Goal: Transaction & Acquisition: Book appointment/travel/reservation

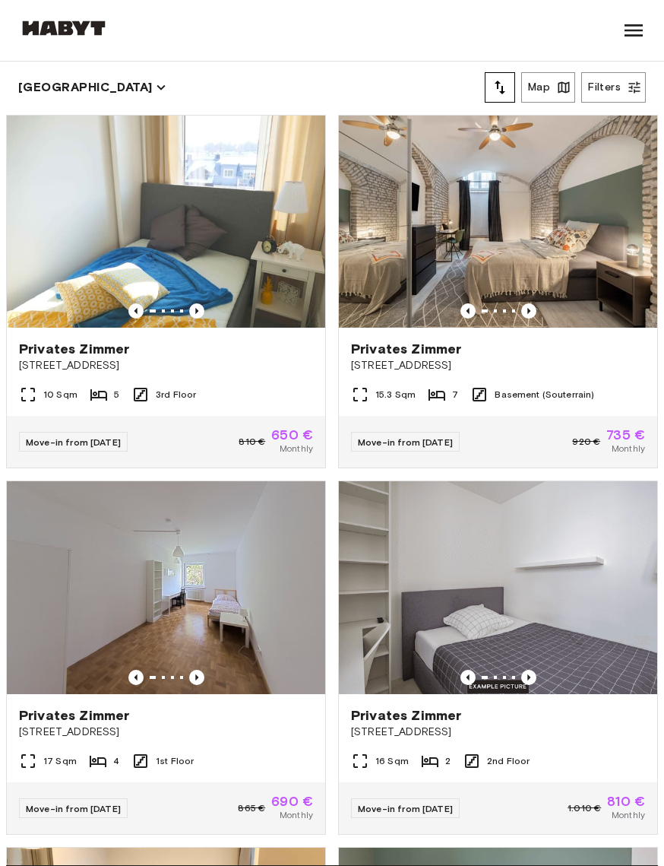
scroll to position [12, 0]
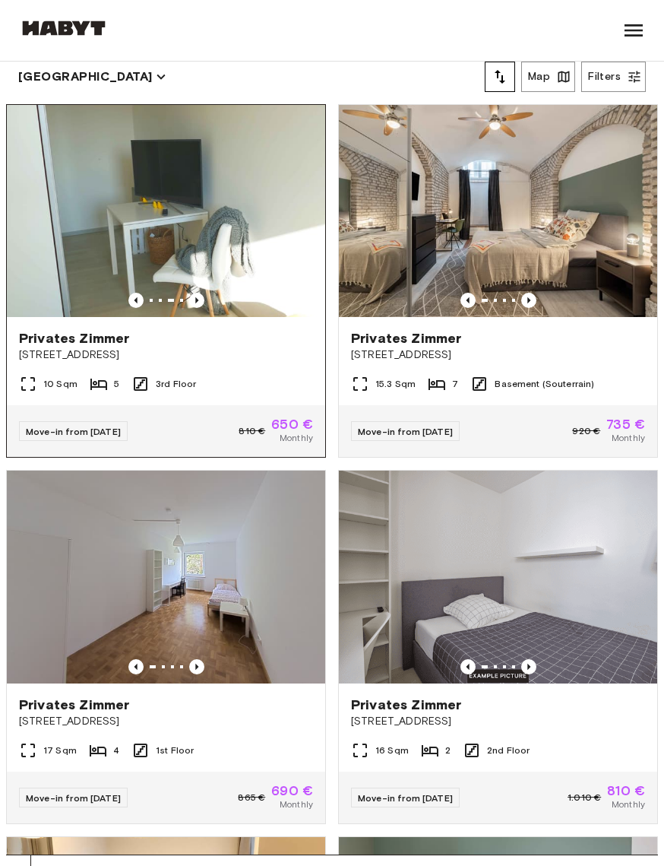
click at [78, 252] on img at bounding box center [166, 211] width 318 height 212
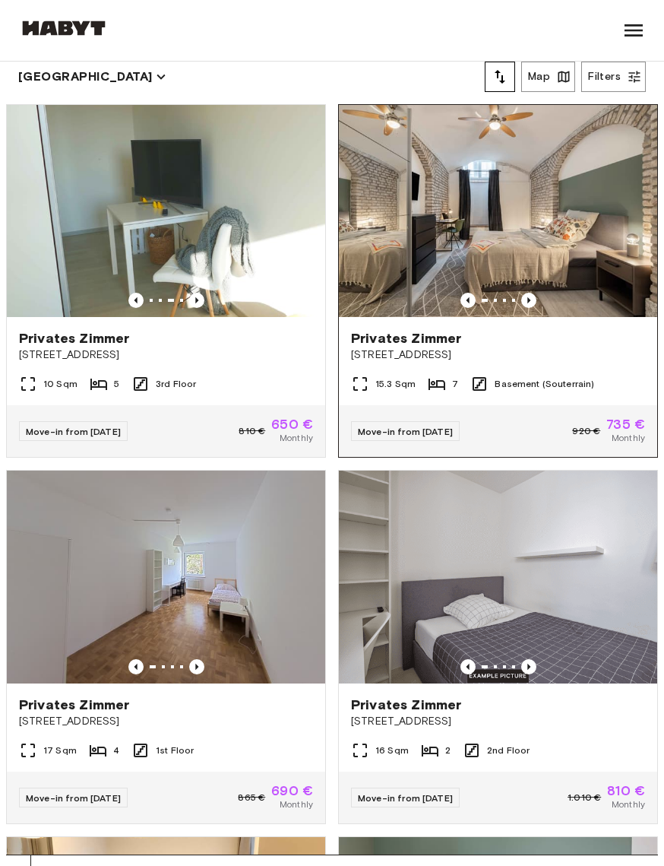
click at [562, 206] on img at bounding box center [498, 211] width 318 height 212
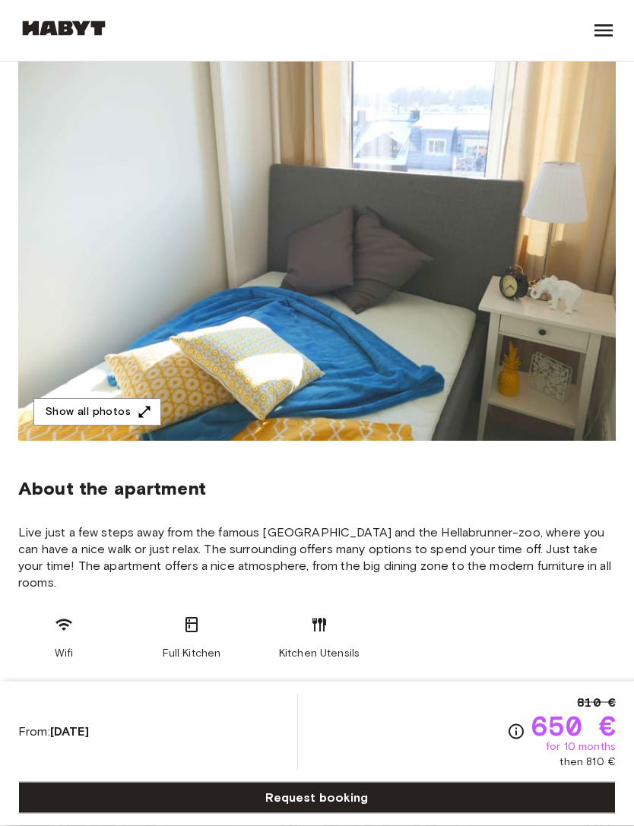
click at [524, 233] on img at bounding box center [316, 239] width 597 height 404
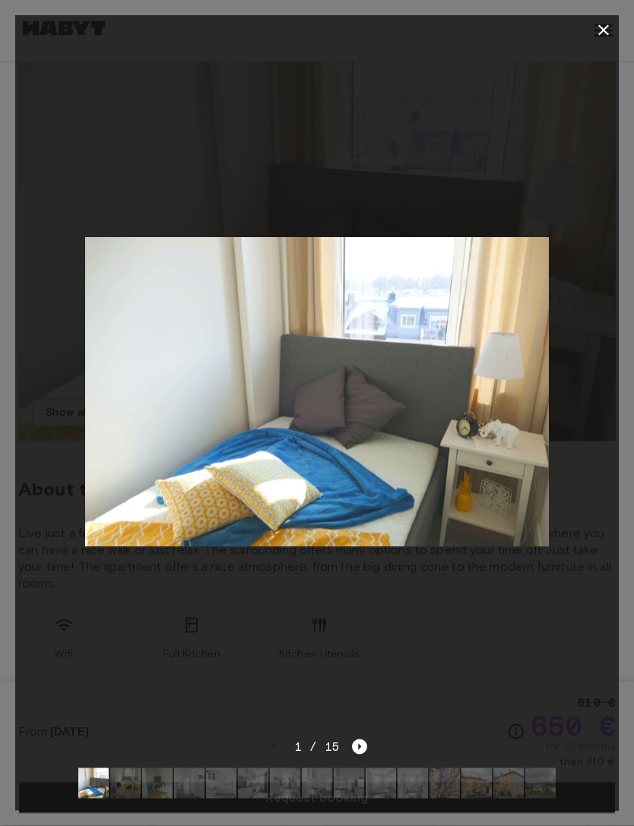
scroll to position [163, 0]
click at [544, 204] on div at bounding box center [316, 392] width 603 height 692
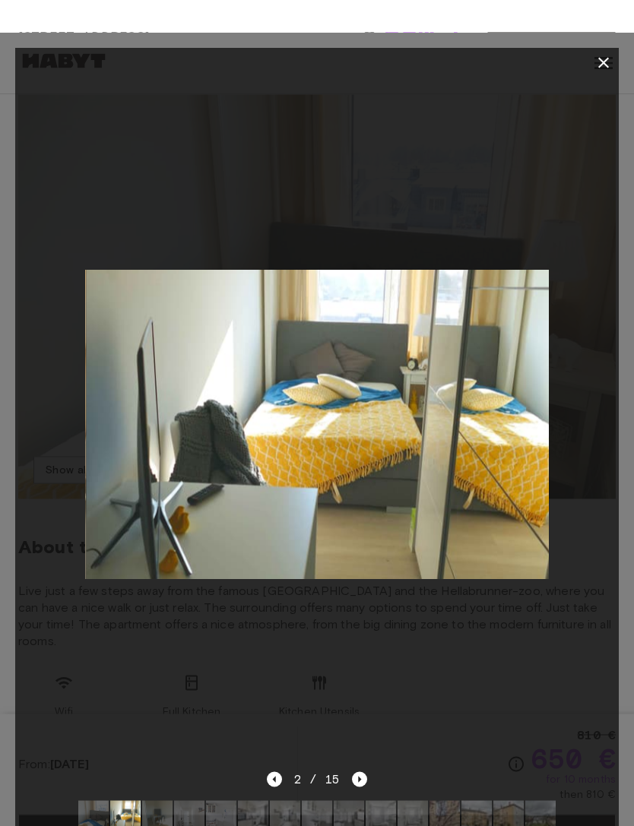
scroll to position [0, 0]
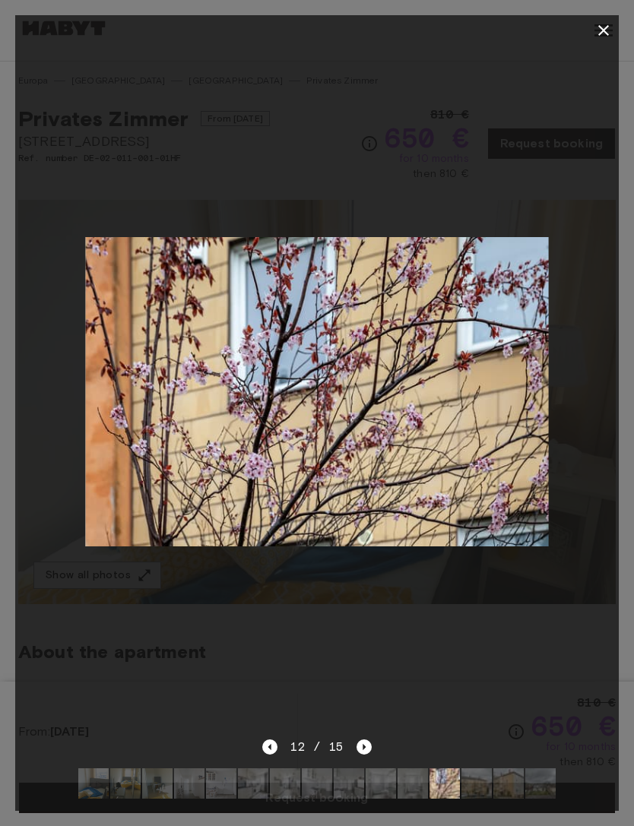
click at [365, 618] on div at bounding box center [316, 392] width 603 height 692
click at [600, 40] on button "button" at bounding box center [603, 30] width 30 height 30
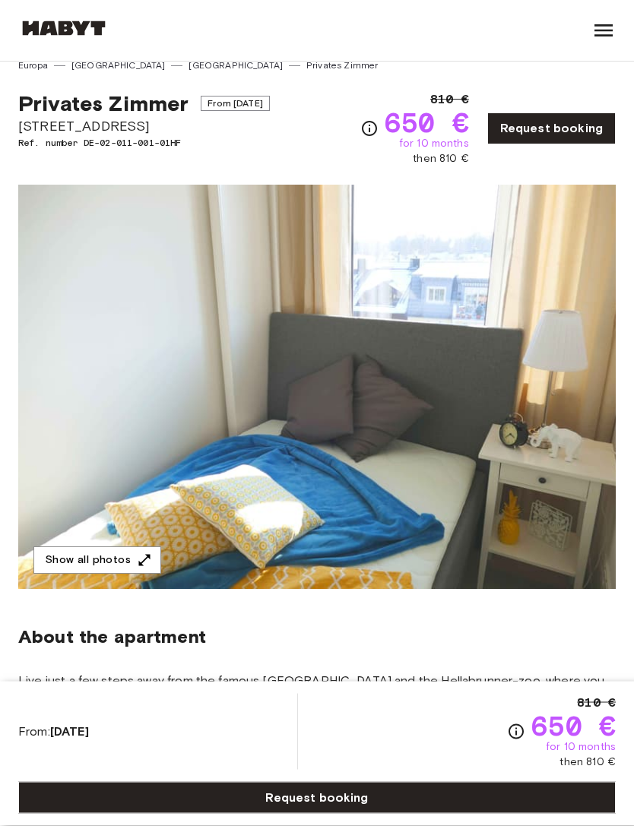
scroll to position [11, 0]
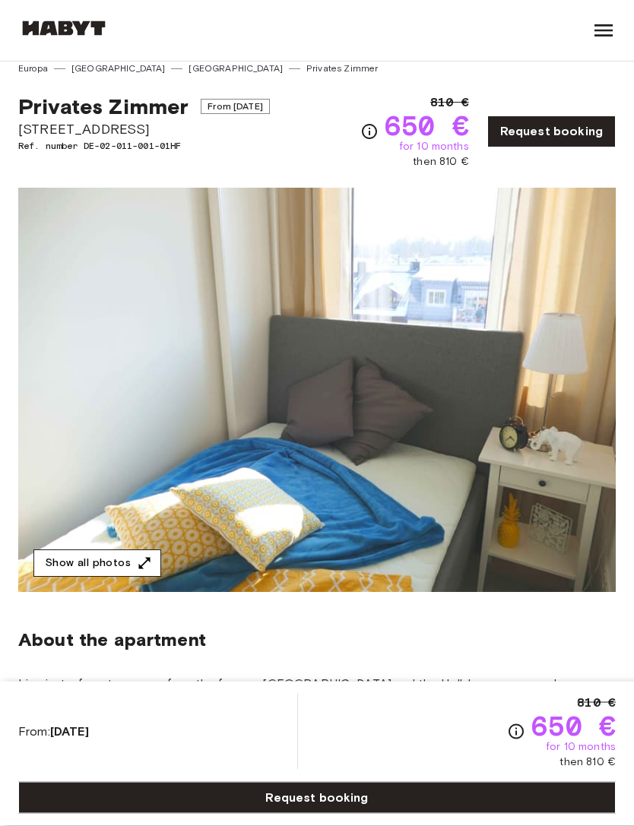
click at [90, 568] on button "Show all photos" at bounding box center [97, 564] width 128 height 28
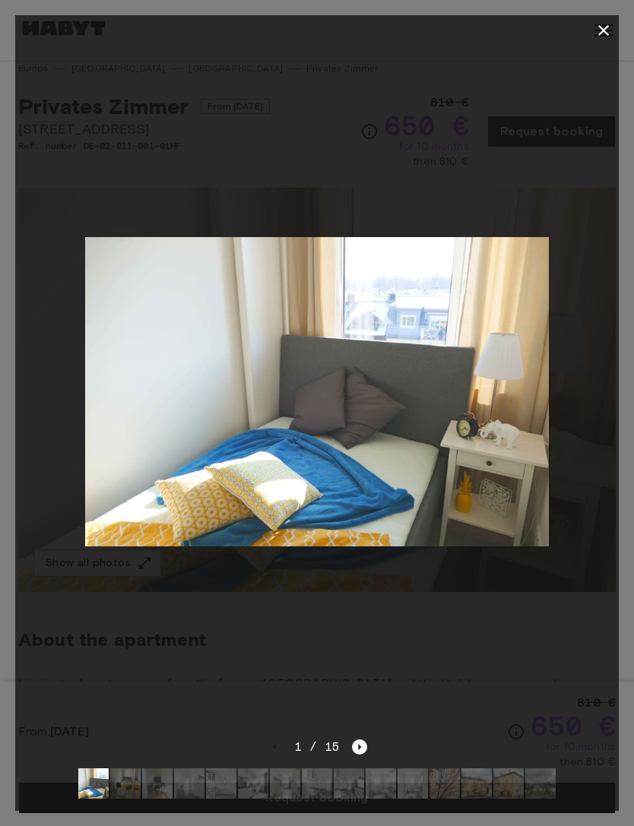
click at [92, 799] on img at bounding box center [93, 783] width 30 height 30
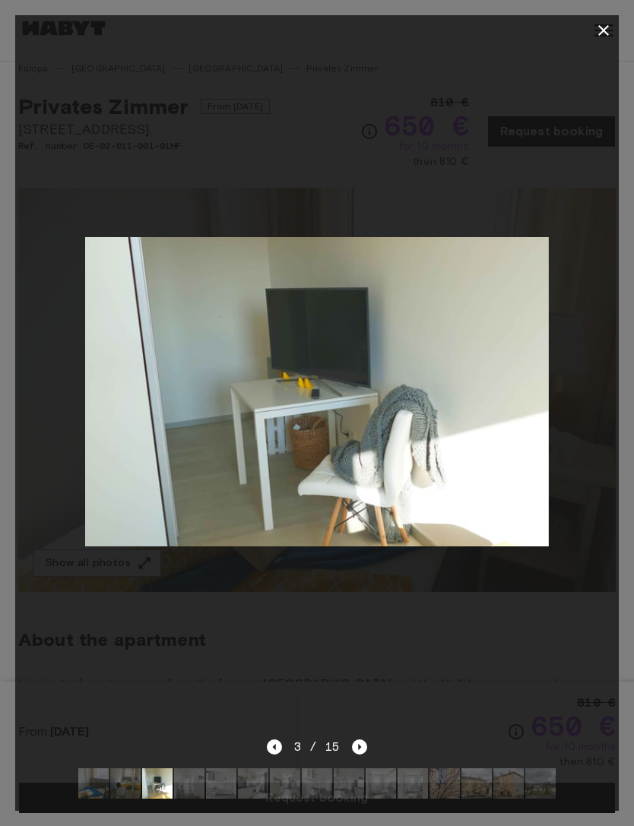
click at [435, 652] on div at bounding box center [316, 392] width 603 height 692
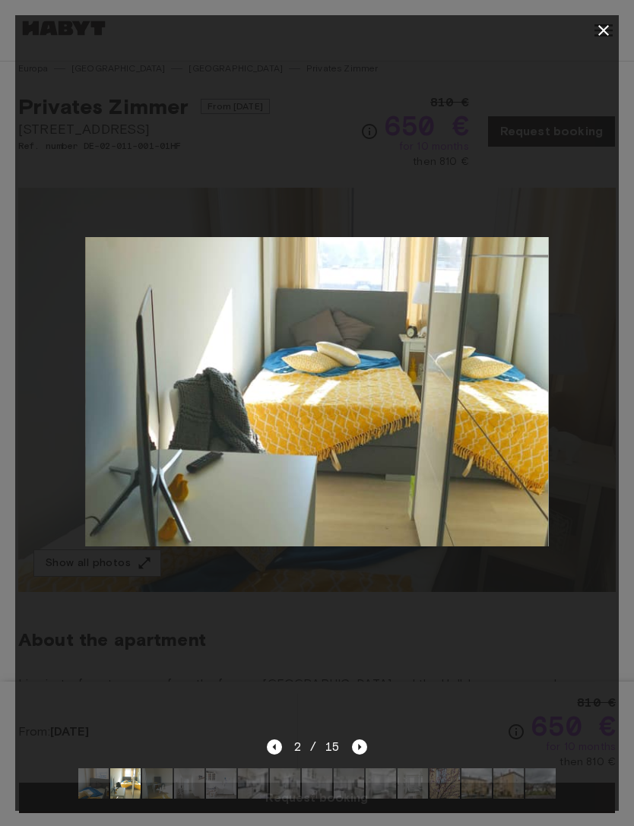
click at [571, 694] on div at bounding box center [316, 392] width 603 height 692
click at [600, 24] on icon "button" at bounding box center [603, 30] width 18 height 18
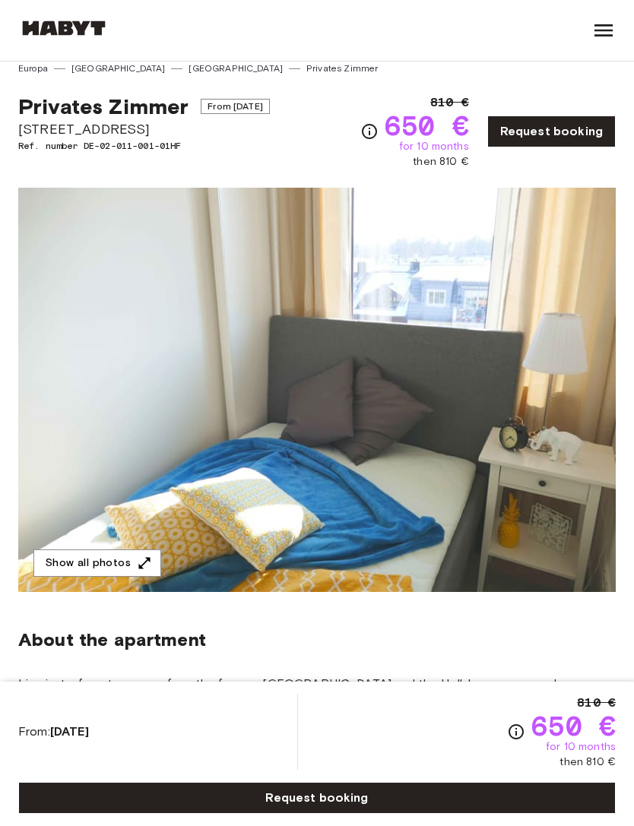
scroll to position [0, 0]
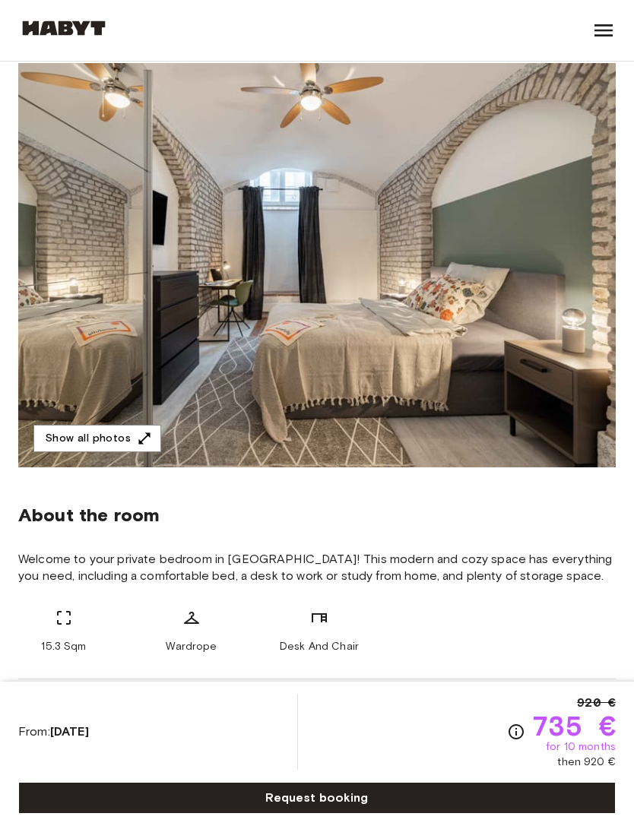
scroll to position [137, 0]
click at [72, 437] on button "Show all photos" at bounding box center [97, 439] width 128 height 28
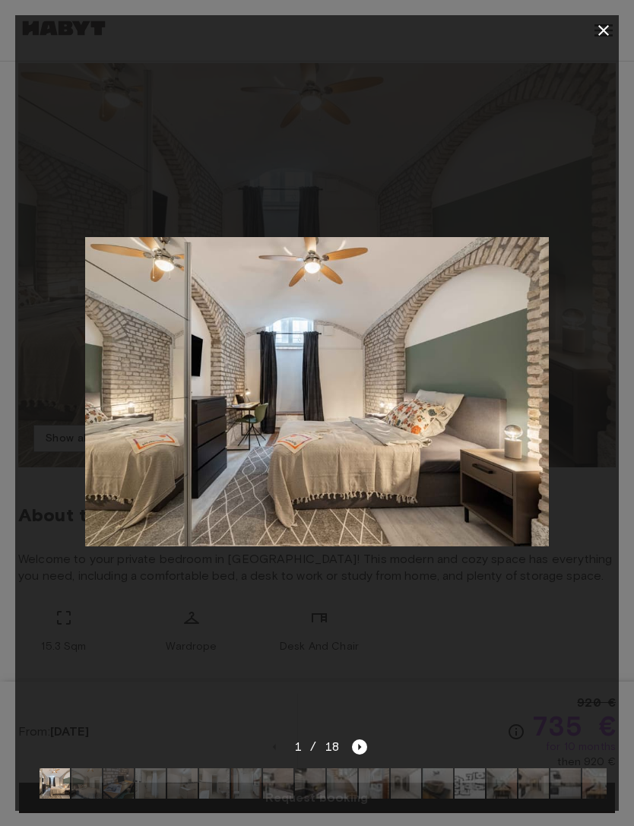
click at [607, 34] on icon "button" at bounding box center [603, 30] width 11 height 11
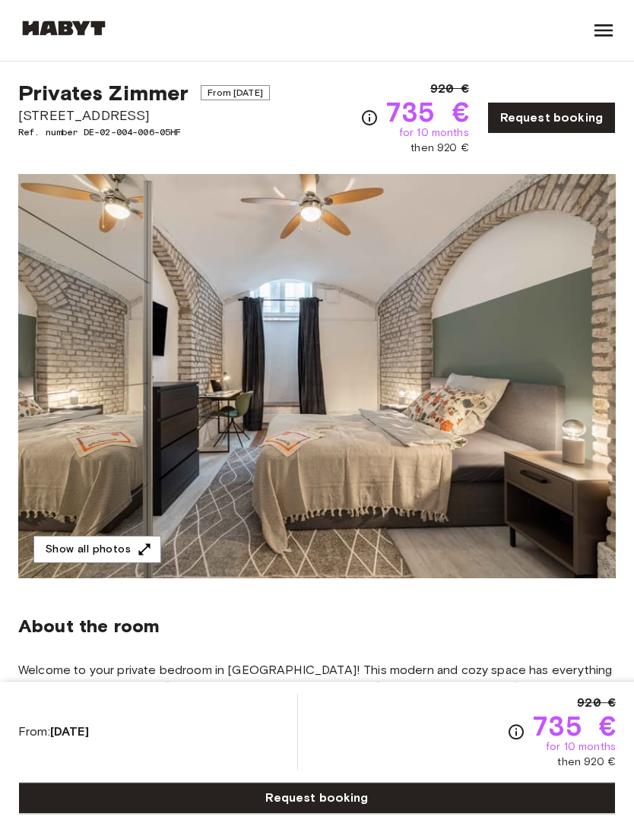
scroll to position [3, 0]
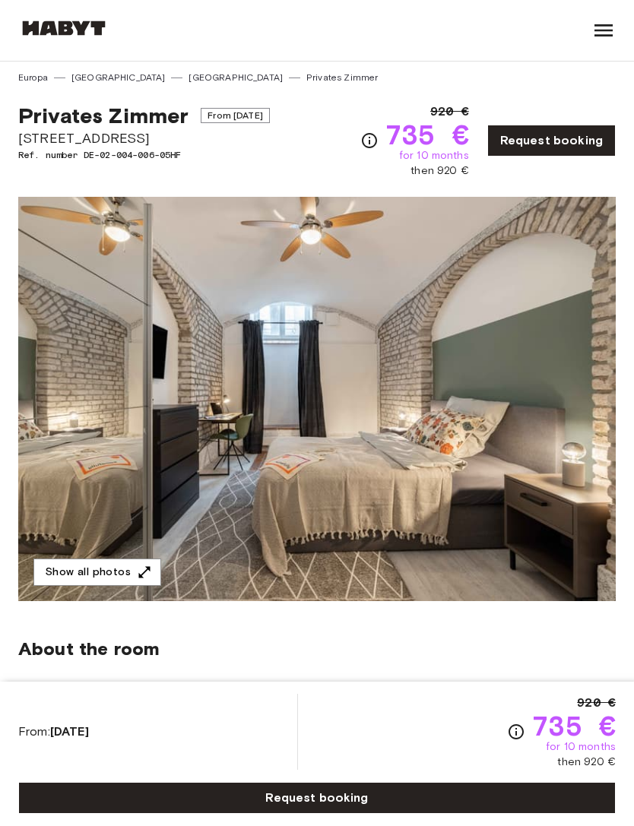
click at [511, 400] on img at bounding box center [316, 399] width 597 height 404
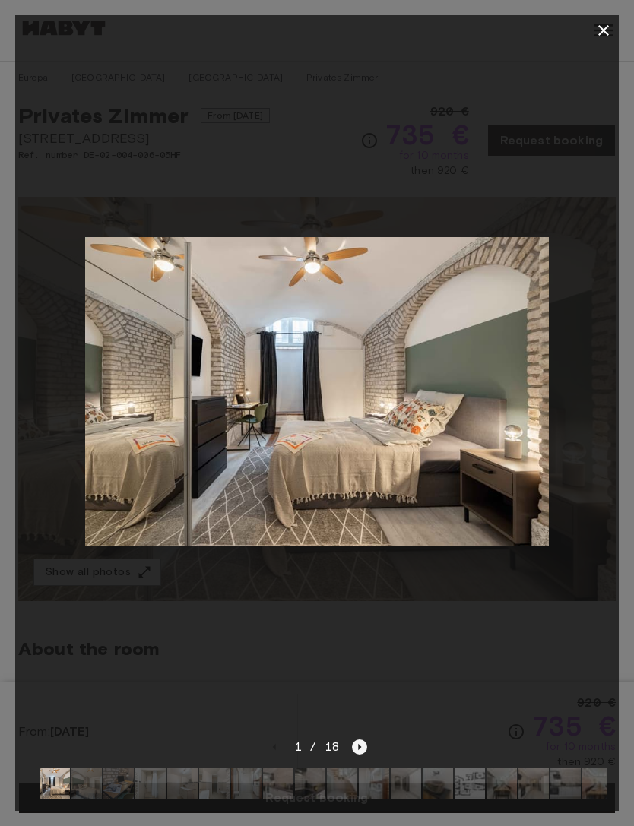
click at [362, 755] on icon "Next image" at bounding box center [359, 746] width 15 height 15
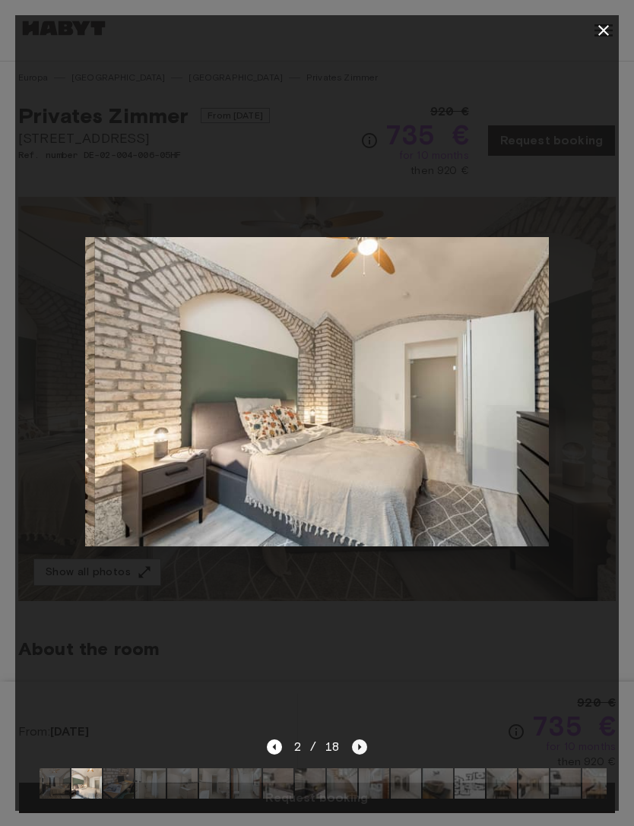
click at [361, 755] on icon "Next image" at bounding box center [359, 746] width 15 height 15
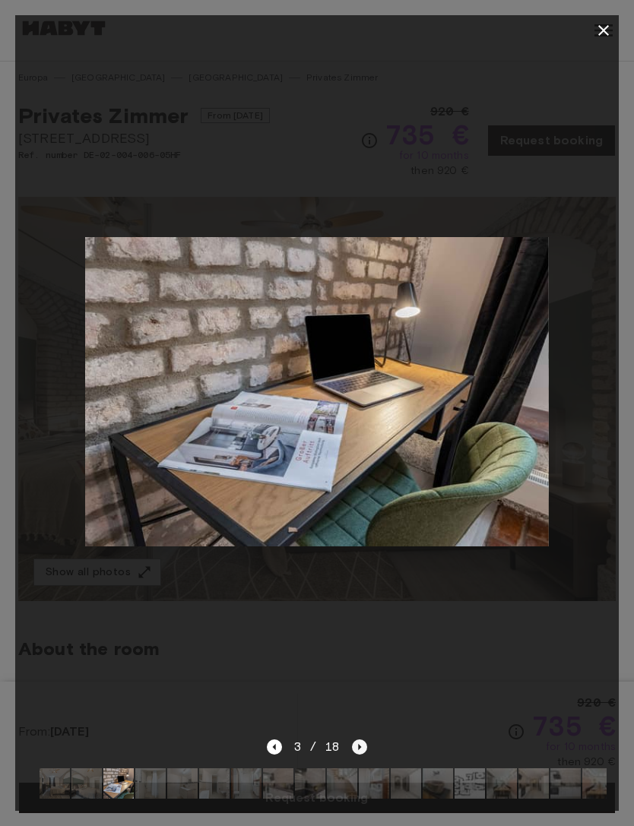
click at [364, 755] on icon "Next image" at bounding box center [359, 746] width 15 height 15
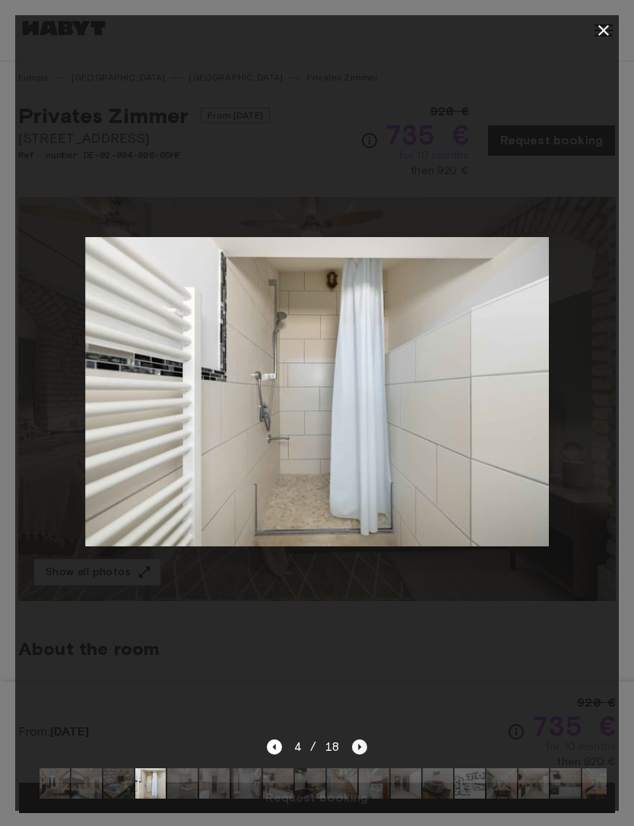
click at [365, 755] on icon "Next image" at bounding box center [359, 746] width 15 height 15
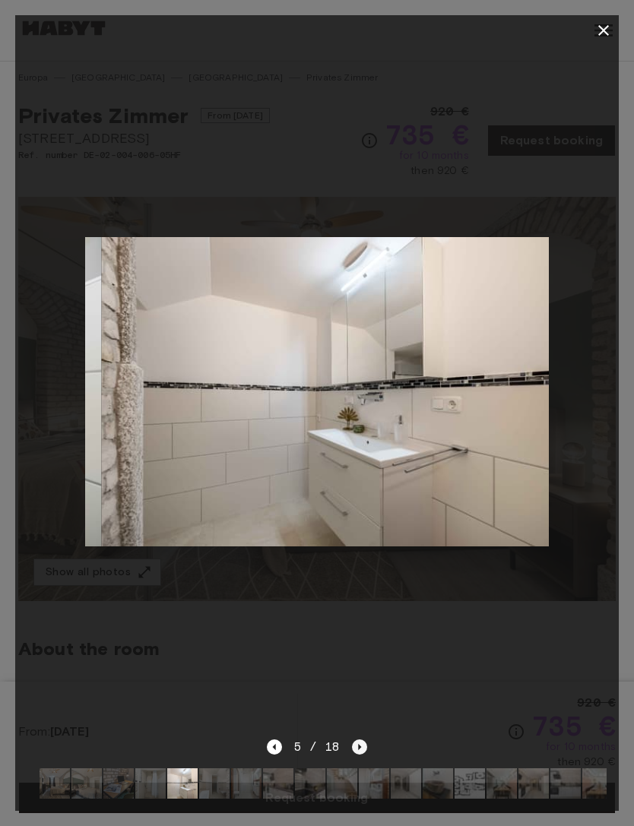
click at [363, 755] on icon "Next image" at bounding box center [359, 746] width 15 height 15
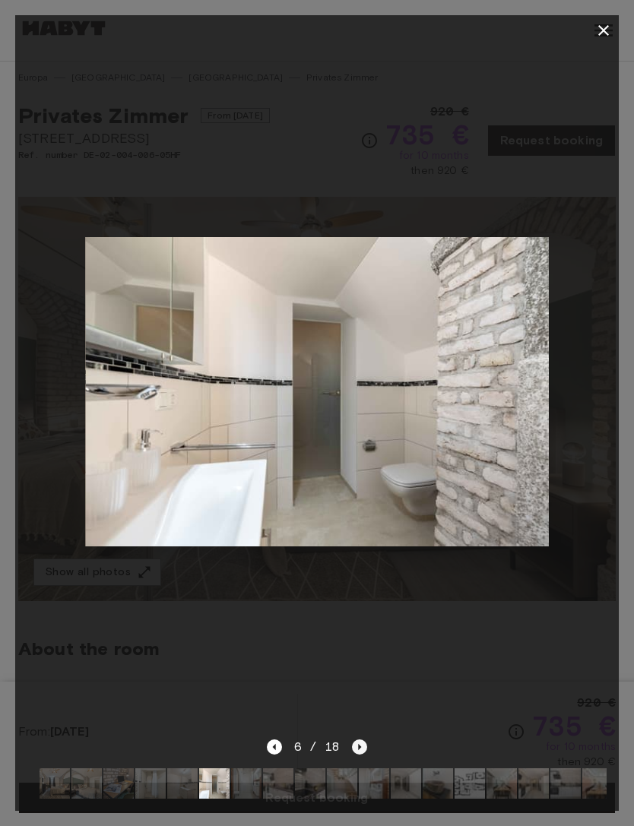
click at [366, 755] on icon "Next image" at bounding box center [359, 746] width 15 height 15
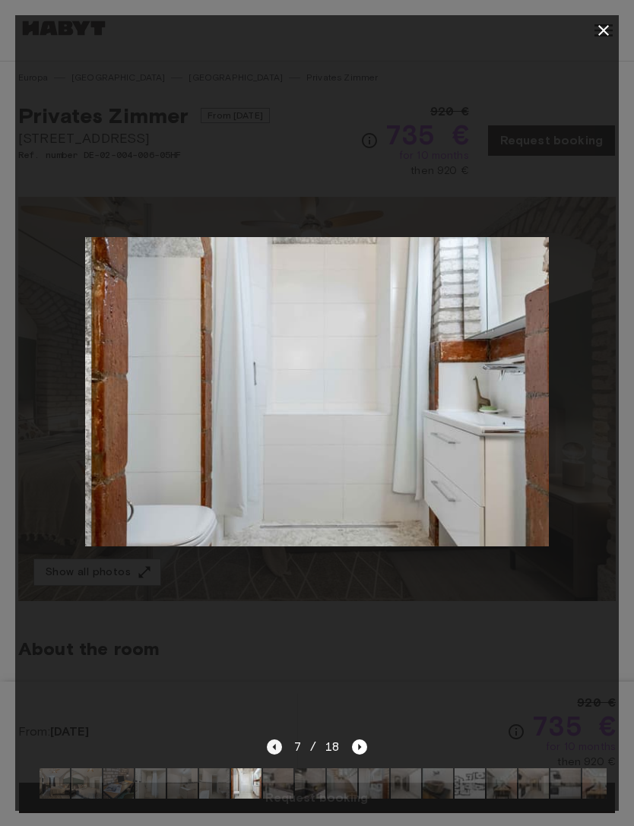
click at [275, 750] on icon "Previous image" at bounding box center [273, 747] width 3 height 6
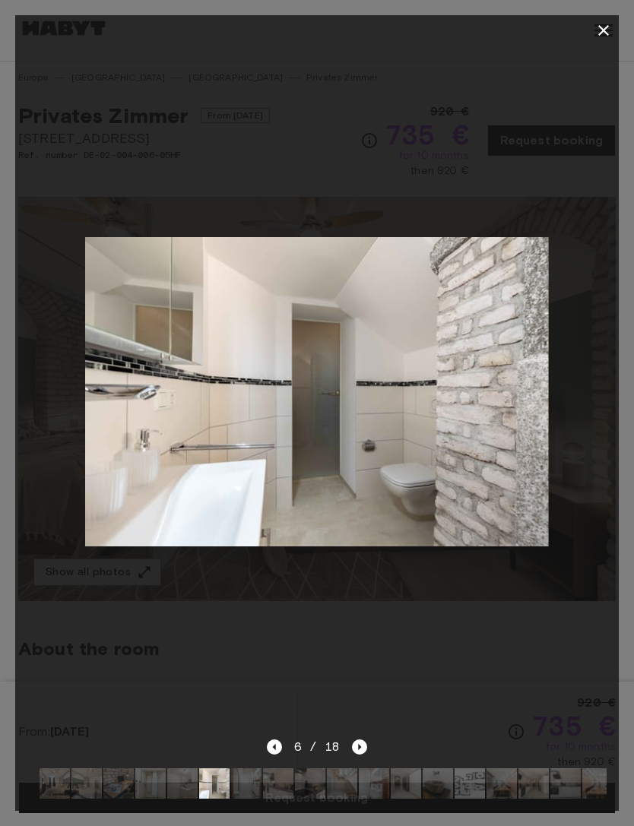
click at [376, 789] on div "6 / 18" at bounding box center [316, 774] width 603 height 73
click at [353, 755] on icon "Next image" at bounding box center [359, 746] width 15 height 15
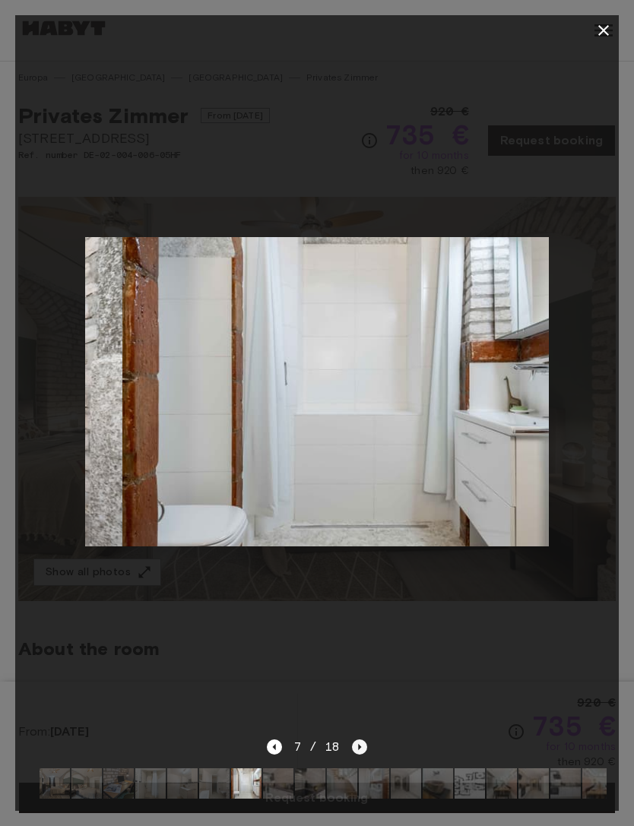
click at [359, 755] on icon "Next image" at bounding box center [359, 746] width 15 height 15
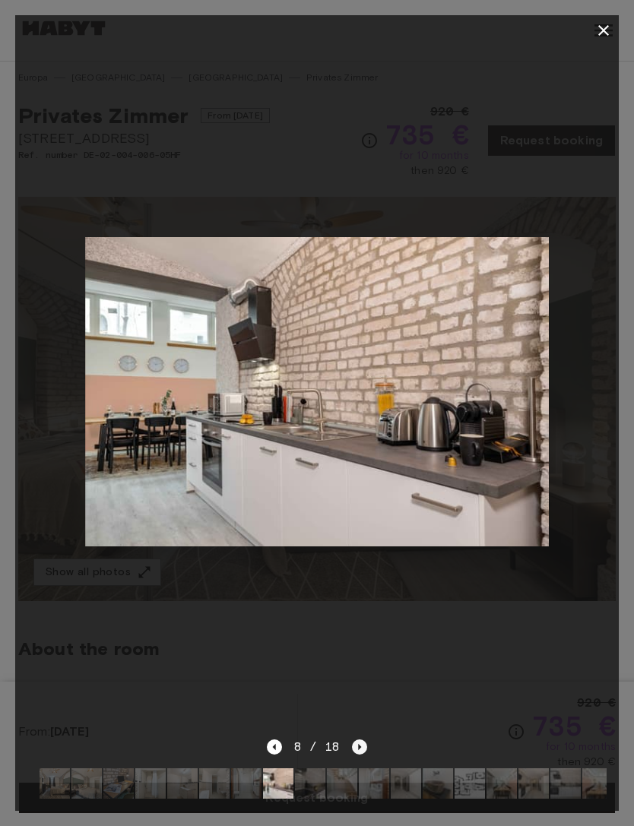
click at [359, 755] on icon "Next image" at bounding box center [359, 746] width 15 height 15
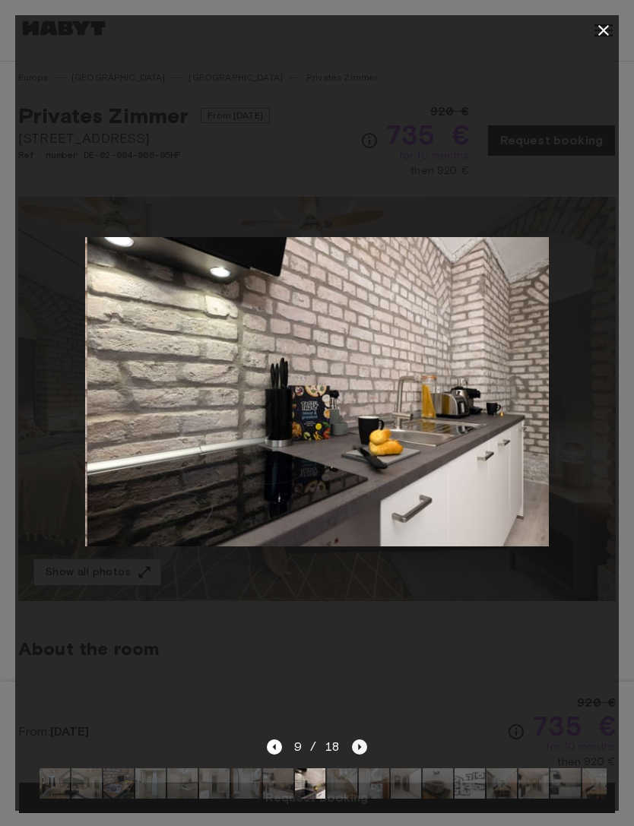
click at [366, 755] on icon "Next image" at bounding box center [359, 746] width 15 height 15
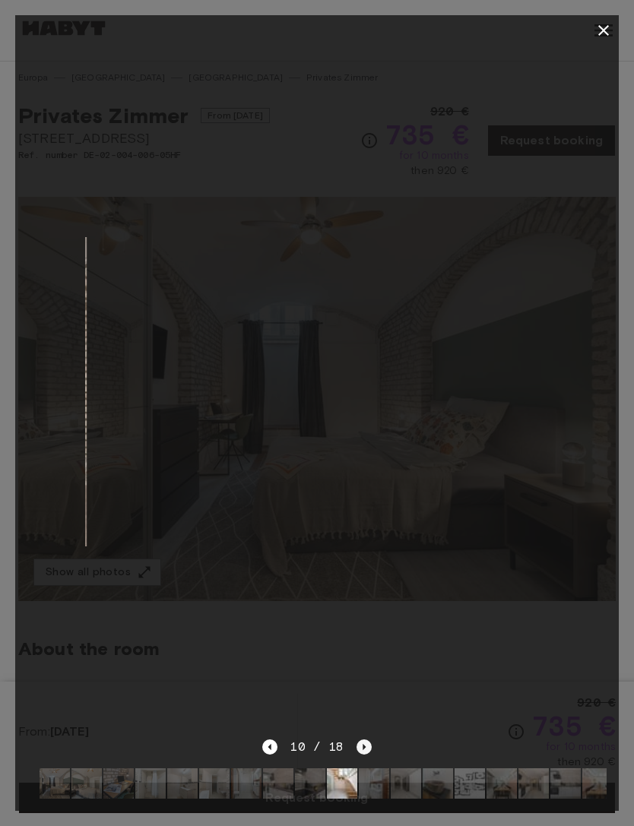
click at [362, 750] on icon "Next image" at bounding box center [363, 747] width 3 height 6
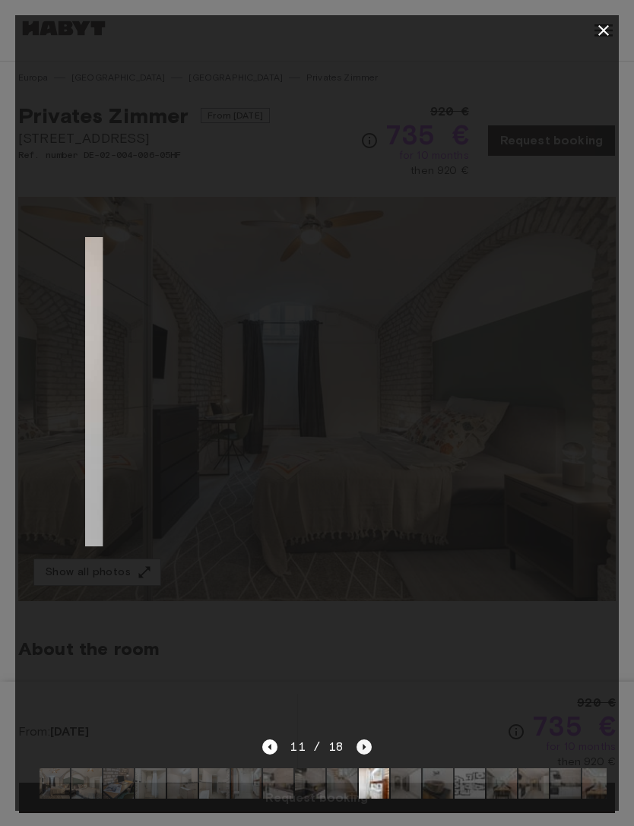
click at [362, 755] on icon "Next image" at bounding box center [363, 746] width 15 height 15
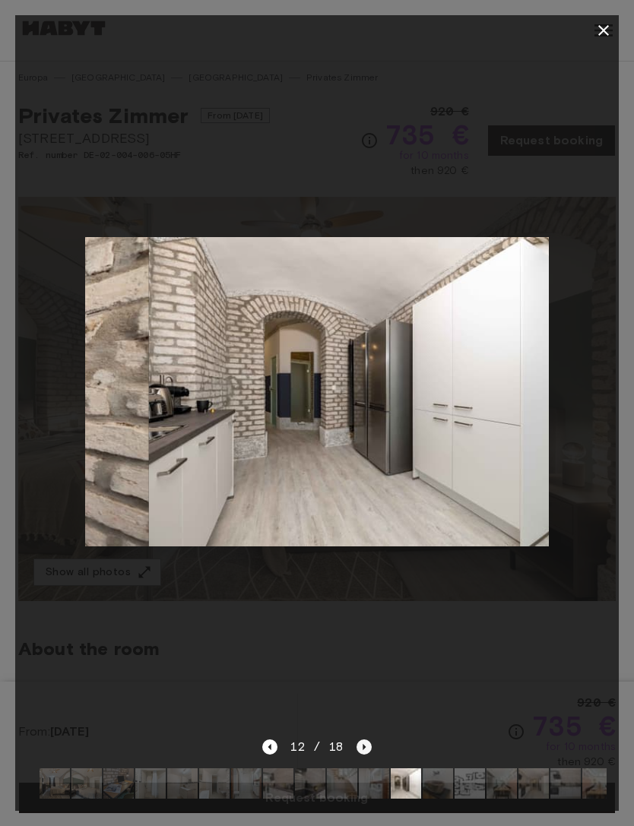
click at [364, 755] on icon "Next image" at bounding box center [363, 746] width 15 height 15
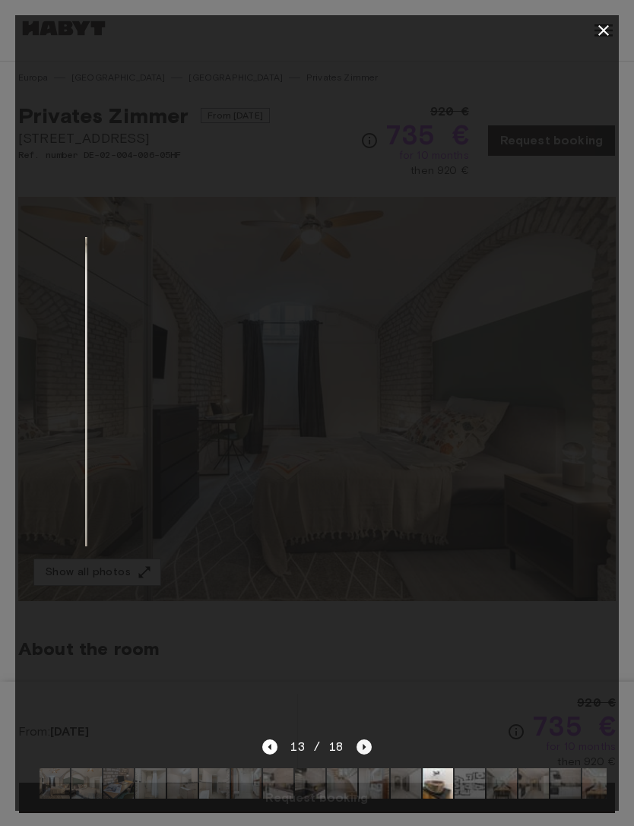
click at [361, 755] on icon "Next image" at bounding box center [363, 746] width 15 height 15
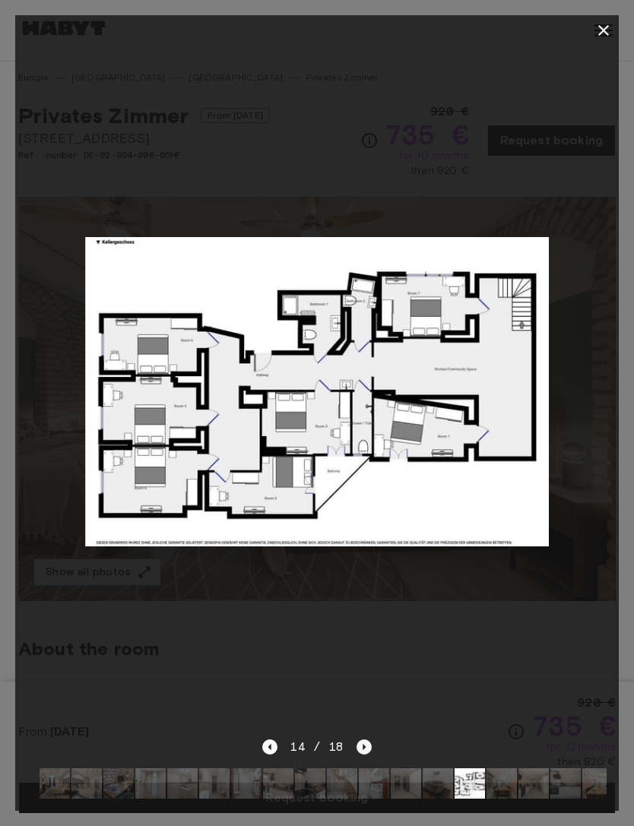
click at [366, 755] on icon "Next image" at bounding box center [363, 746] width 15 height 15
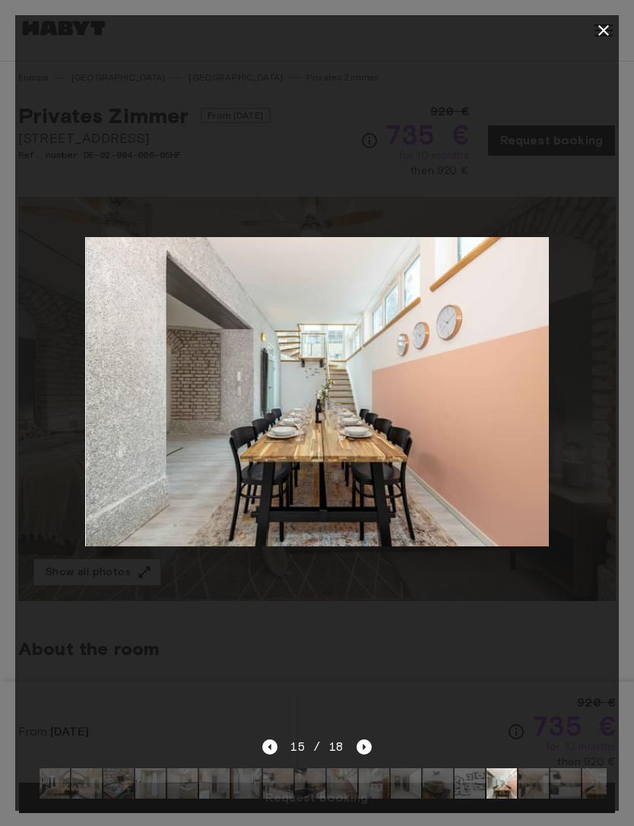
click at [375, 738] on div at bounding box center [316, 392] width 603 height 692
click at [368, 755] on icon "Next image" at bounding box center [363, 746] width 15 height 15
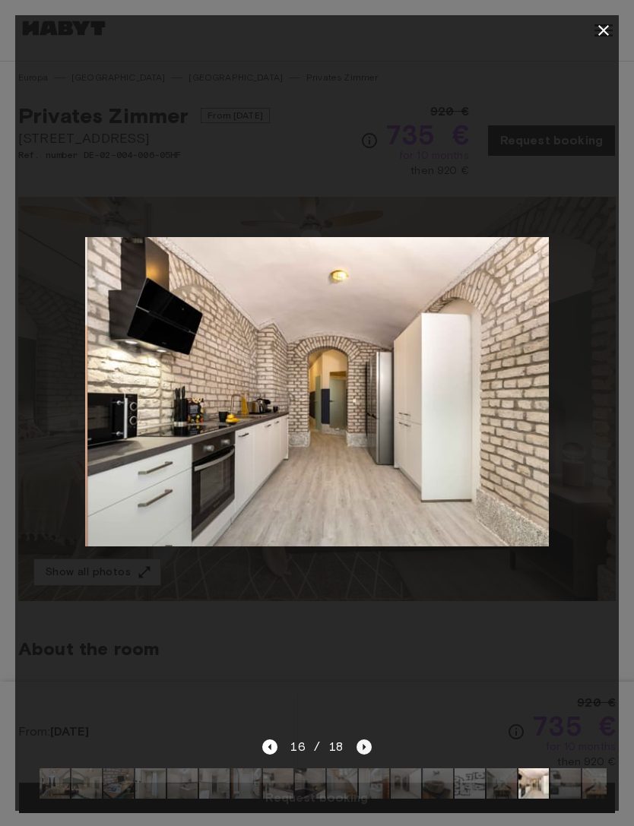
click at [364, 755] on icon "Next image" at bounding box center [363, 746] width 15 height 15
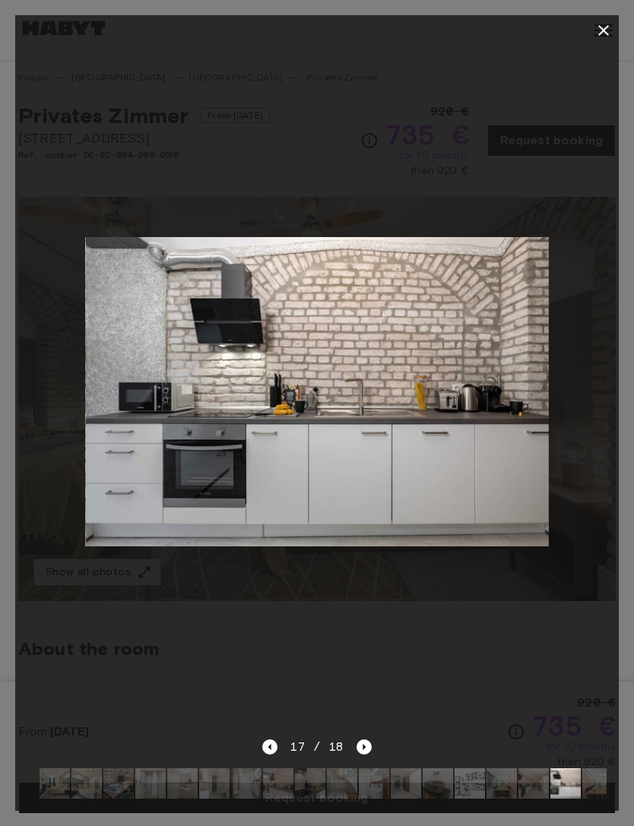
click at [492, 657] on div at bounding box center [316, 392] width 603 height 692
click at [603, 21] on button "button" at bounding box center [603, 30] width 30 height 30
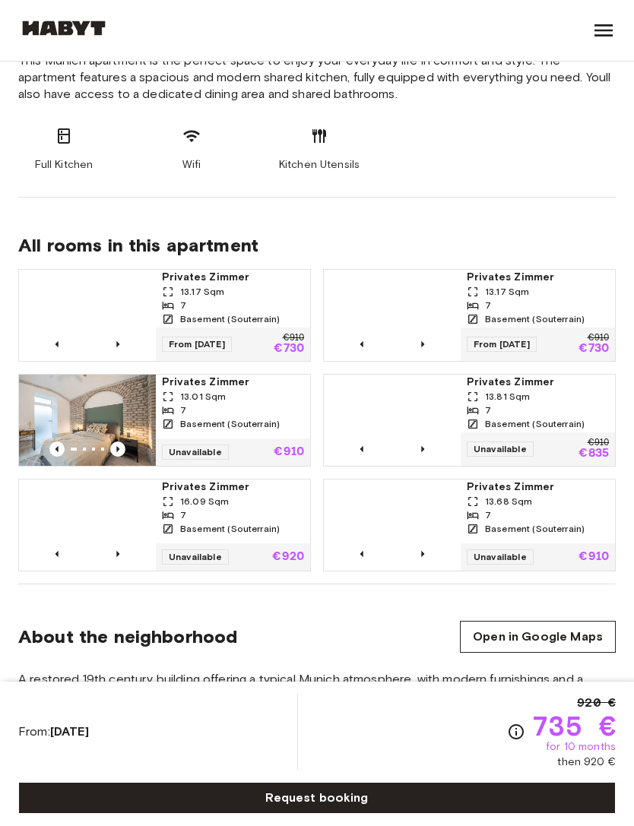
scroll to position [845, 0]
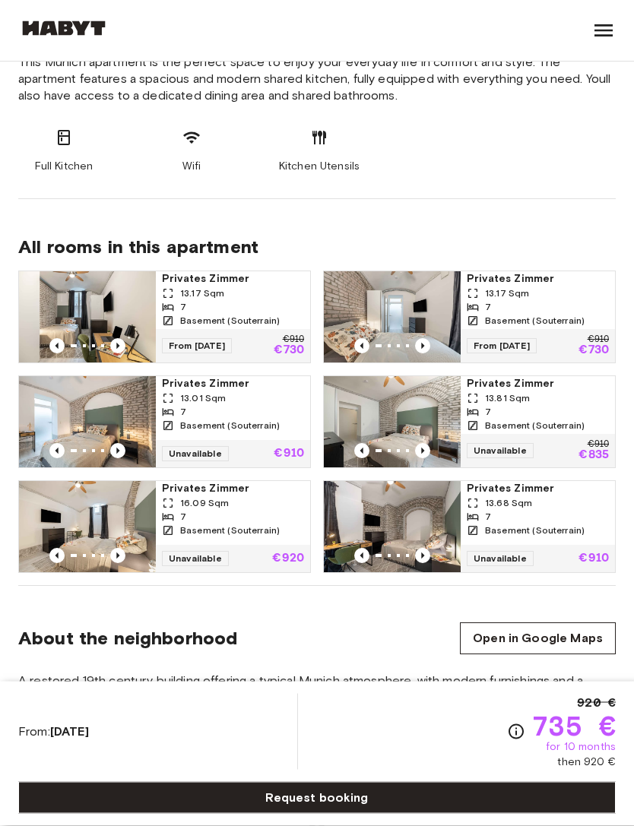
click at [93, 305] on img at bounding box center [87, 317] width 137 height 91
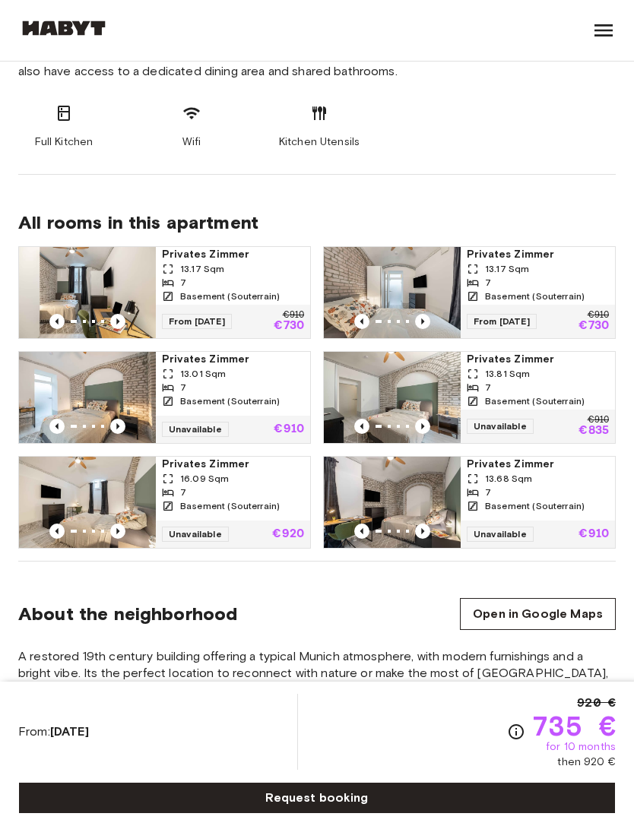
click at [414, 280] on img at bounding box center [392, 292] width 137 height 91
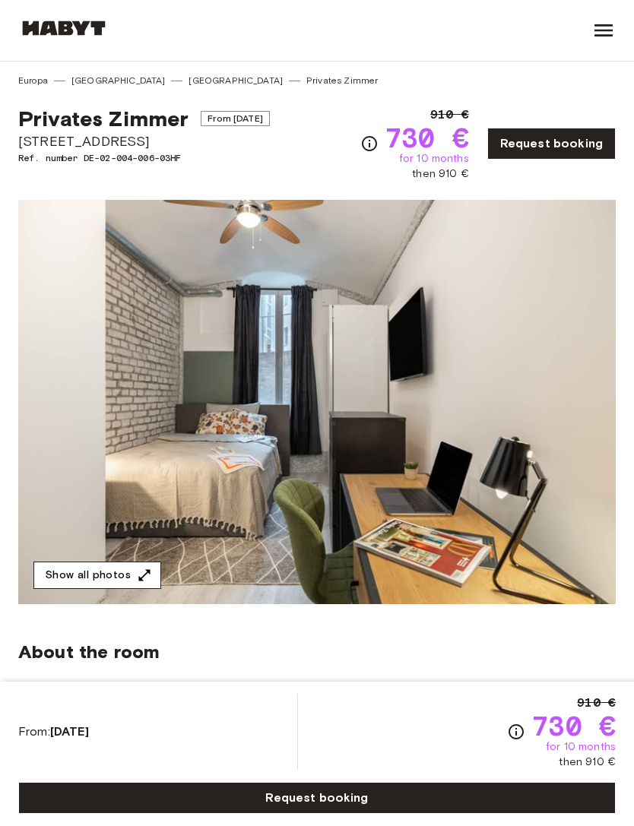
click at [86, 574] on button "Show all photos" at bounding box center [97, 576] width 128 height 28
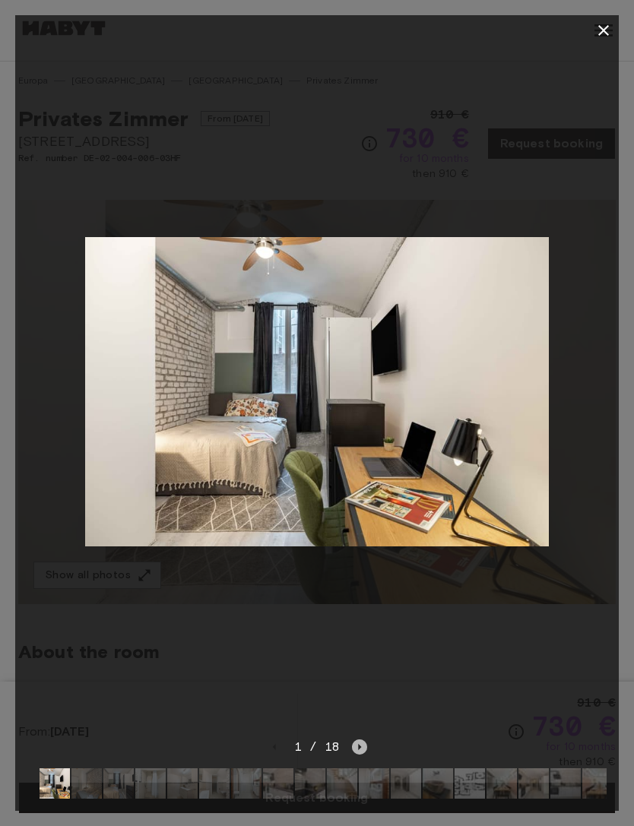
click at [363, 747] on icon "Next image" at bounding box center [359, 746] width 15 height 15
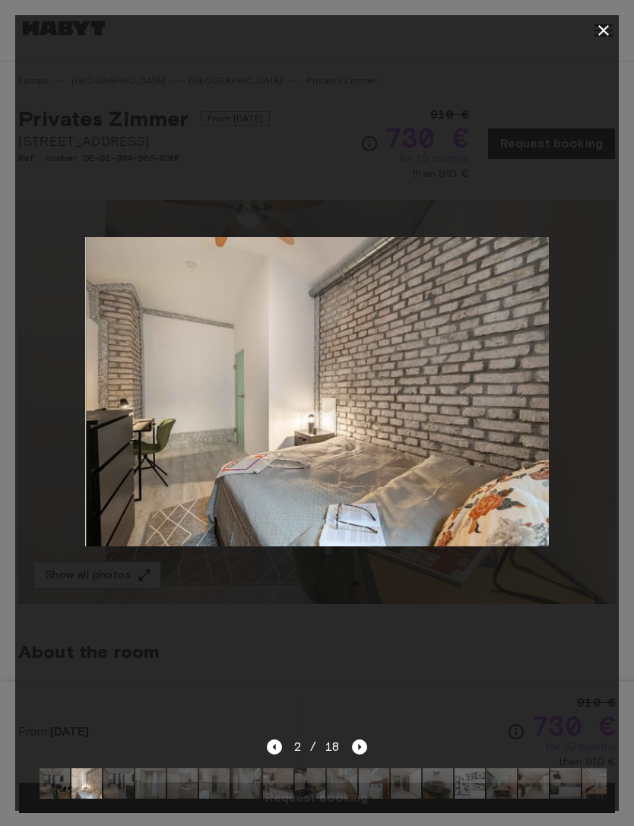
click at [373, 739] on div "2 / 18" at bounding box center [316, 774] width 603 height 73
click at [361, 752] on icon "Next image" at bounding box center [359, 746] width 15 height 15
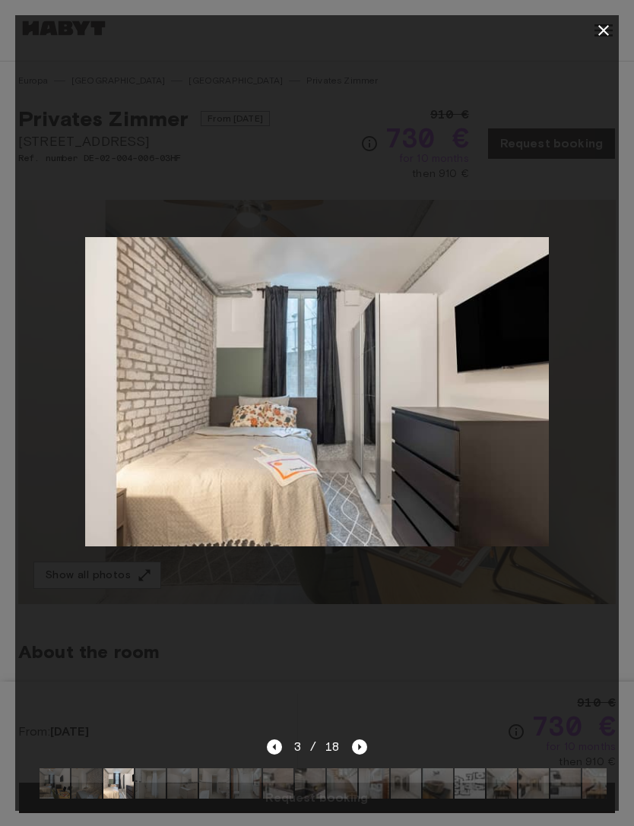
click at [346, 748] on div "3 / 18" at bounding box center [317, 747] width 101 height 18
click at [353, 747] on icon "Next image" at bounding box center [359, 746] width 15 height 15
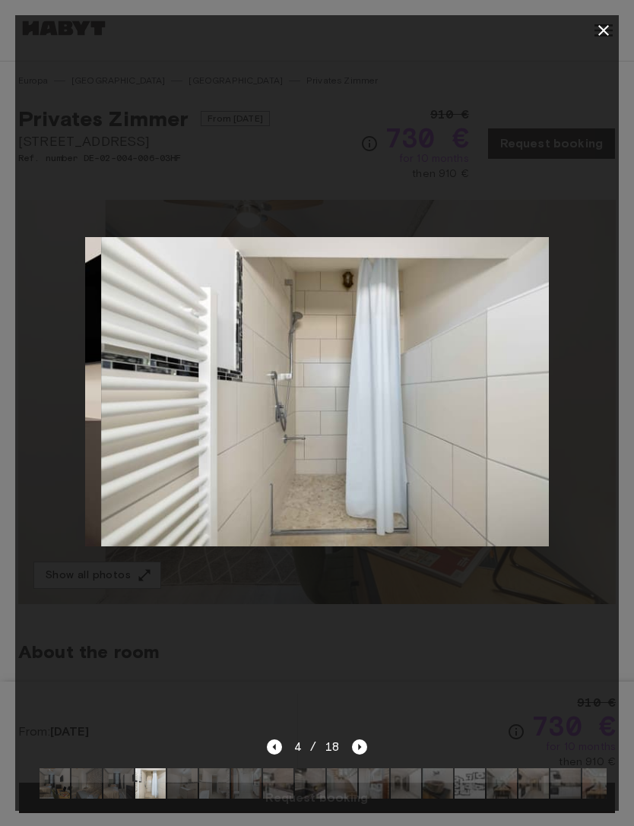
click at [386, 667] on div at bounding box center [316, 392] width 603 height 692
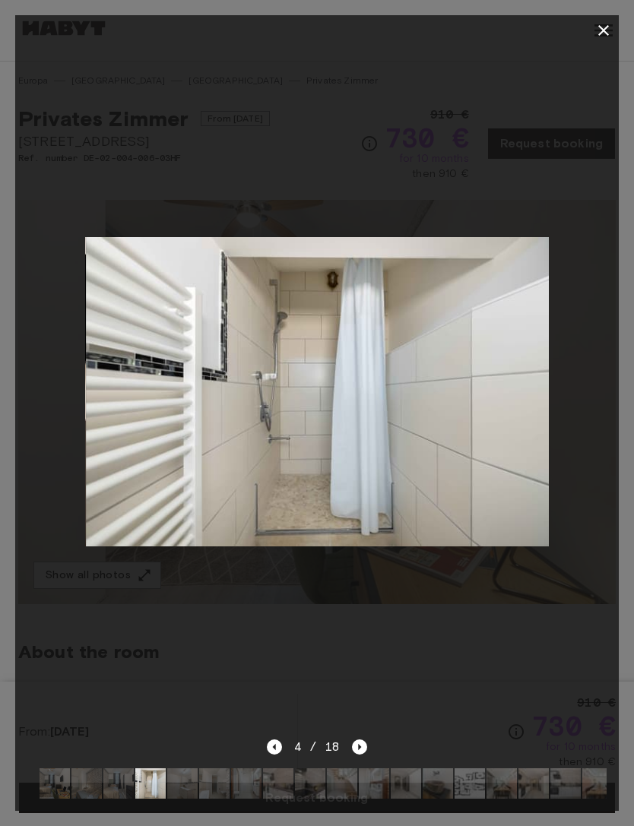
click at [443, 609] on div at bounding box center [316, 392] width 603 height 692
click at [595, 33] on icon "button" at bounding box center [603, 30] width 18 height 18
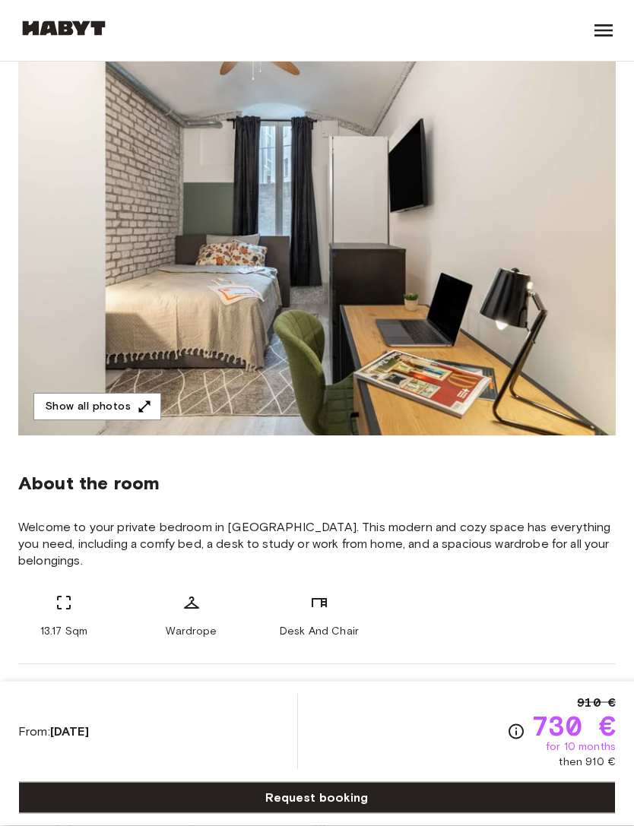
scroll to position [177, 0]
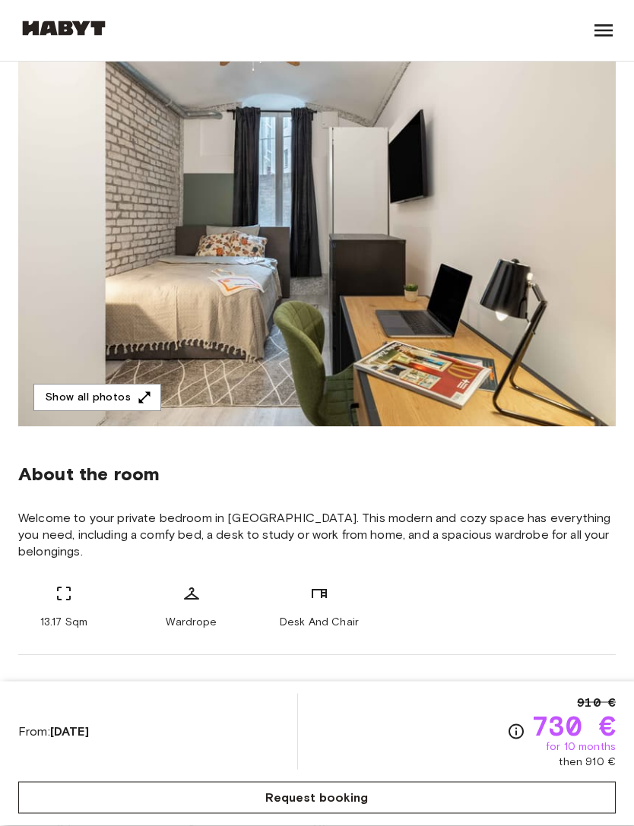
click at [81, 814] on link "Request booking" at bounding box center [316, 798] width 597 height 32
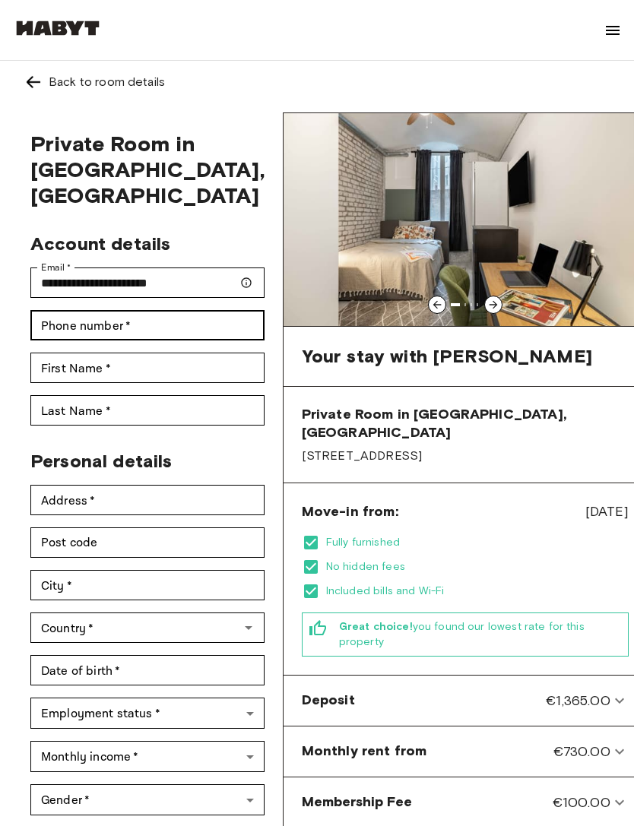
type input "**********"
click at [147, 340] on input "Phone number   *" at bounding box center [147, 325] width 234 height 30
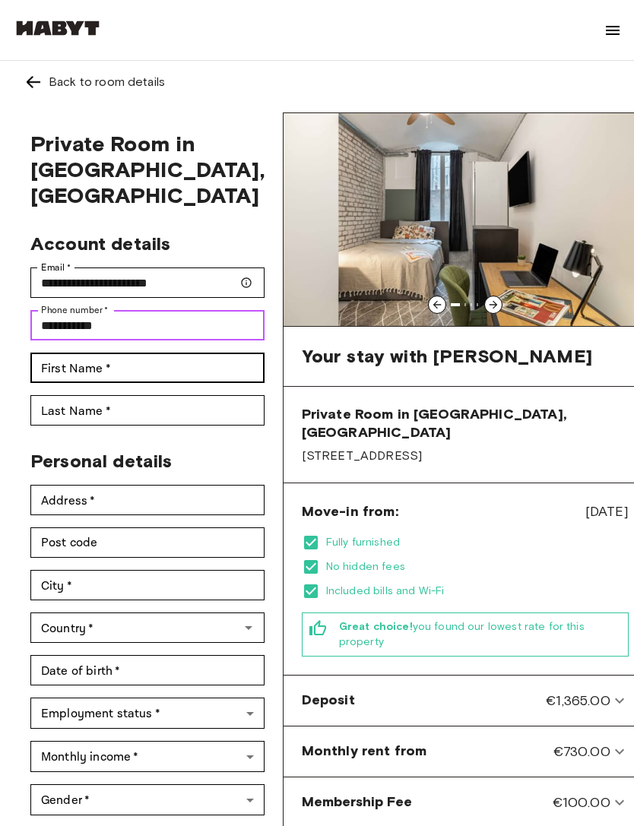
type input "**********"
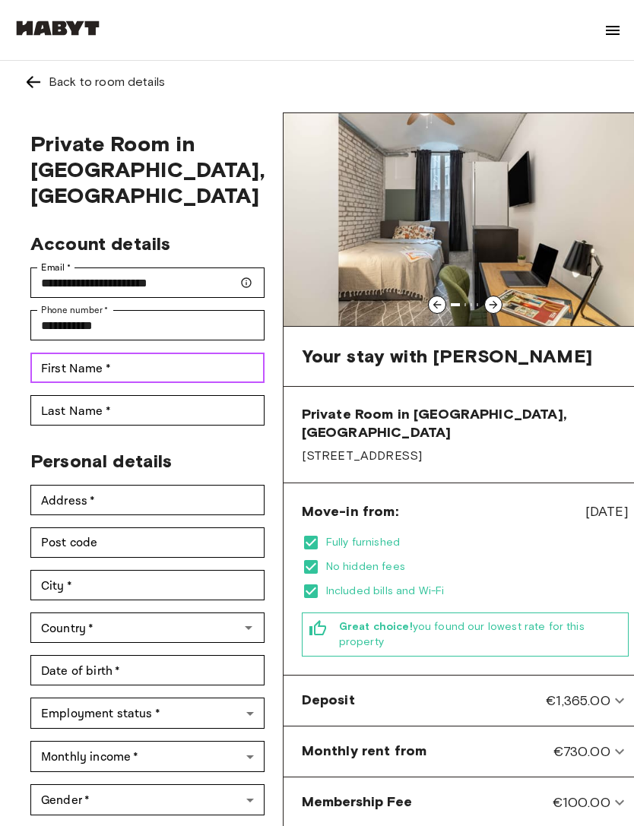
click at [191, 381] on input "First Name   *" at bounding box center [147, 368] width 234 height 30
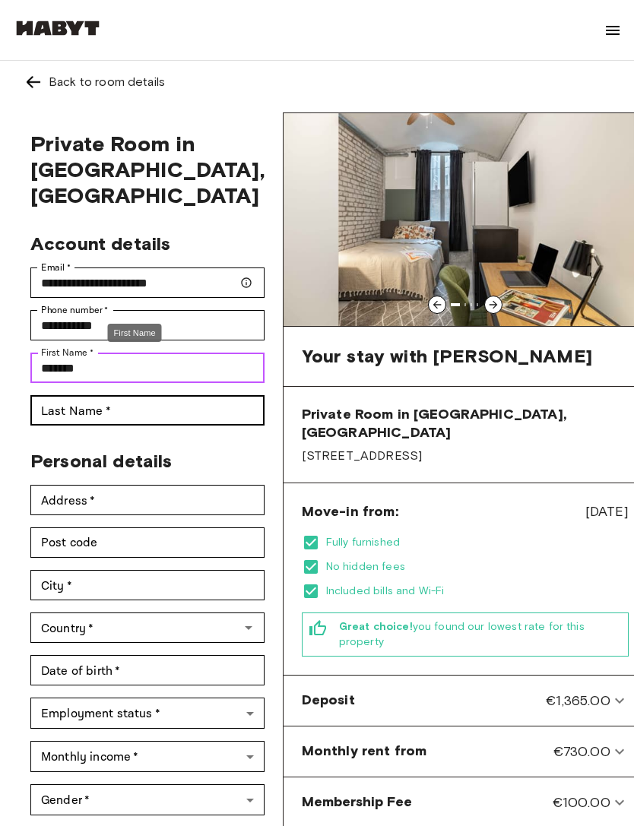
type input "*******"
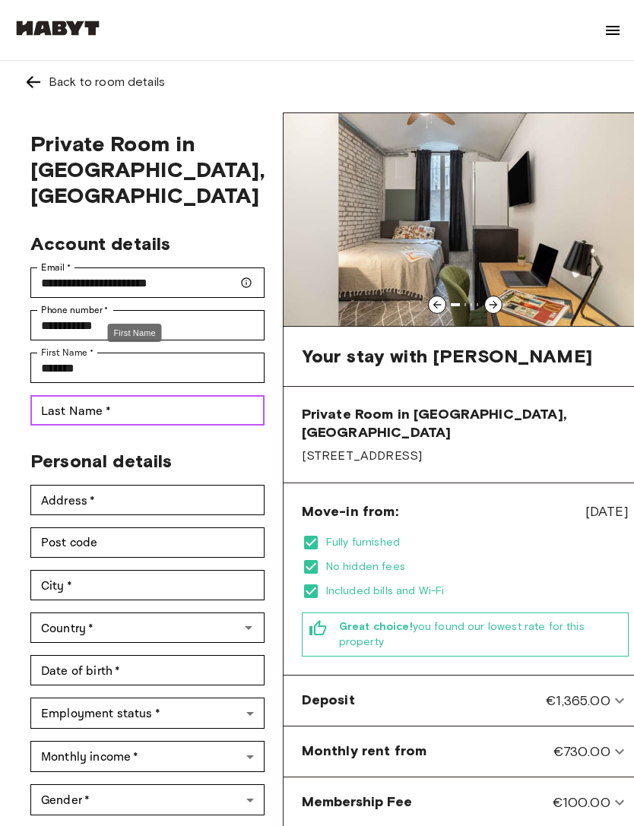
click at [213, 422] on input "Last Name   *" at bounding box center [147, 410] width 234 height 30
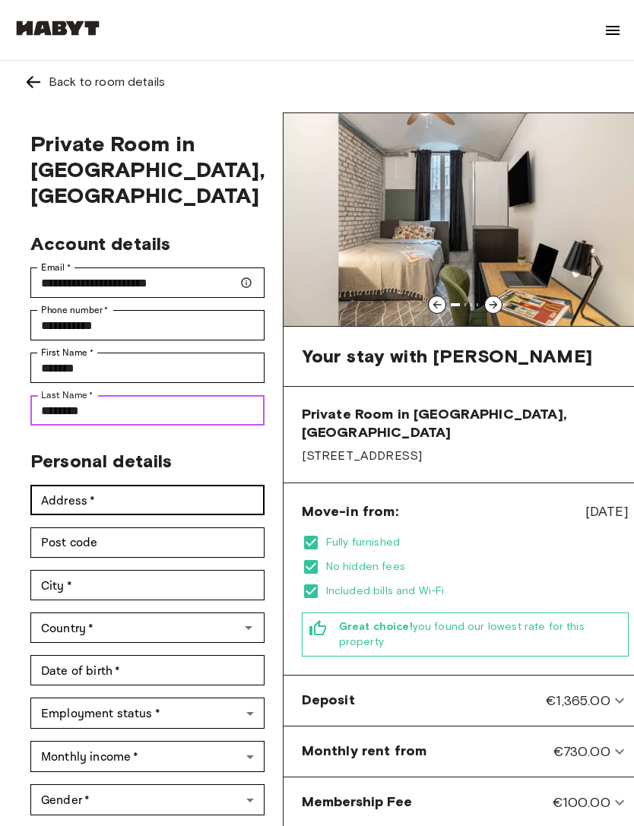
type input "********"
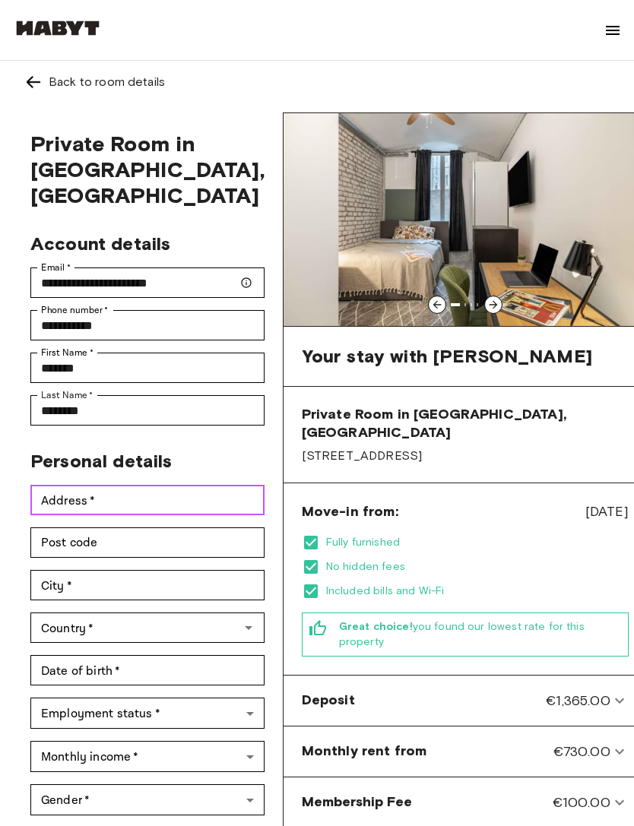
click at [174, 485] on input "Address   *" at bounding box center [147, 500] width 234 height 30
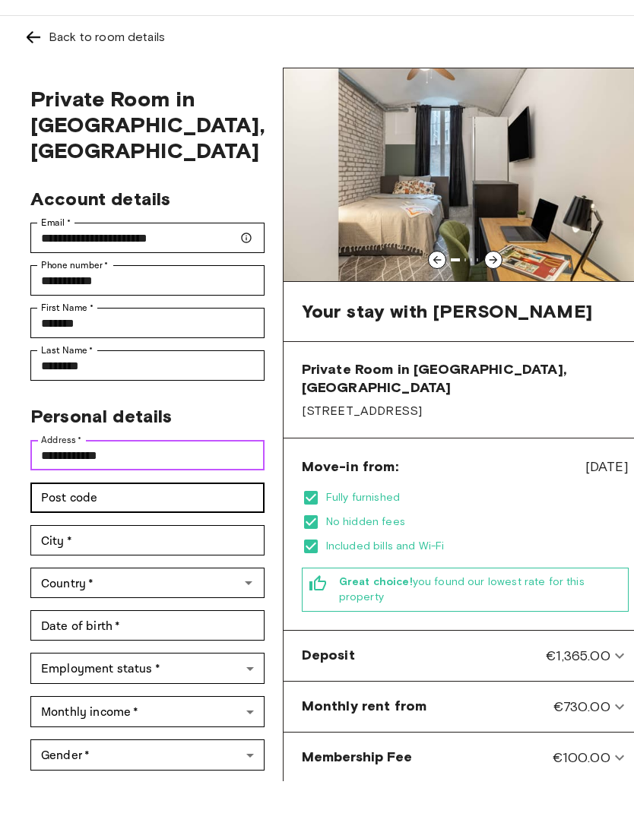
type input "**********"
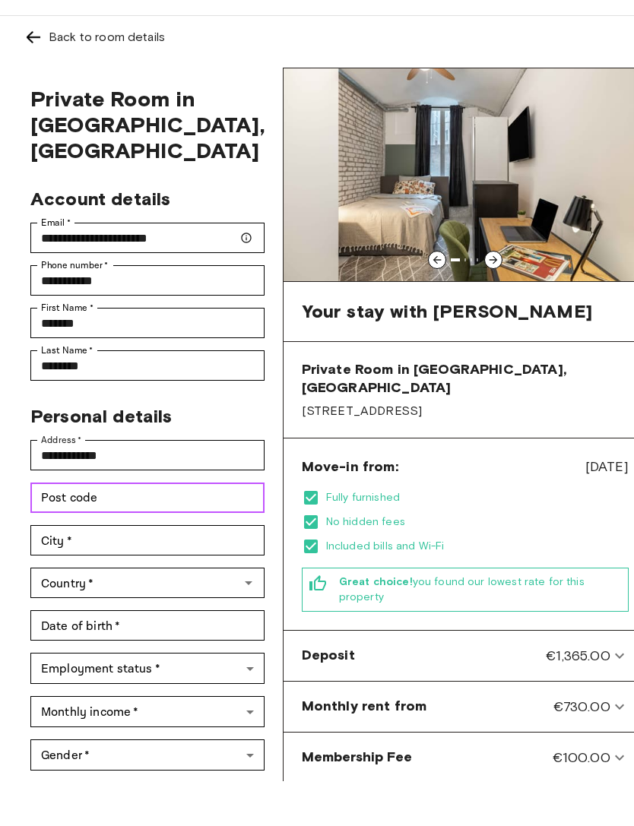
click at [137, 527] on input "Post code" at bounding box center [147, 542] width 234 height 30
type input "*****"
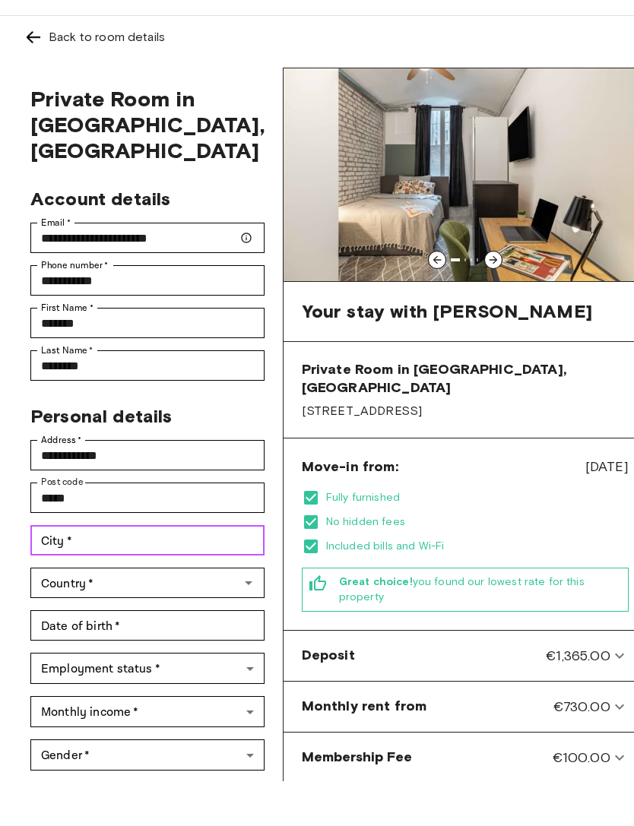
click at [195, 570] on input "City   *" at bounding box center [147, 585] width 234 height 30
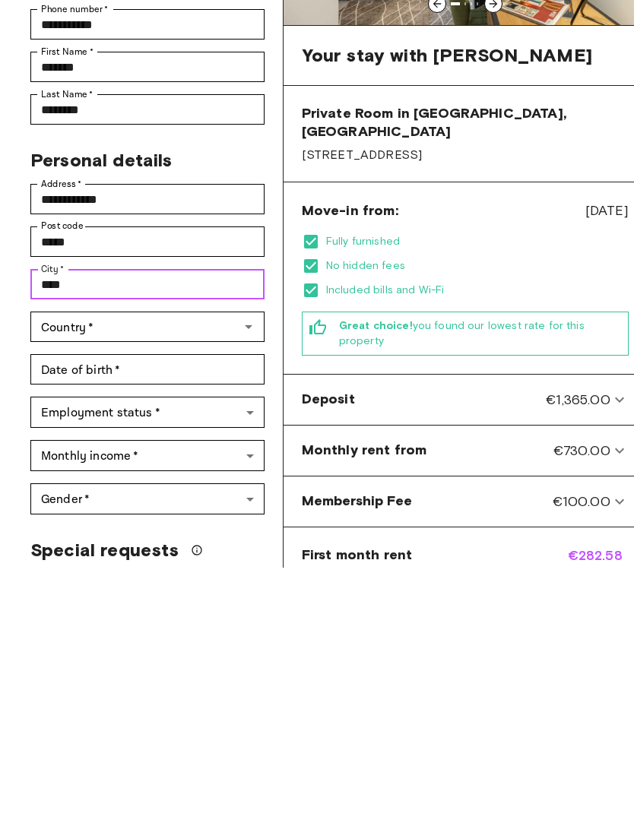
type input "****"
click at [21, 730] on div "Gender   * ​ Gender   *" at bounding box center [141, 751] width 246 height 43
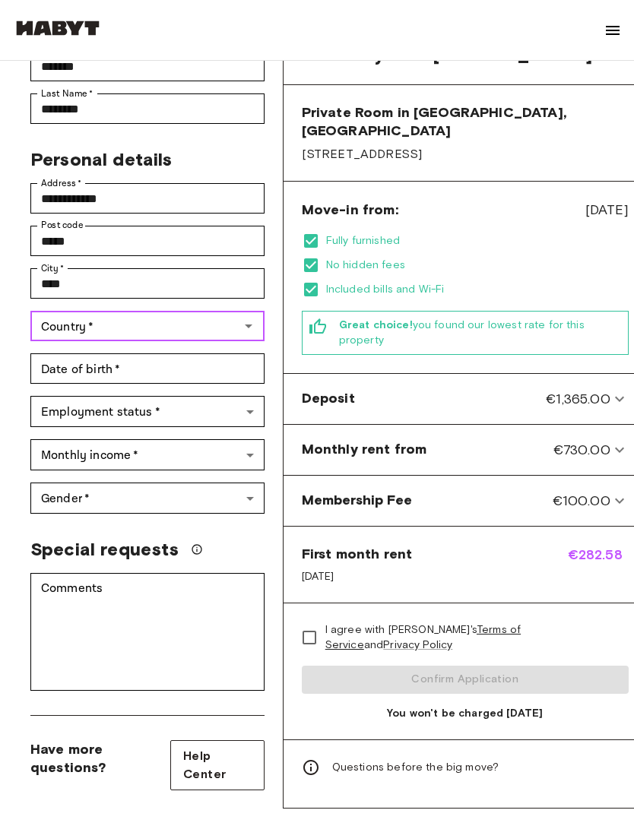
click at [182, 328] on input "Country   *" at bounding box center [135, 325] width 200 height 21
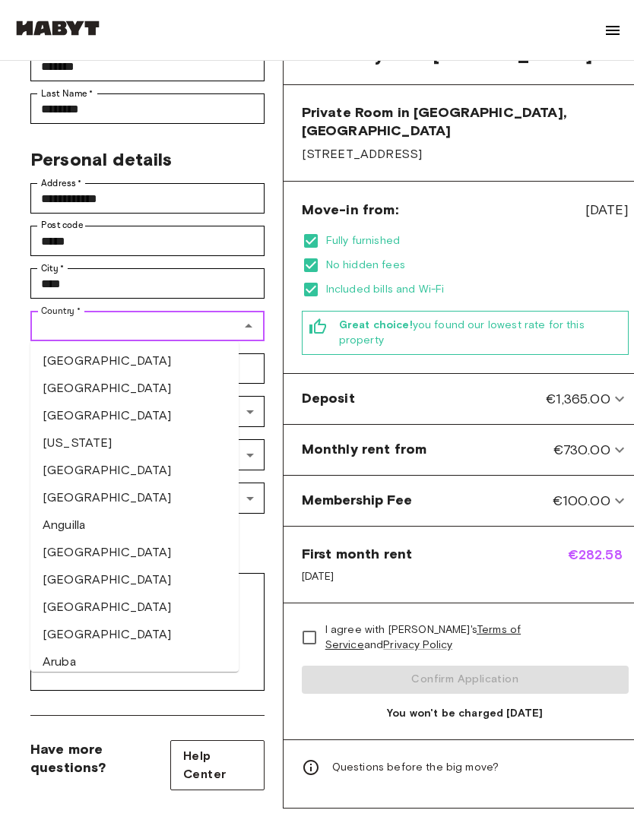
scroll to position [301, 0]
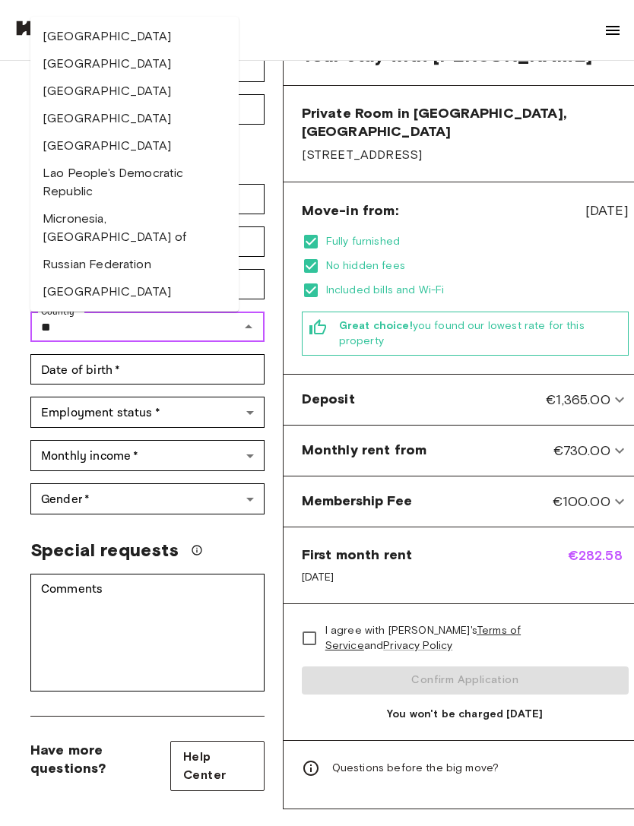
type input "*"
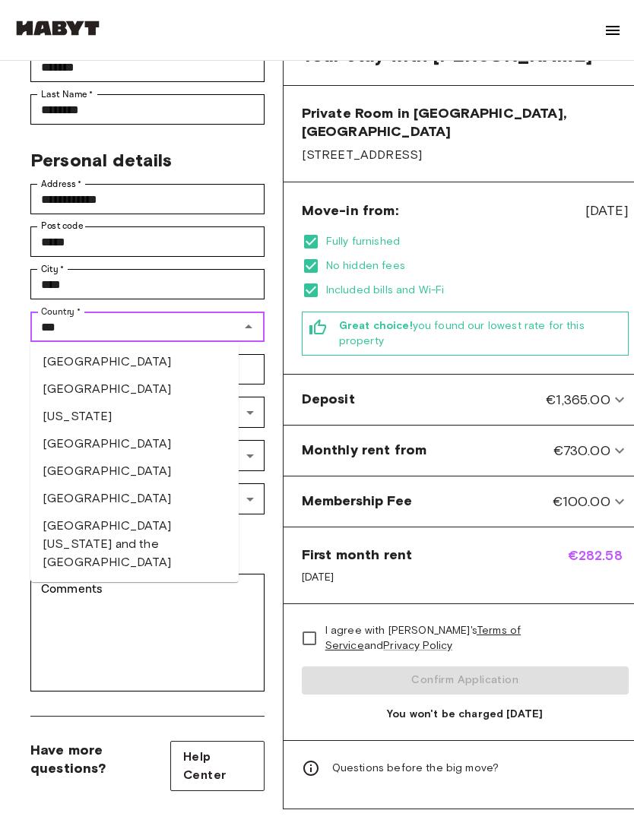
type input "***"
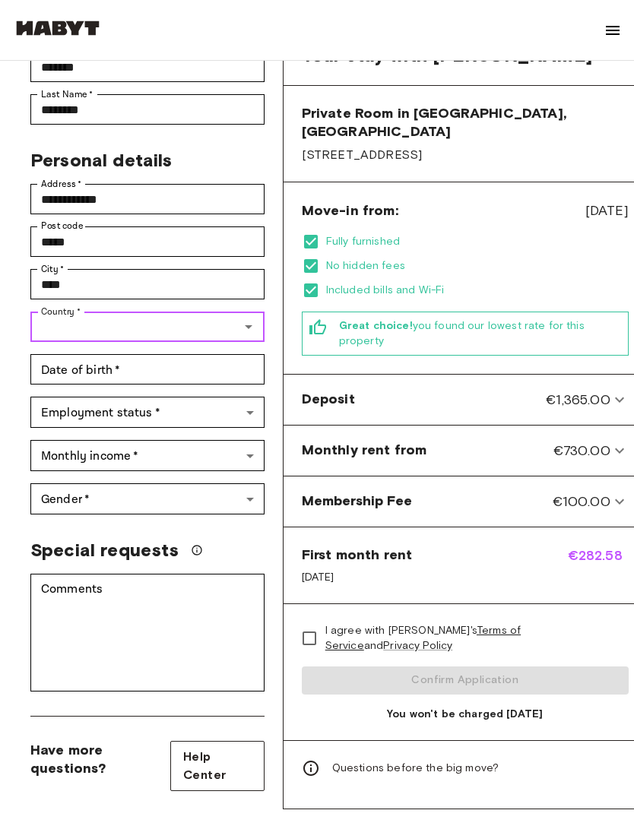
type input "*"
click at [99, 366] on li "Germany" at bounding box center [134, 361] width 208 height 27
type input "*******"
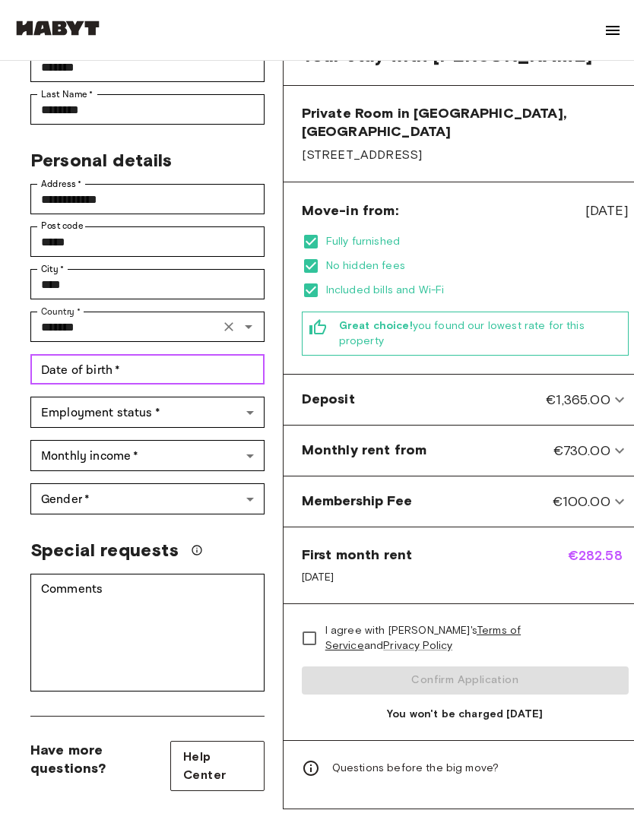
click at [147, 354] on input "Date of birth   *" at bounding box center [147, 369] width 234 height 30
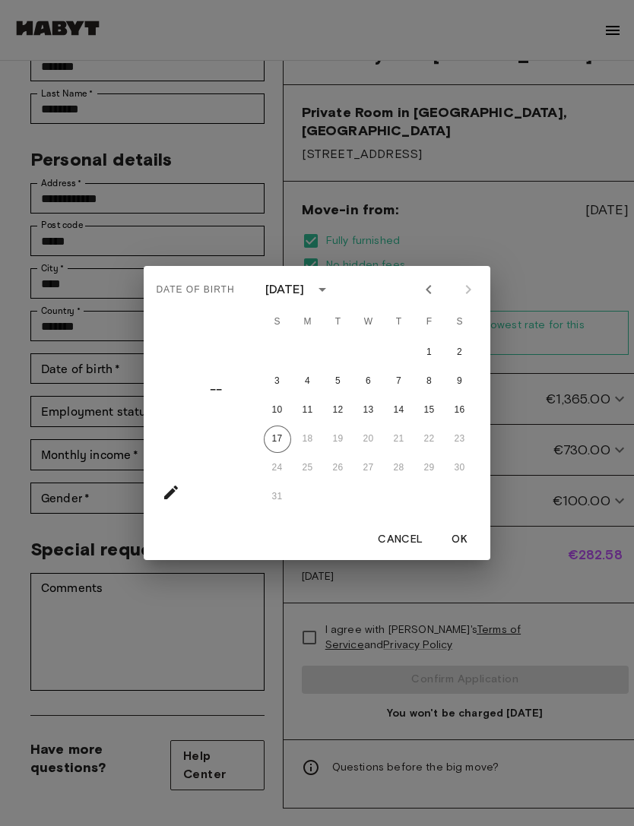
click at [298, 299] on div "August 2025" at bounding box center [300, 289] width 70 height 23
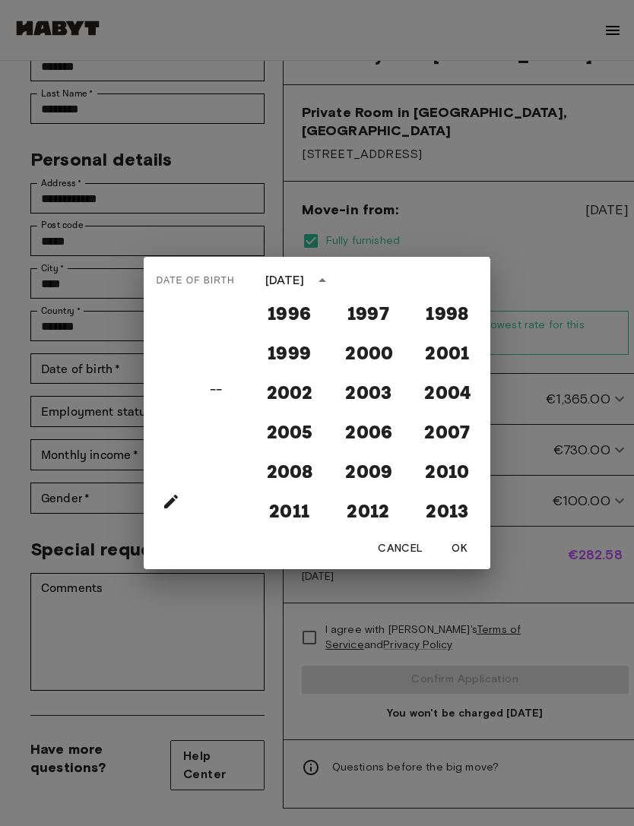
scroll to position [1270, 0]
click at [458, 357] on button "2001" at bounding box center [446, 351] width 55 height 27
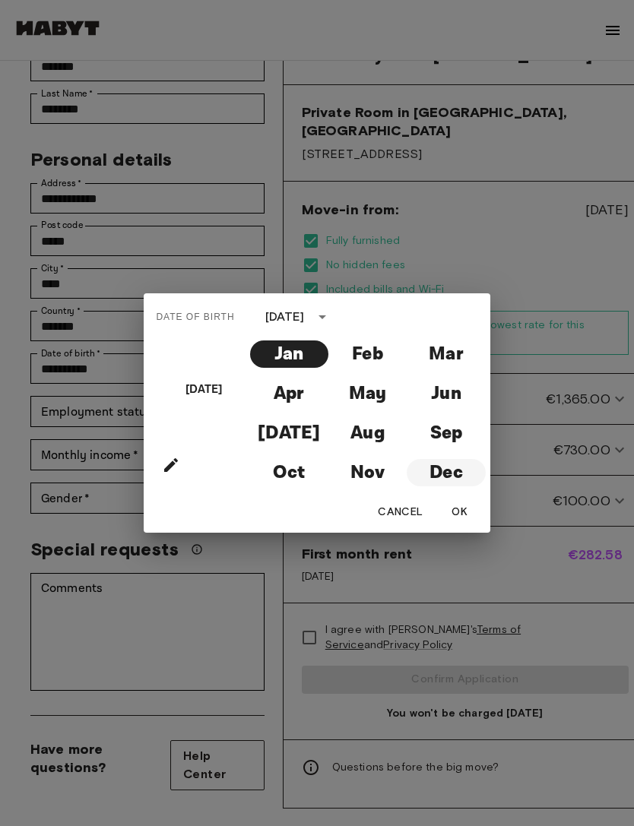
click at [449, 473] on button "Dec" at bounding box center [446, 472] width 78 height 27
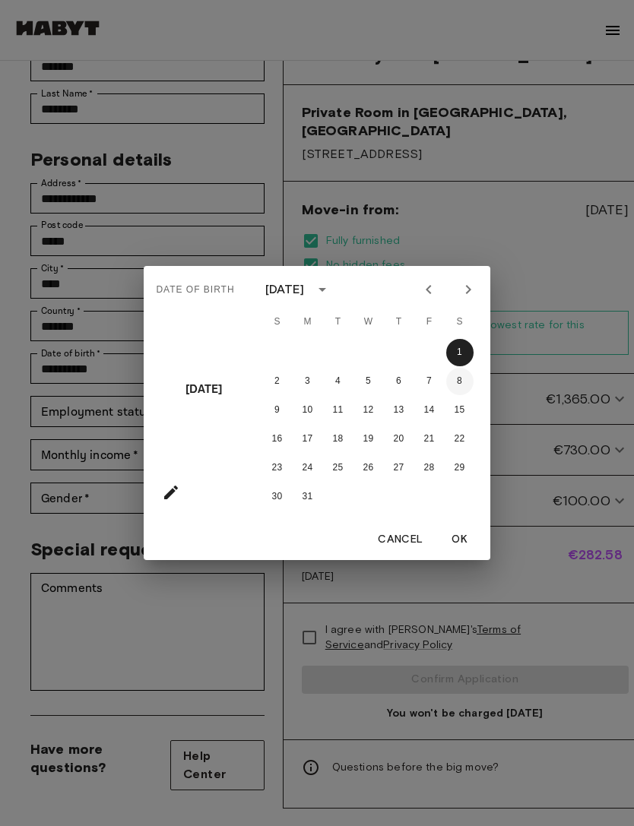
click at [454, 379] on button "8" at bounding box center [459, 381] width 27 height 27
type input "**********"
click at [466, 541] on button "OK" at bounding box center [459, 540] width 49 height 28
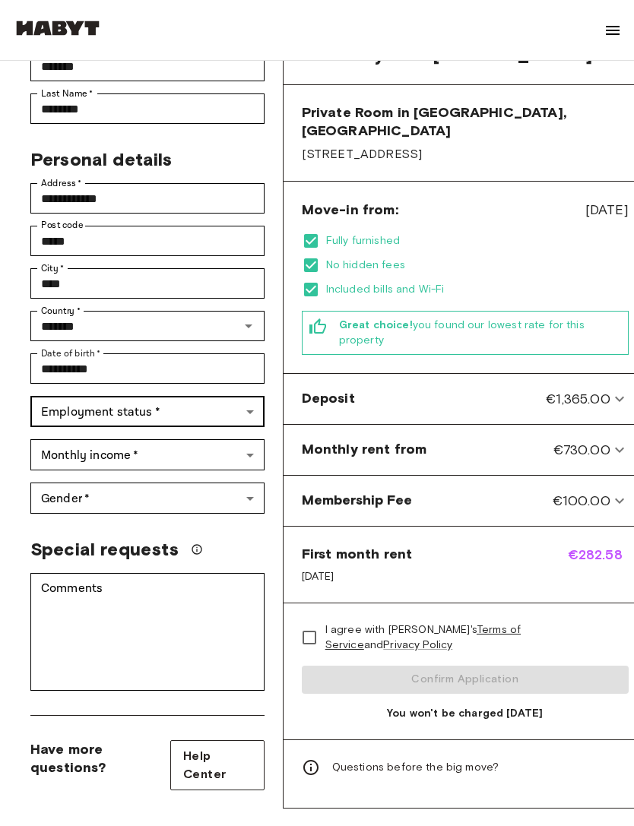
click at [226, 413] on body "**********" at bounding box center [317, 705] width 634 height 2015
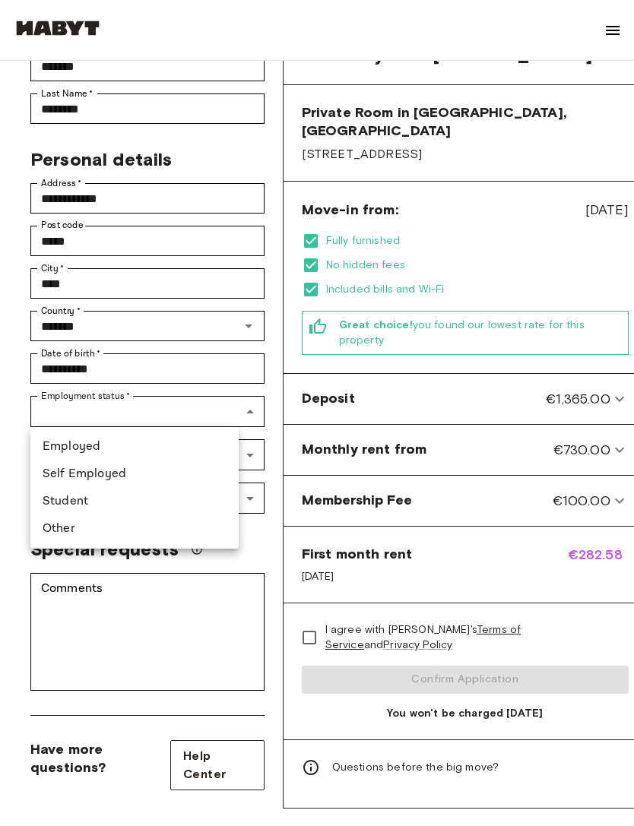
click at [141, 512] on li "Student" at bounding box center [134, 501] width 208 height 27
type input "*******"
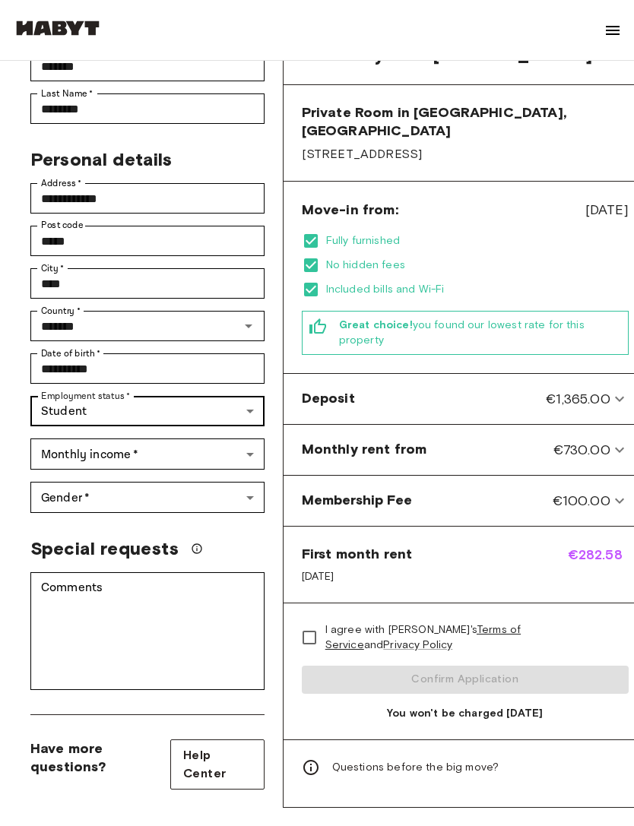
click at [214, 415] on body "**********" at bounding box center [317, 705] width 634 height 2015
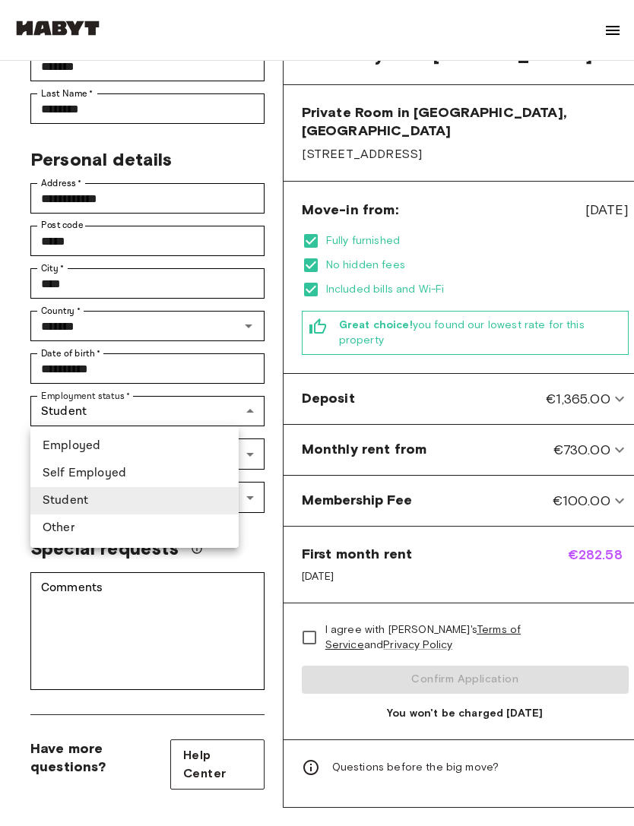
click at [11, 455] on div at bounding box center [317, 413] width 634 height 826
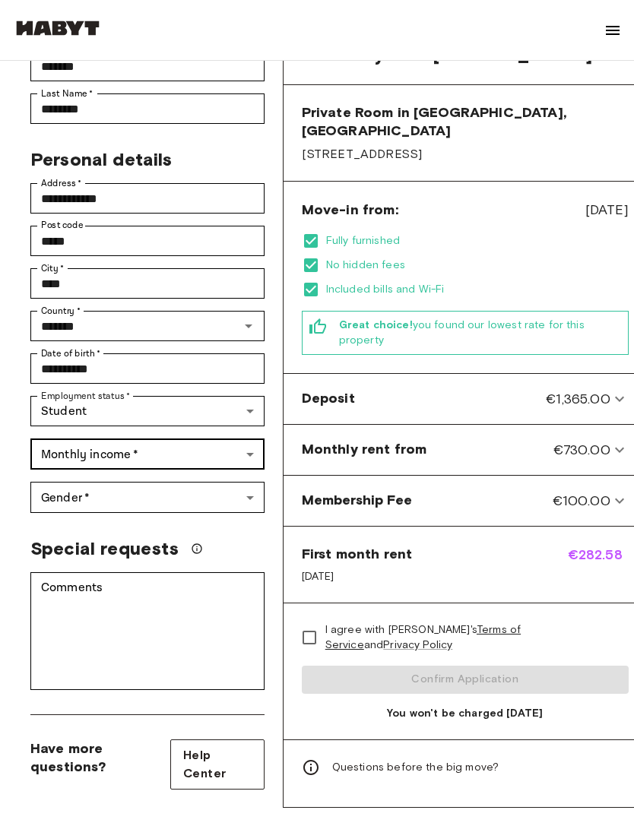
click at [51, 459] on body "**********" at bounding box center [317, 705] width 634 height 2015
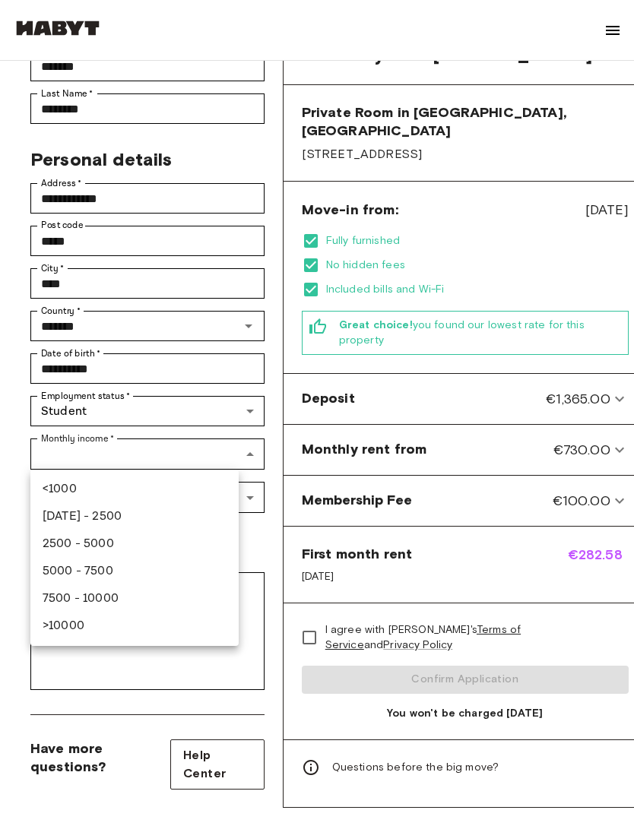
click at [103, 518] on li "1000 - 2500" at bounding box center [134, 516] width 208 height 27
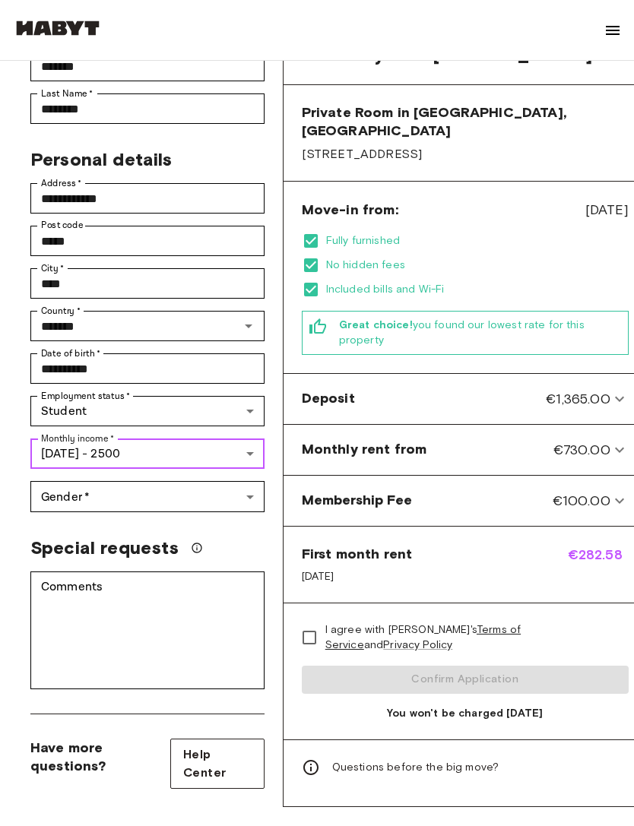
type input "***"
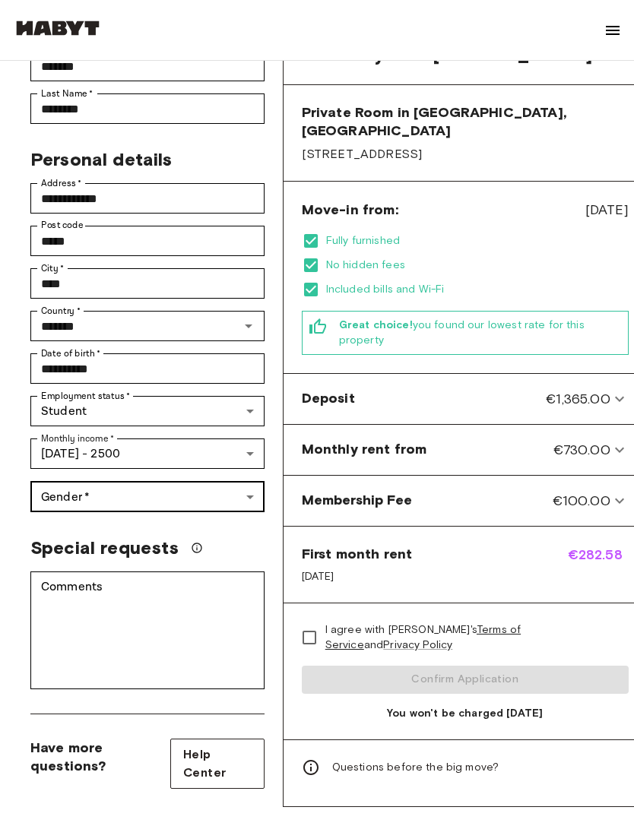
click at [191, 489] on body "**********" at bounding box center [317, 705] width 634 height 2014
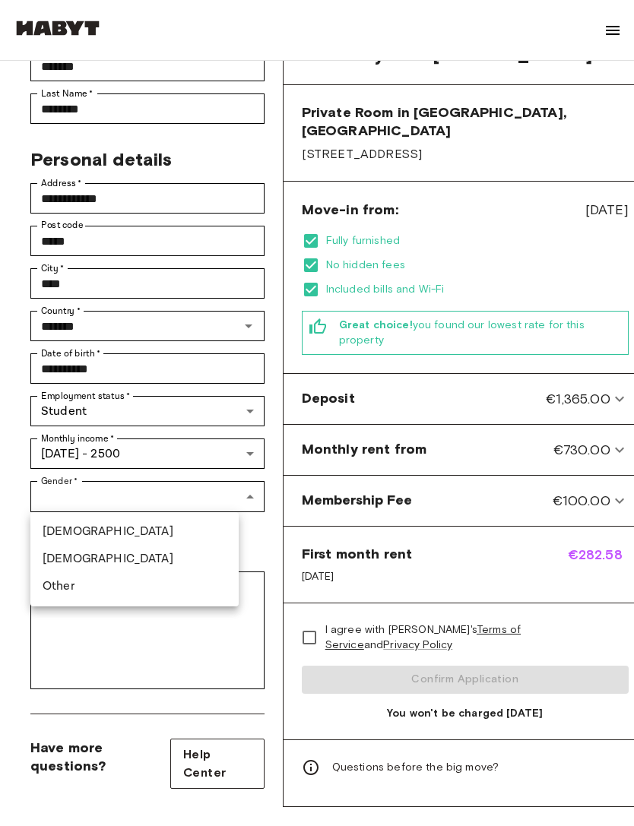
click at [135, 558] on li "Female" at bounding box center [134, 559] width 208 height 27
type input "******"
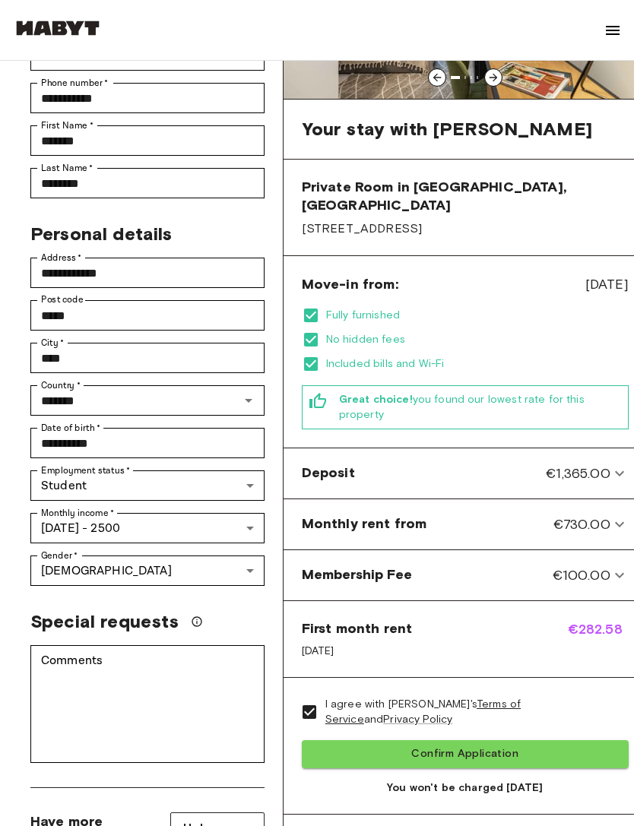
scroll to position [227, 0]
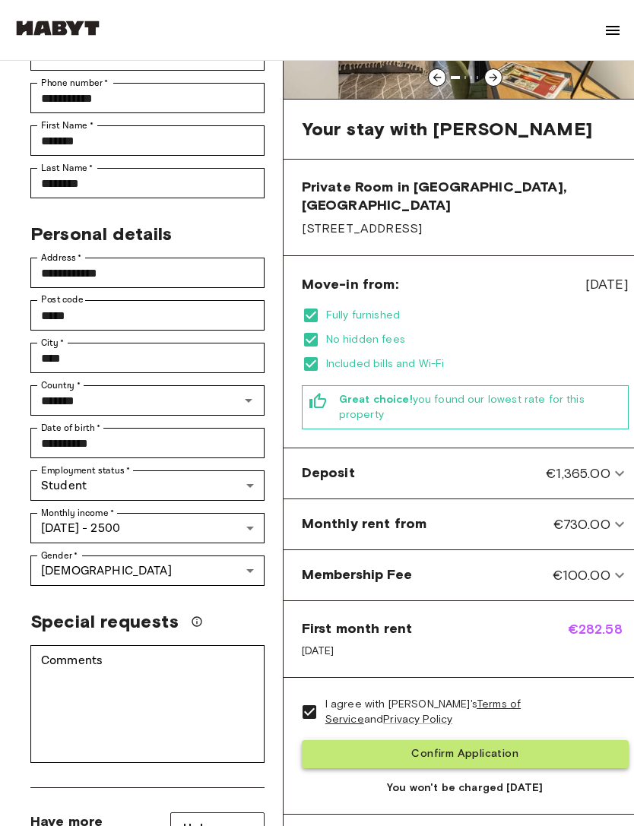
click at [509, 740] on button "Confirm Application" at bounding box center [465, 754] width 327 height 28
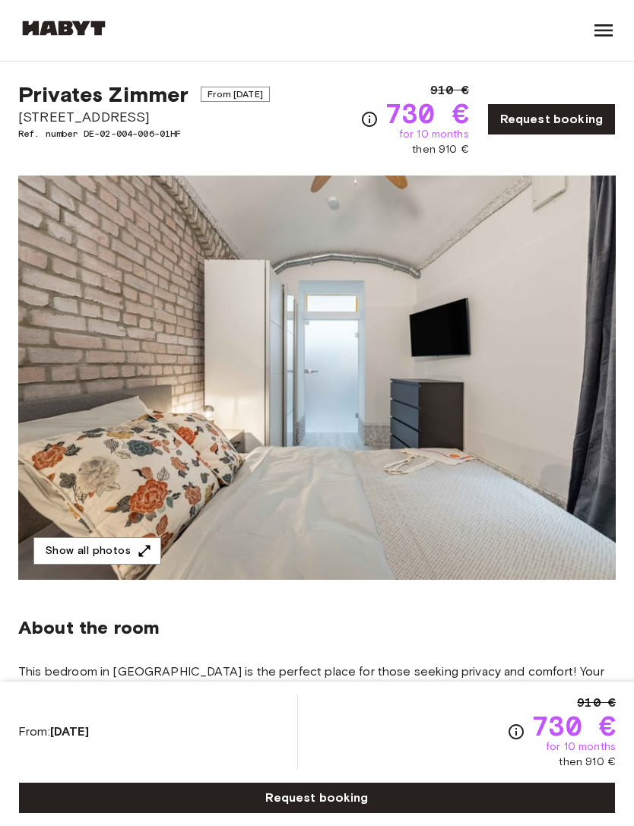
scroll to position [22, 0]
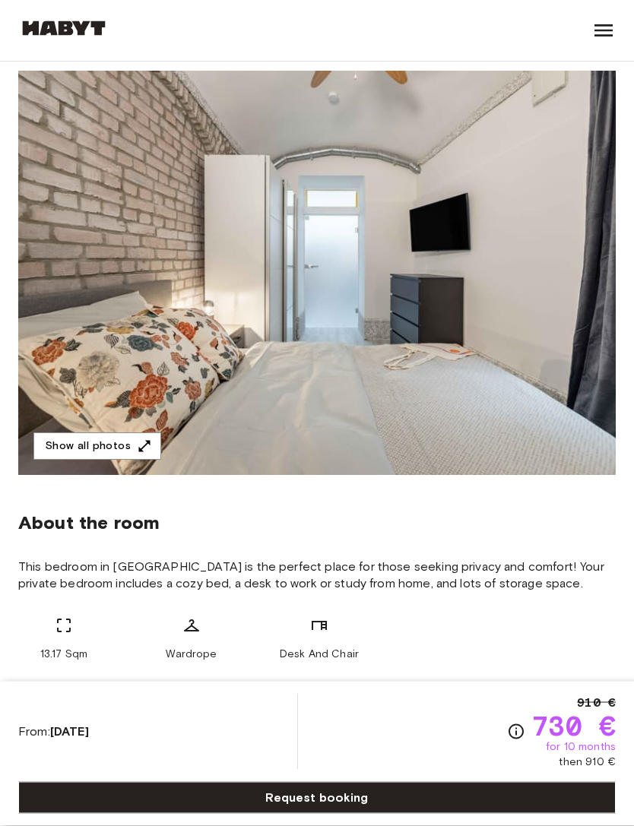
click at [498, 400] on img at bounding box center [316, 273] width 597 height 404
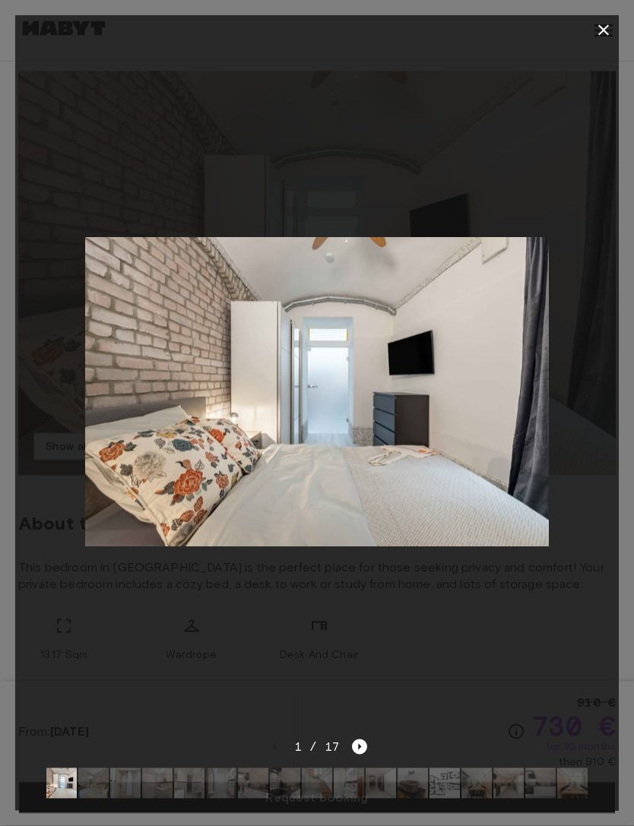
scroll to position [129, 0]
click at [361, 755] on icon "Next image" at bounding box center [359, 746] width 15 height 15
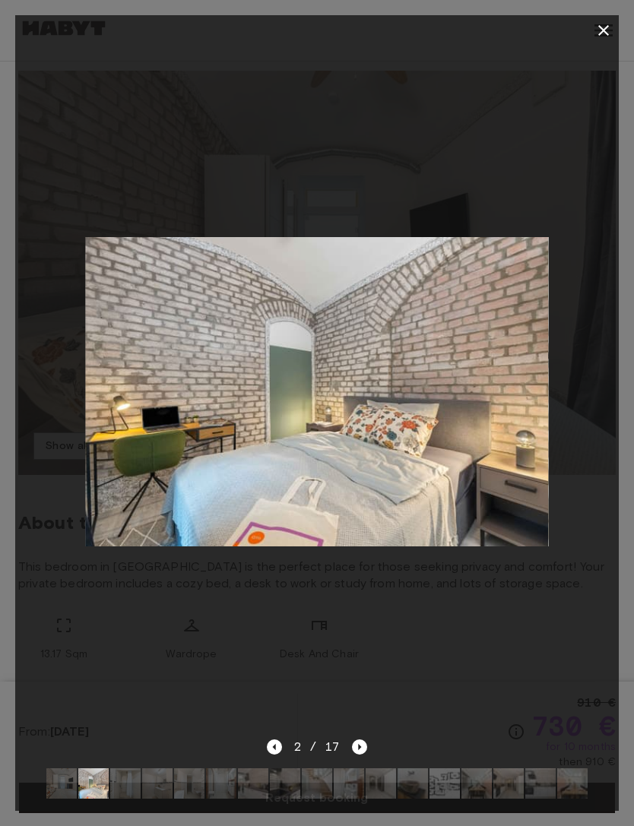
click at [283, 756] on div "2 / 17" at bounding box center [317, 747] width 101 height 18
click at [359, 755] on icon "Next image" at bounding box center [359, 746] width 15 height 15
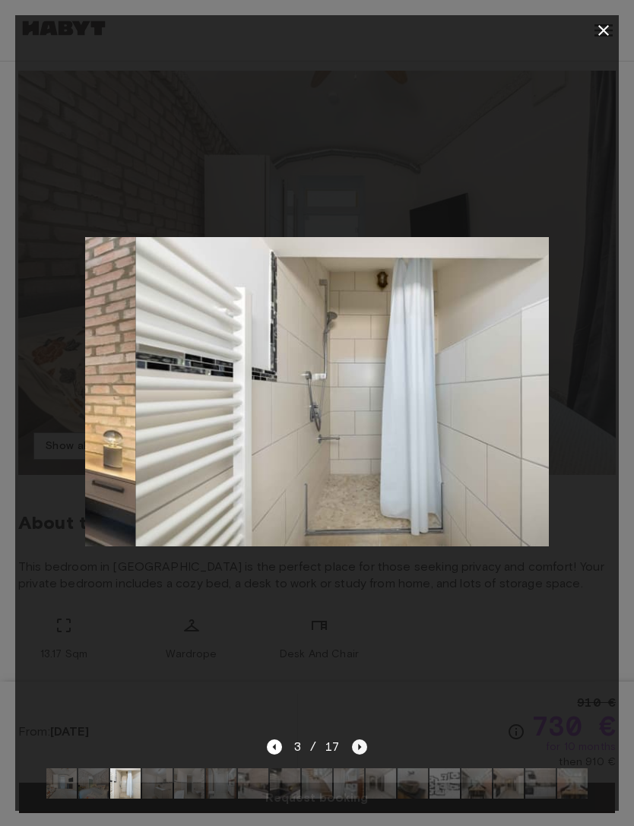
click at [359, 755] on icon "Next image" at bounding box center [359, 746] width 15 height 15
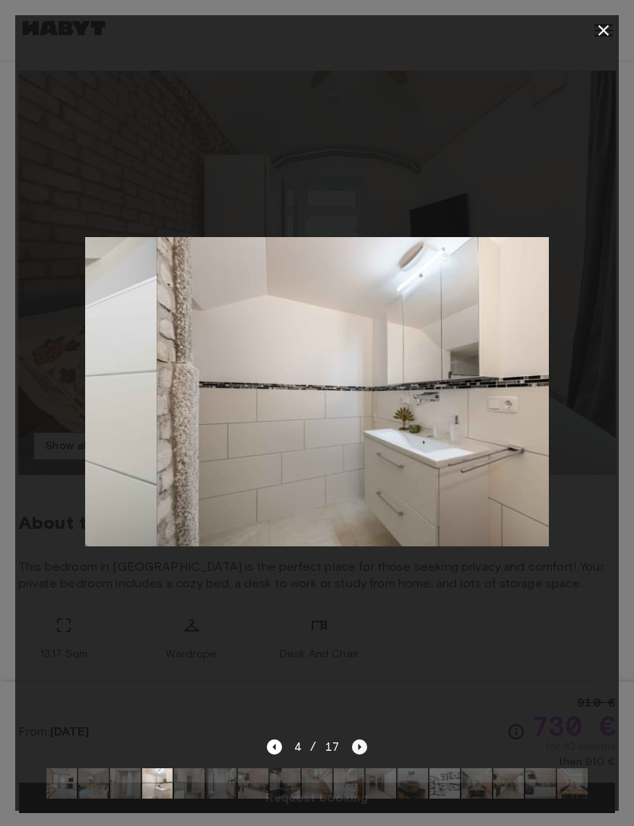
click at [360, 755] on icon "Next image" at bounding box center [359, 746] width 15 height 15
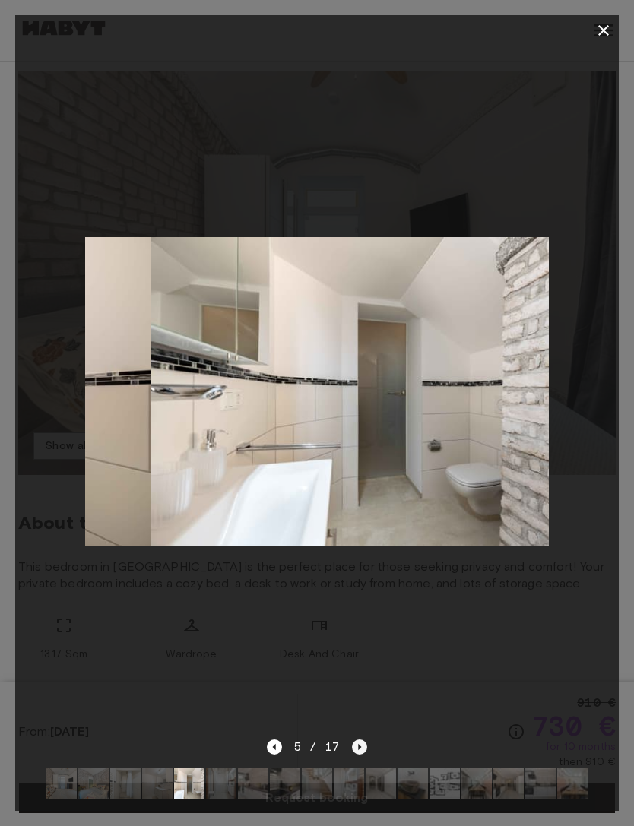
click at [360, 755] on icon "Next image" at bounding box center [359, 746] width 15 height 15
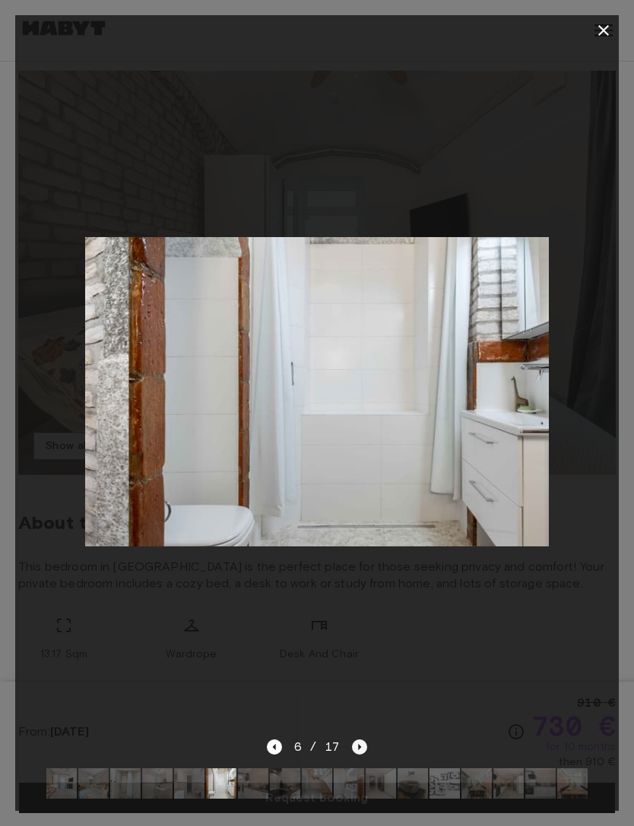
click at [365, 755] on icon "Next image" at bounding box center [359, 746] width 15 height 15
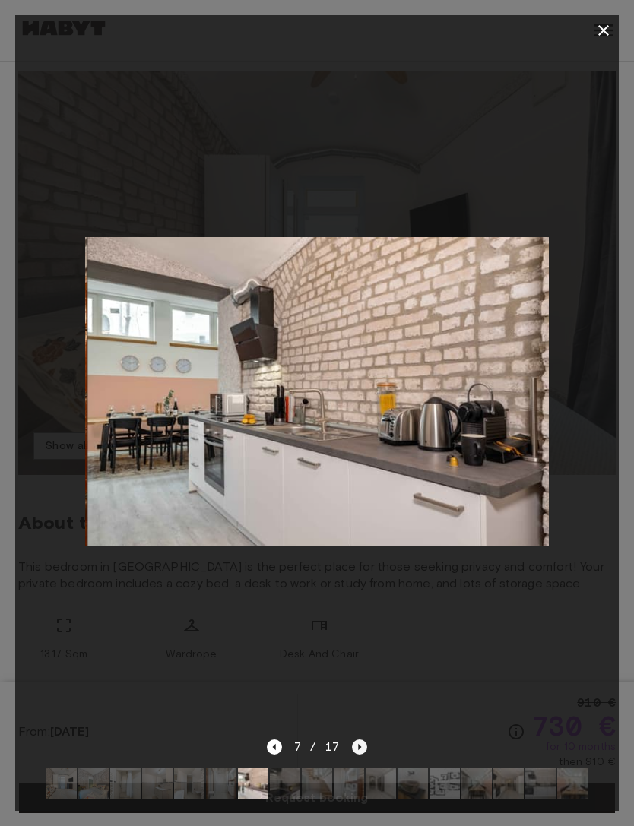
click at [366, 755] on icon "Next image" at bounding box center [359, 746] width 15 height 15
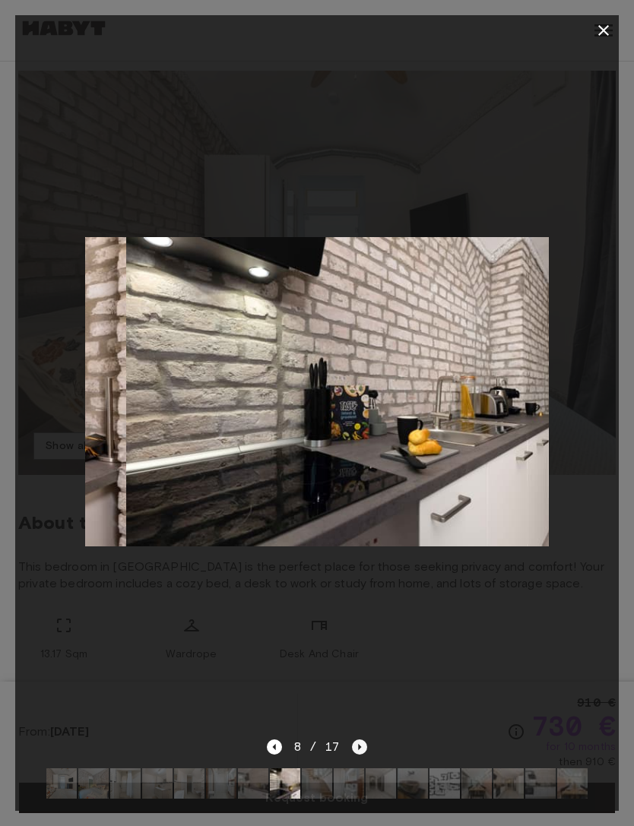
click at [366, 755] on icon "Next image" at bounding box center [359, 746] width 15 height 15
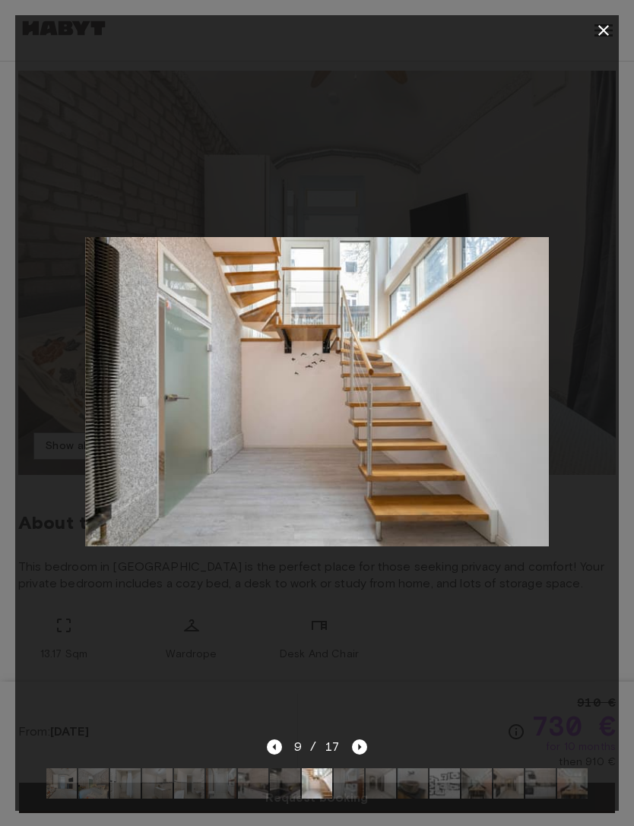
click at [391, 720] on div at bounding box center [316, 392] width 603 height 692
click at [590, 16] on div at bounding box center [316, 30] width 603 height 30
click at [590, 25] on button "button" at bounding box center [603, 30] width 30 height 30
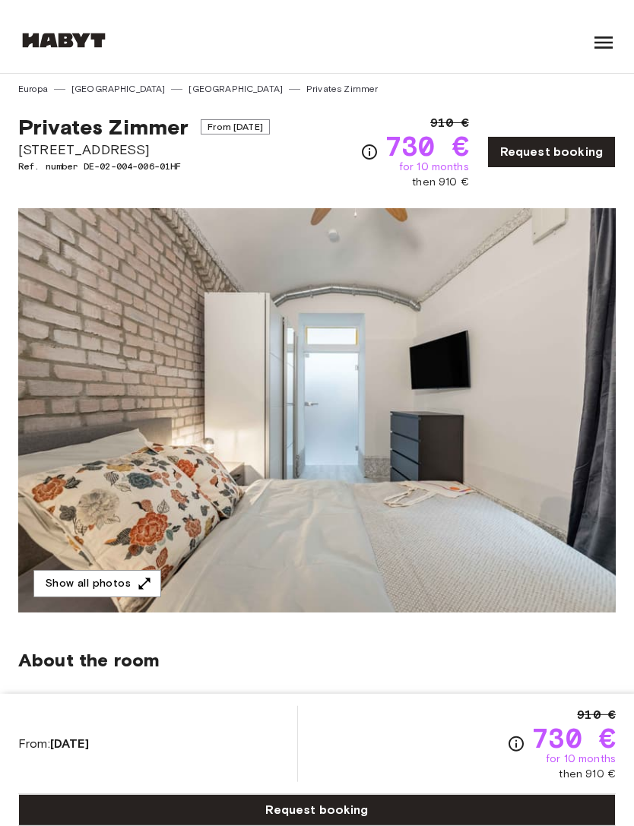
scroll to position [0, 0]
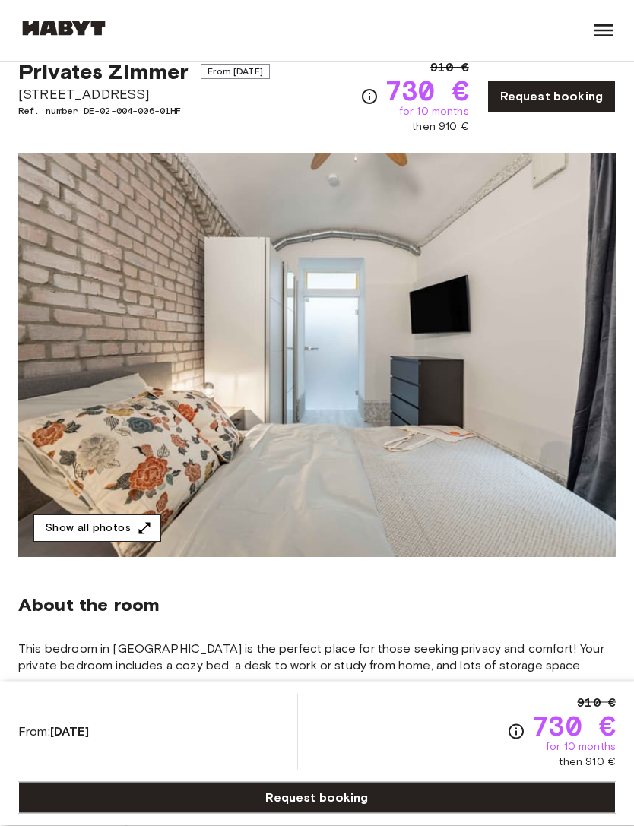
click at [77, 527] on button "Show all photos" at bounding box center [97, 529] width 128 height 28
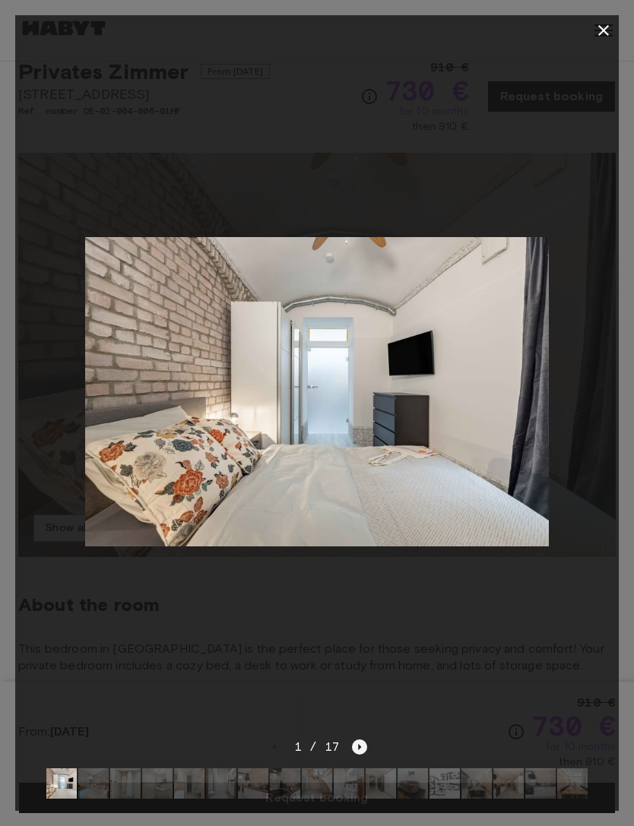
click at [365, 755] on icon "Next image" at bounding box center [359, 746] width 15 height 15
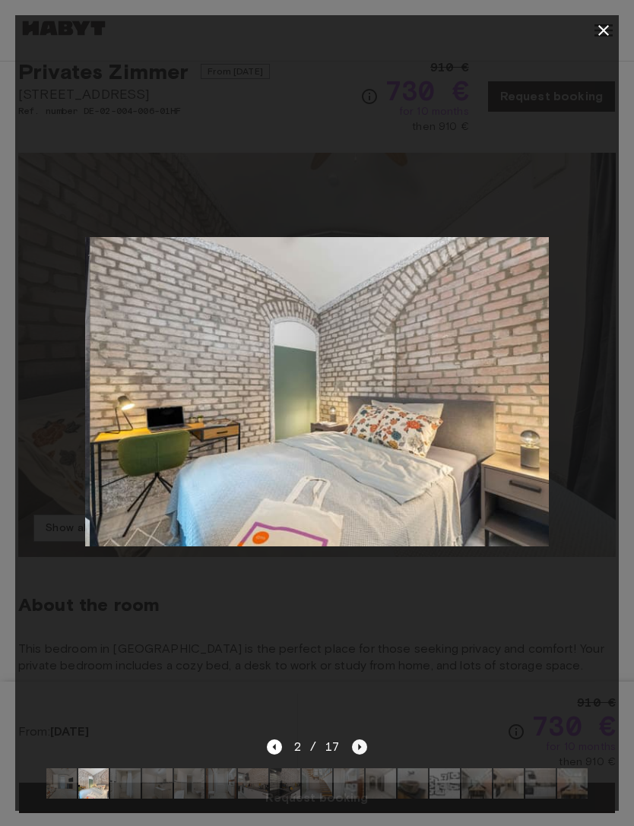
click at [365, 755] on icon "Next image" at bounding box center [359, 746] width 15 height 15
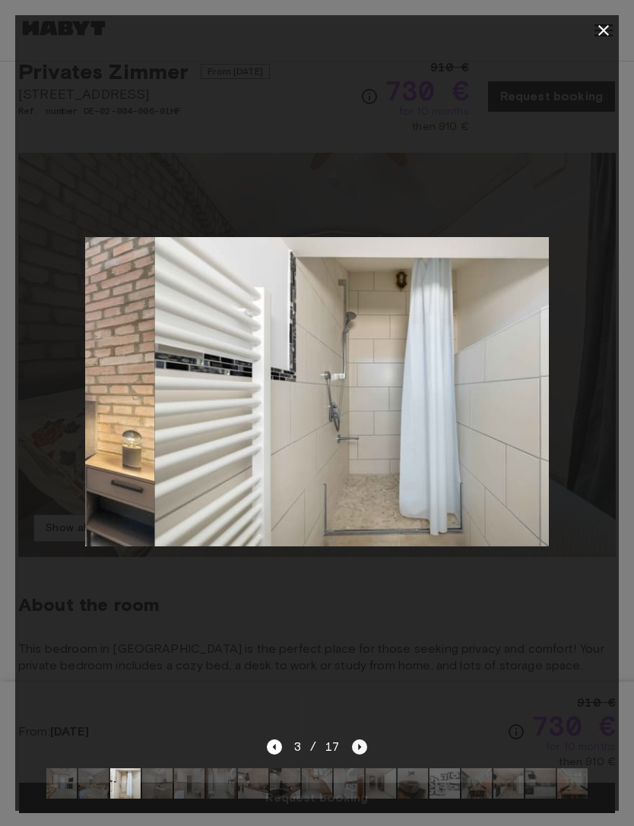
click at [360, 755] on icon "Next image" at bounding box center [359, 746] width 15 height 15
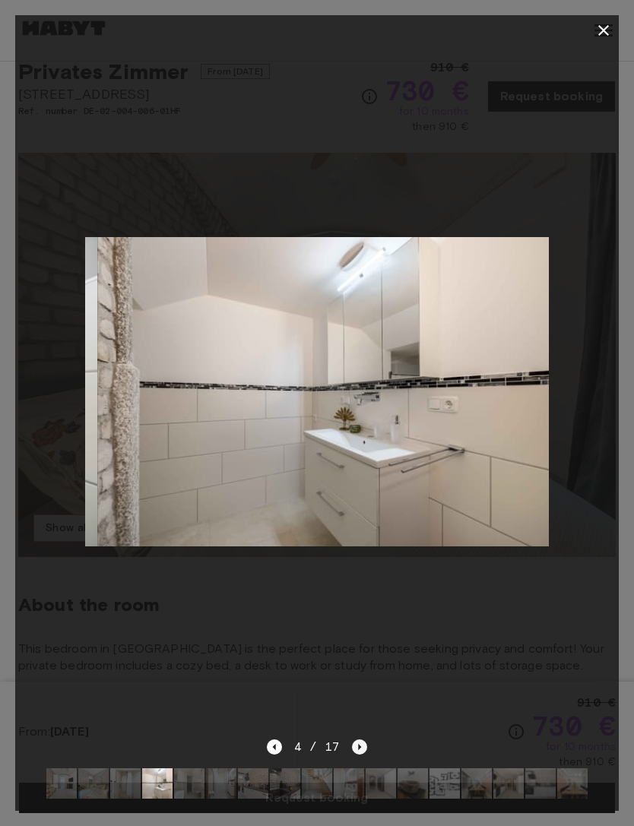
click at [355, 755] on icon "Next image" at bounding box center [359, 746] width 15 height 15
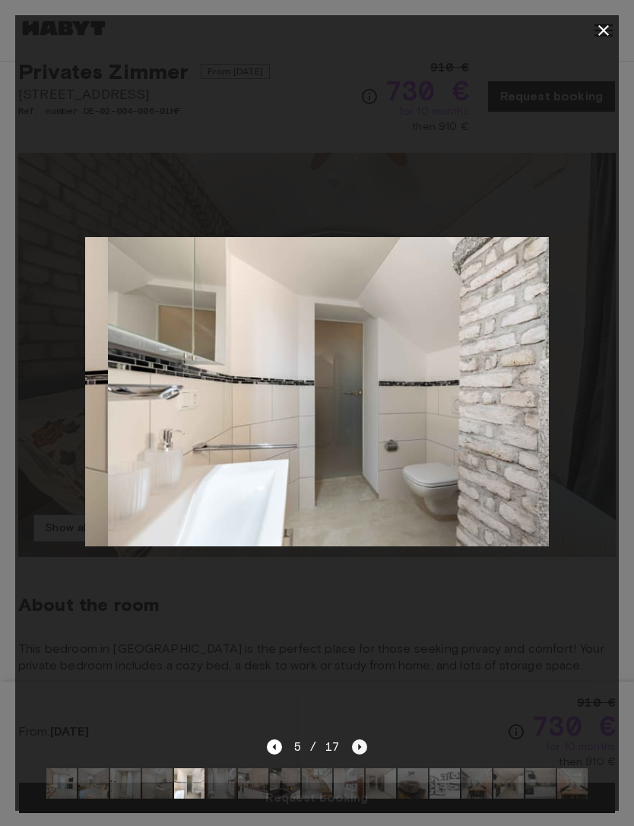
click at [352, 755] on icon "Next image" at bounding box center [359, 746] width 15 height 15
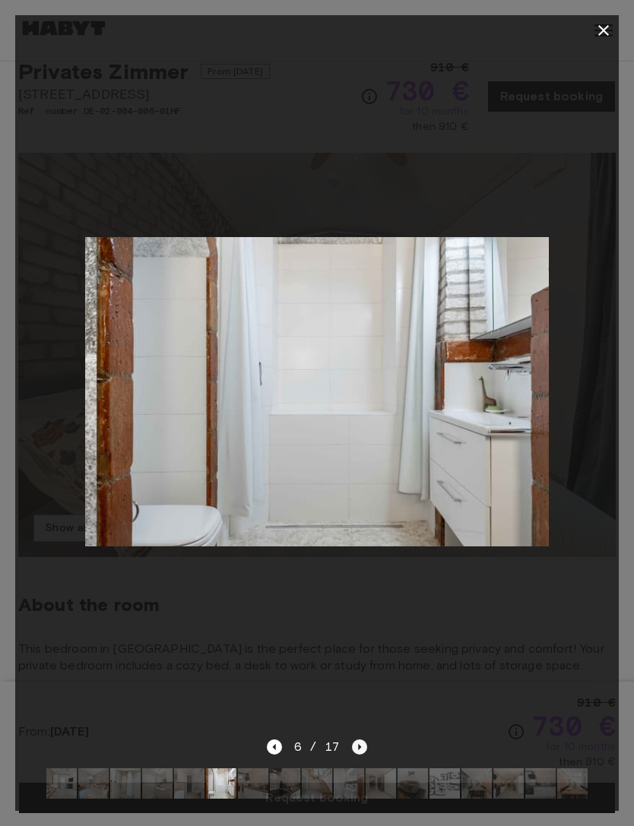
click at [355, 755] on icon "Next image" at bounding box center [359, 746] width 15 height 15
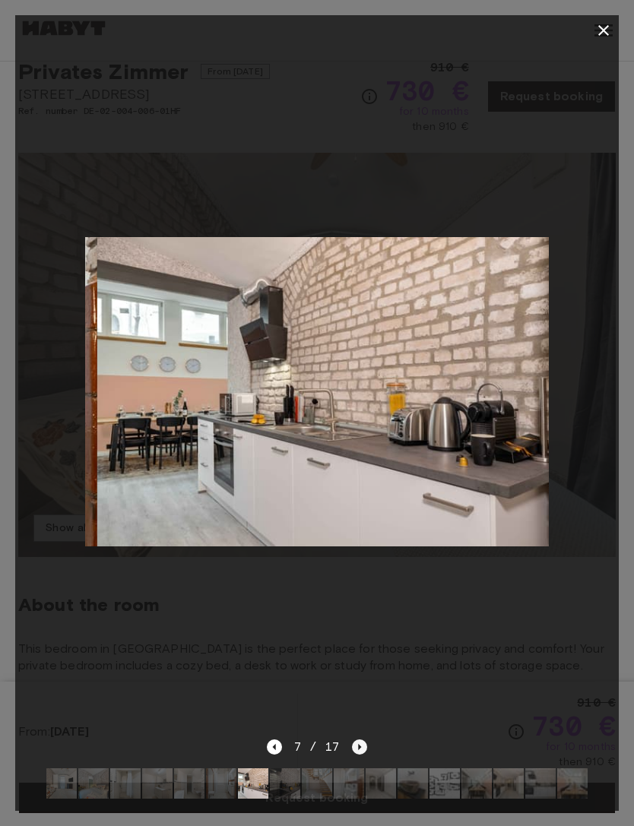
click at [362, 755] on icon "Next image" at bounding box center [359, 746] width 15 height 15
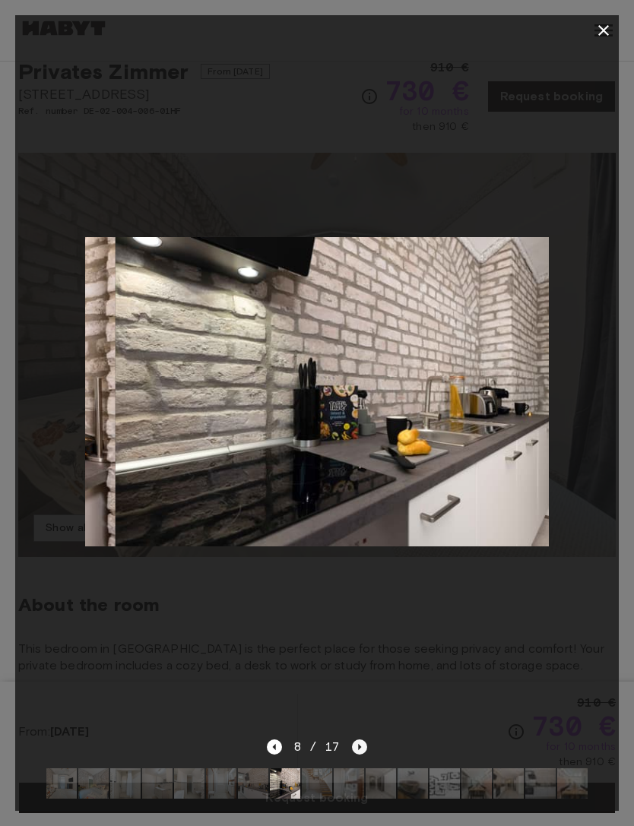
click at [365, 755] on icon "Next image" at bounding box center [359, 746] width 15 height 15
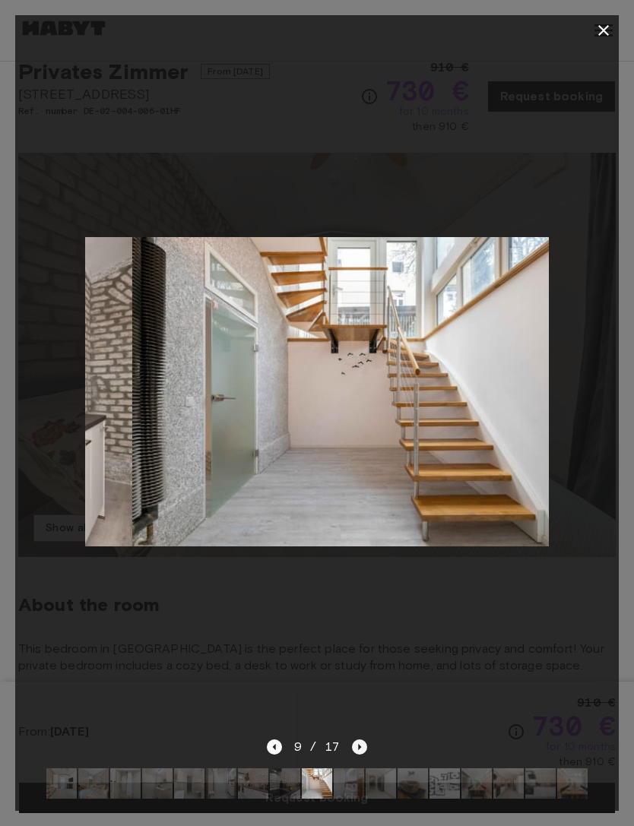
click at [362, 756] on div "9 / 17" at bounding box center [317, 747] width 101 height 18
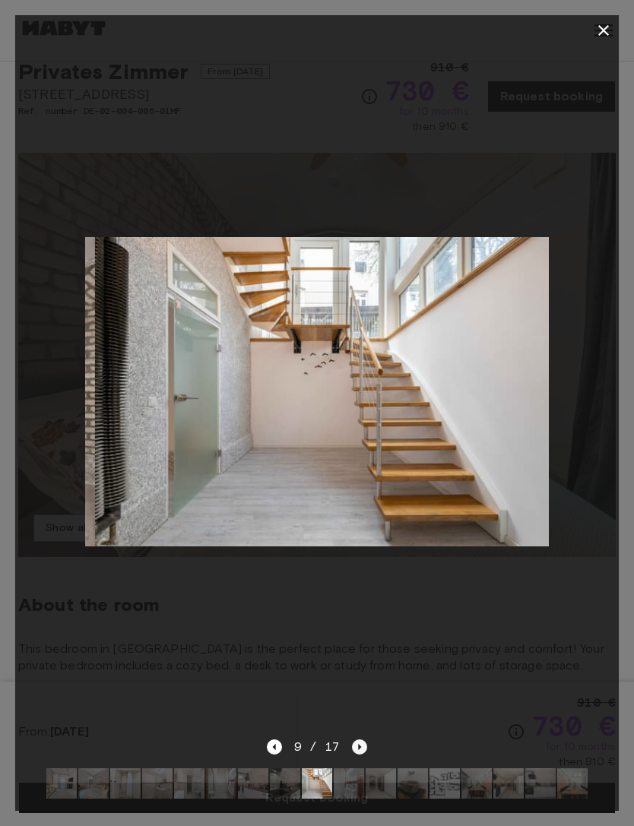
click at [359, 750] on icon "Next image" at bounding box center [360, 747] width 3 height 6
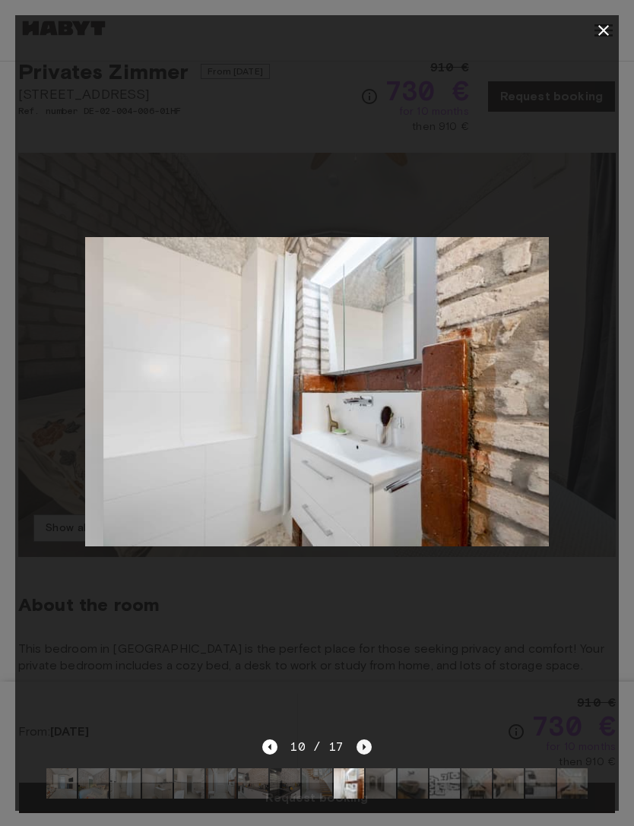
click at [359, 755] on icon "Next image" at bounding box center [363, 746] width 15 height 15
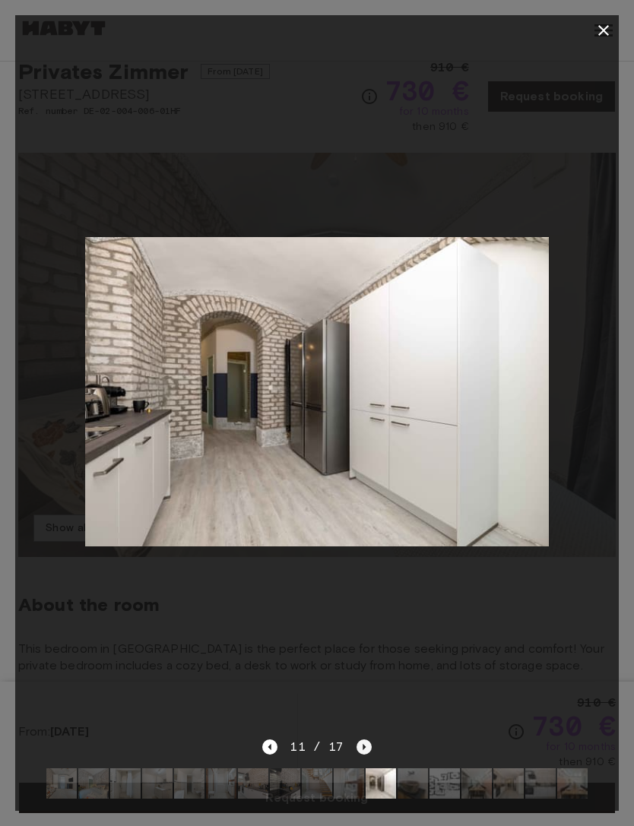
click at [368, 755] on icon "Next image" at bounding box center [363, 746] width 15 height 15
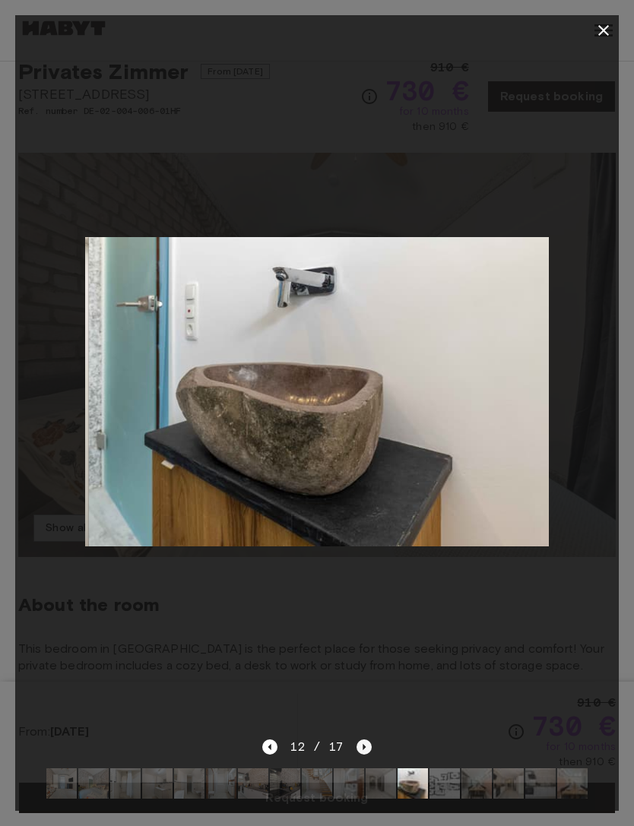
click at [370, 755] on icon "Next image" at bounding box center [363, 746] width 15 height 15
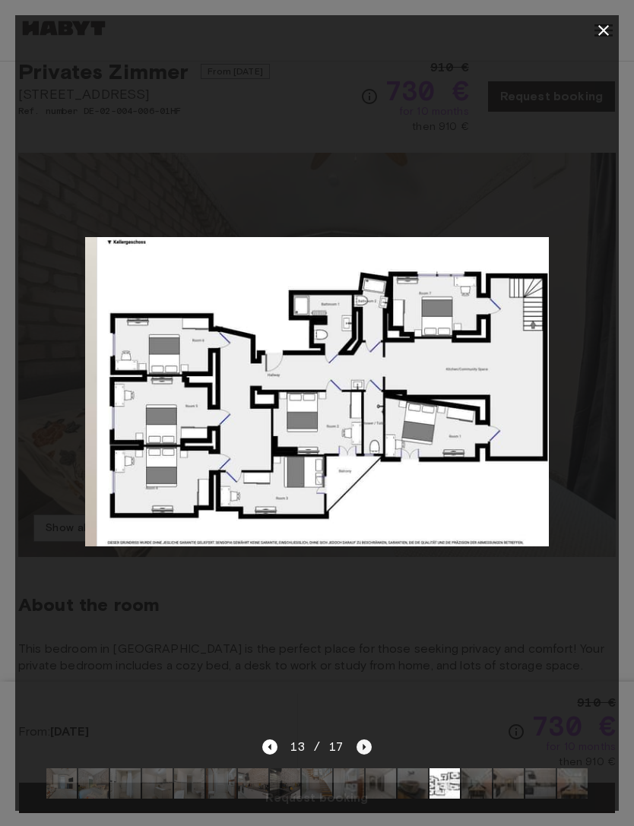
click at [357, 755] on icon "Next image" at bounding box center [363, 746] width 15 height 15
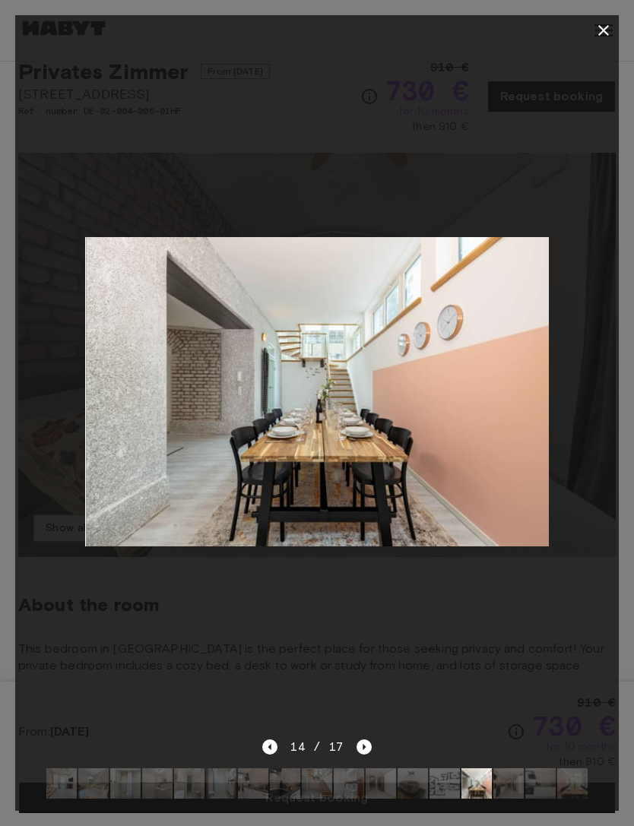
click at [407, 689] on div at bounding box center [316, 392] width 603 height 692
click at [441, 686] on div at bounding box center [316, 392] width 603 height 692
click at [605, 36] on icon "button" at bounding box center [603, 30] width 18 height 18
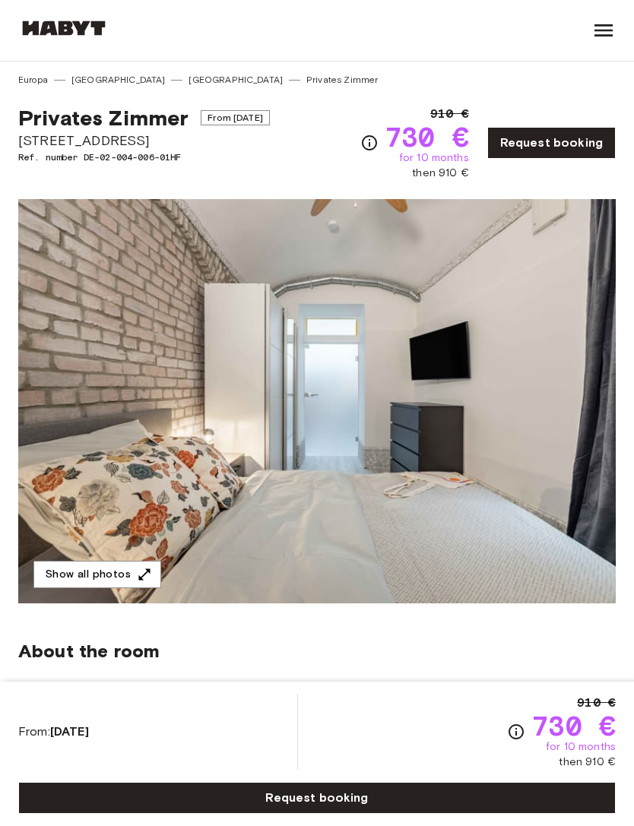
scroll to position [0, 0]
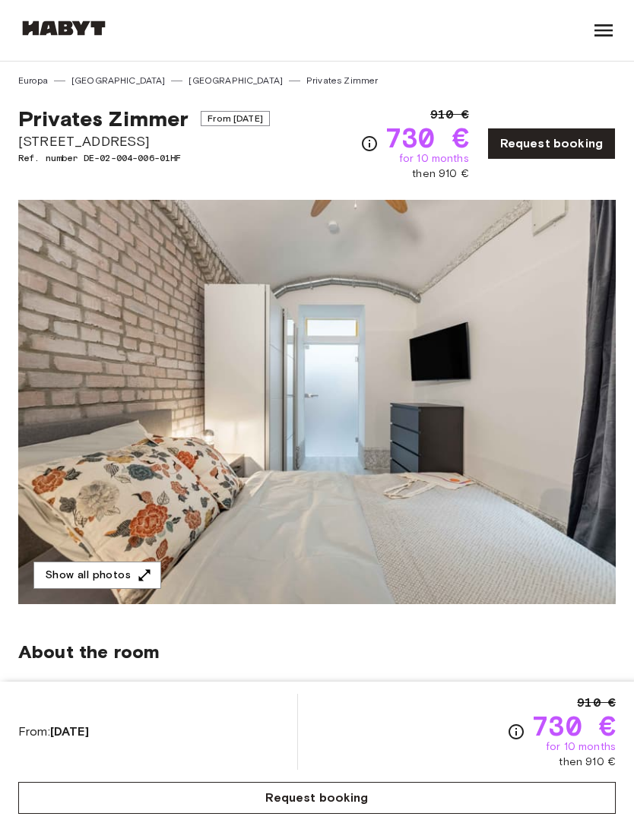
click at [101, 795] on link "Request booking" at bounding box center [316, 798] width 597 height 32
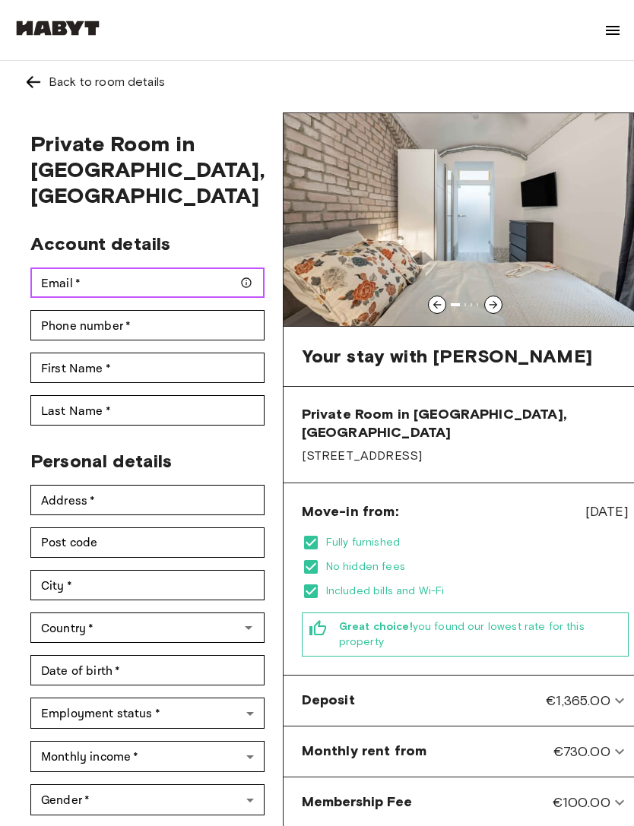
click at [145, 286] on input "Email   *" at bounding box center [147, 282] width 234 height 30
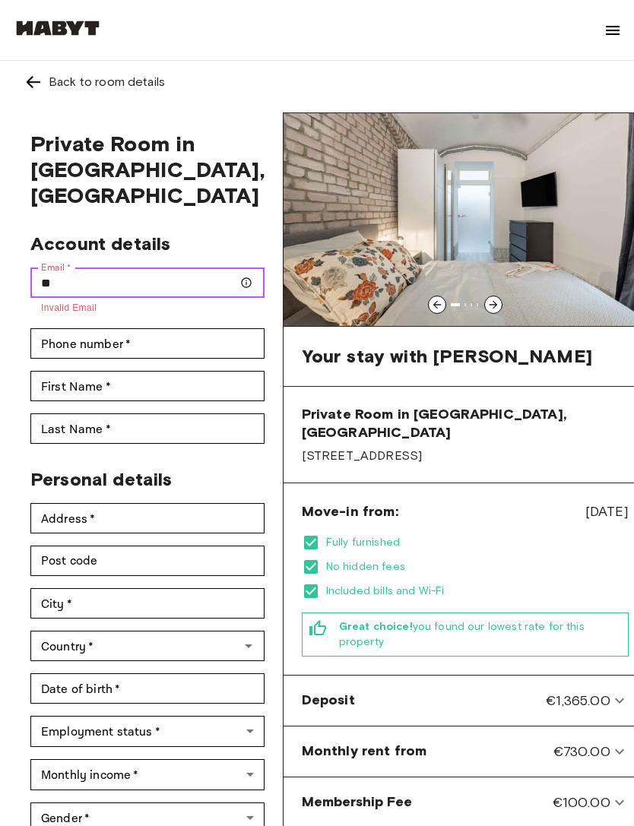
type input "*"
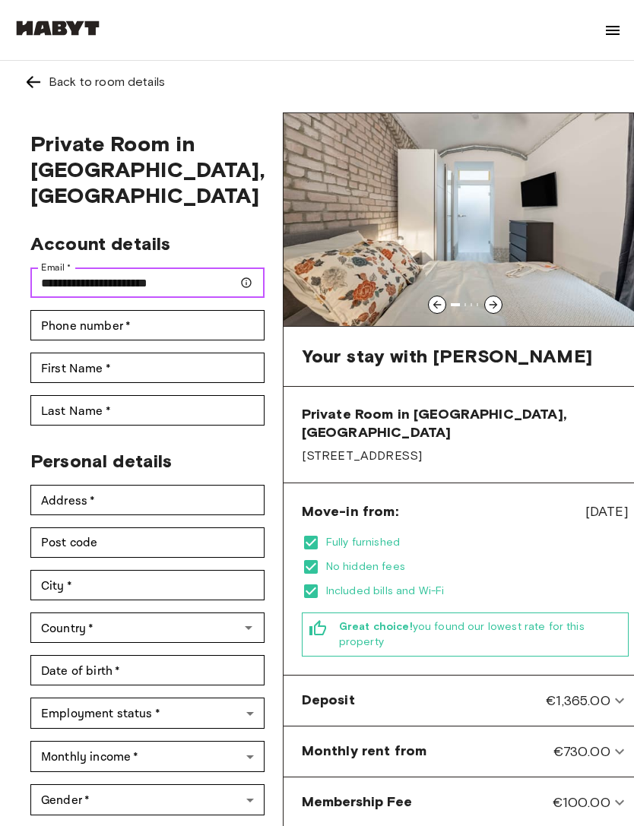
type input "**********"
click at [176, 350] on div "First Name   * First Name   *" at bounding box center [141, 361] width 246 height 43
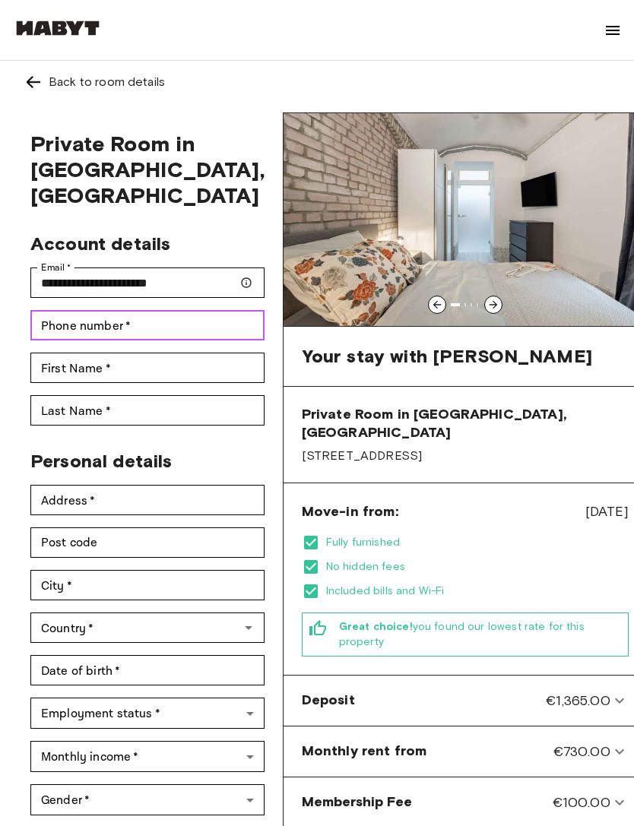
click at [210, 334] on input "Phone number   *" at bounding box center [147, 325] width 234 height 30
type input "*"
type input "**********"
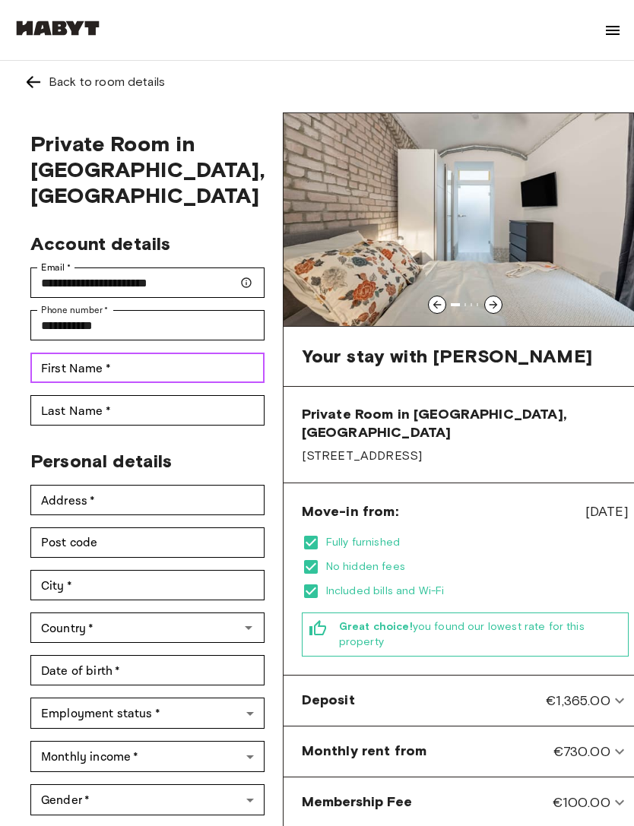
click at [199, 365] on input "First Name   *" at bounding box center [147, 368] width 234 height 30
type input "*"
click at [615, 563] on div "Move-in from: Aug 20, 2025 Fully furnished No hidden fees Included bills and Wi…" at bounding box center [464, 578] width 363 height 191
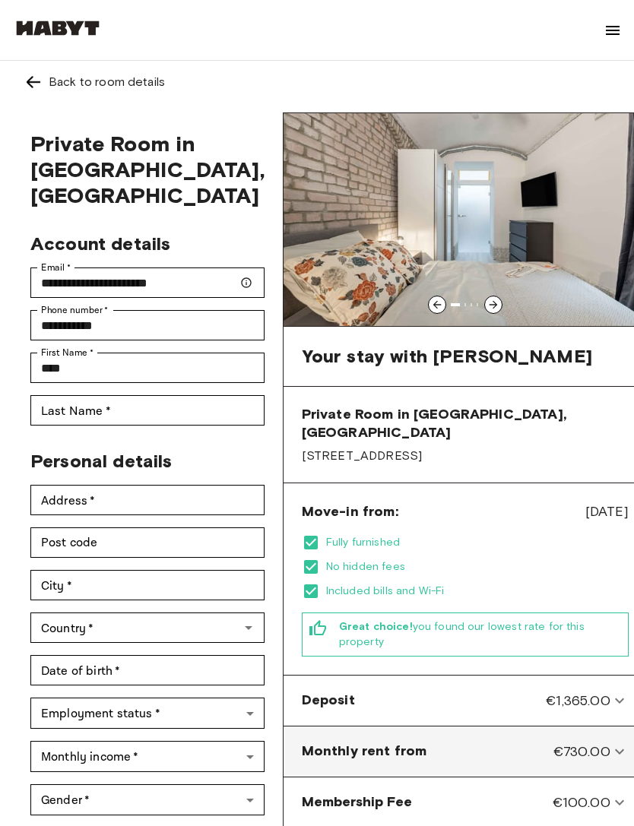
click at [348, 733] on from-panel "Monthly rent from €730.00" at bounding box center [465, 752] width 351 height 38
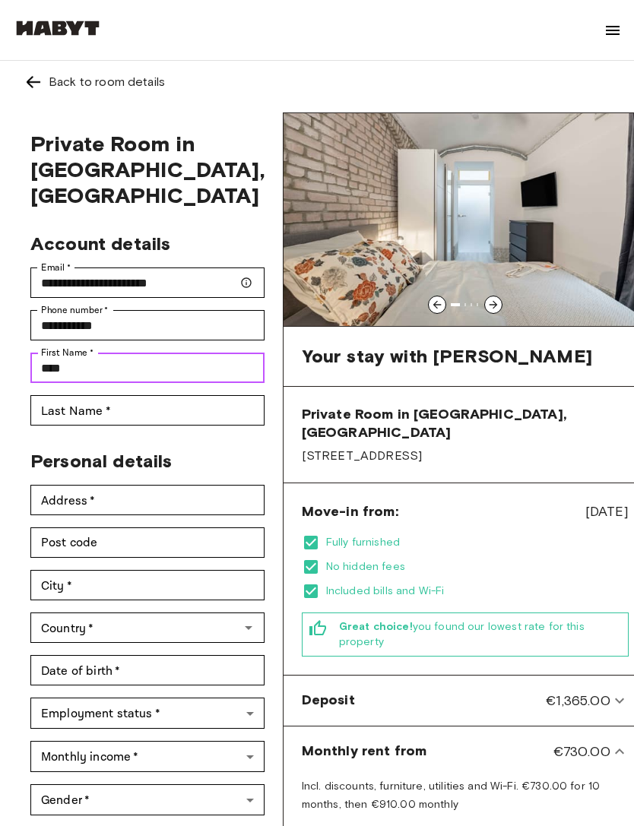
click at [205, 357] on input "****" at bounding box center [147, 368] width 234 height 30
click at [227, 357] on input "****" at bounding box center [147, 368] width 234 height 30
click at [193, 380] on input "****" at bounding box center [147, 368] width 234 height 30
type input "*******"
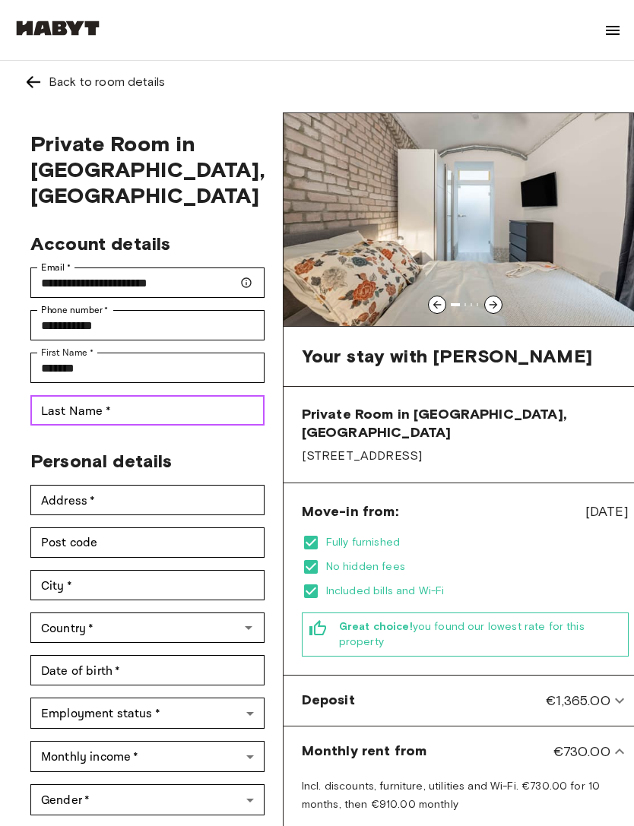
click at [201, 403] on input "Last Name   *" at bounding box center [147, 410] width 234 height 30
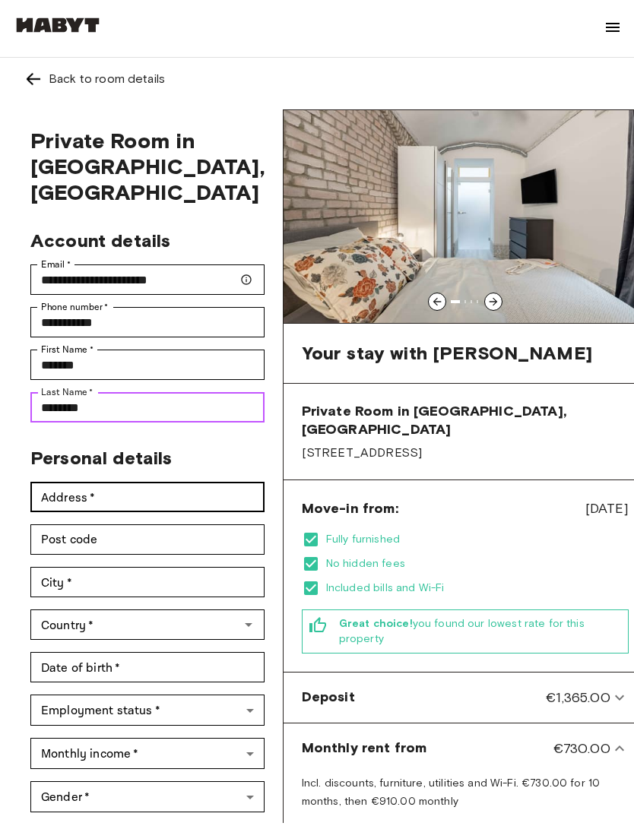
type input "********"
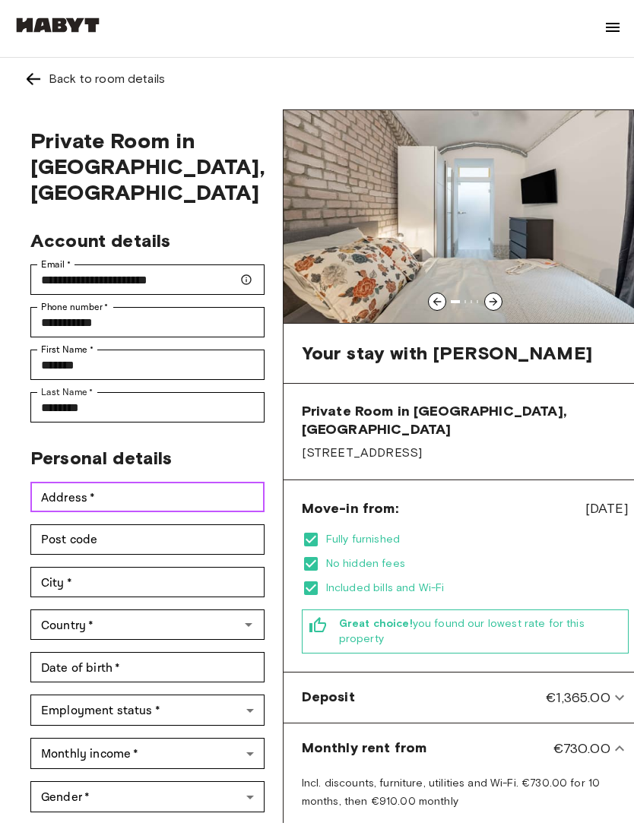
click at [195, 502] on input "Address   *" at bounding box center [147, 500] width 234 height 30
type input "*"
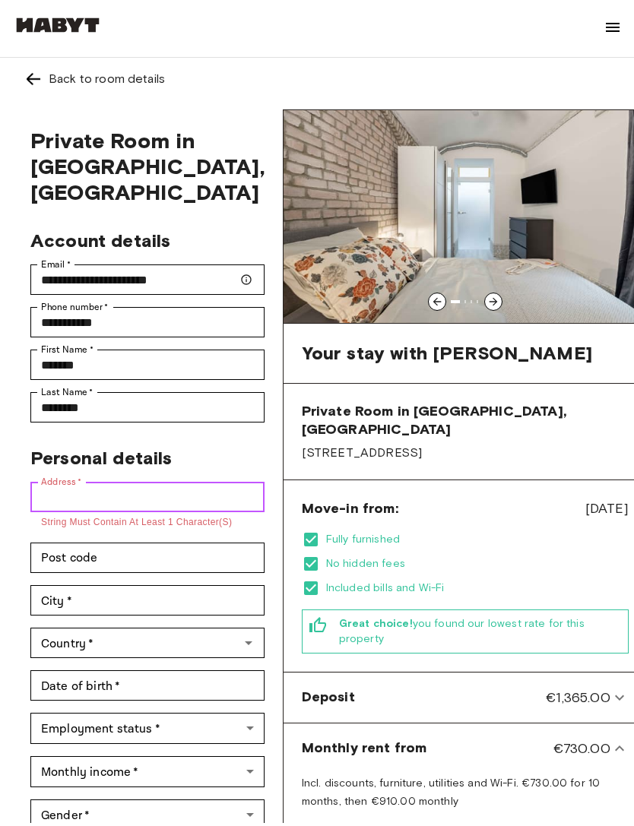
paste input "*"
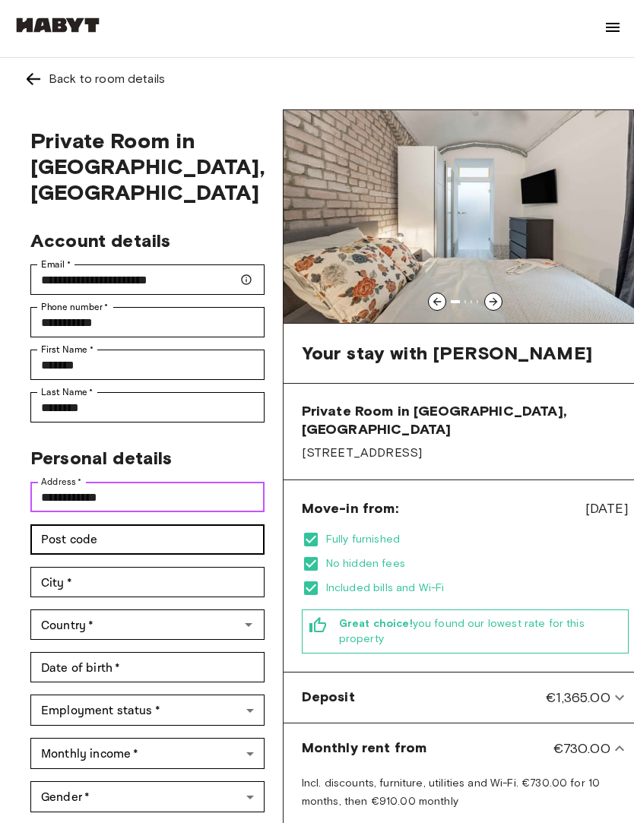
type input "**********"
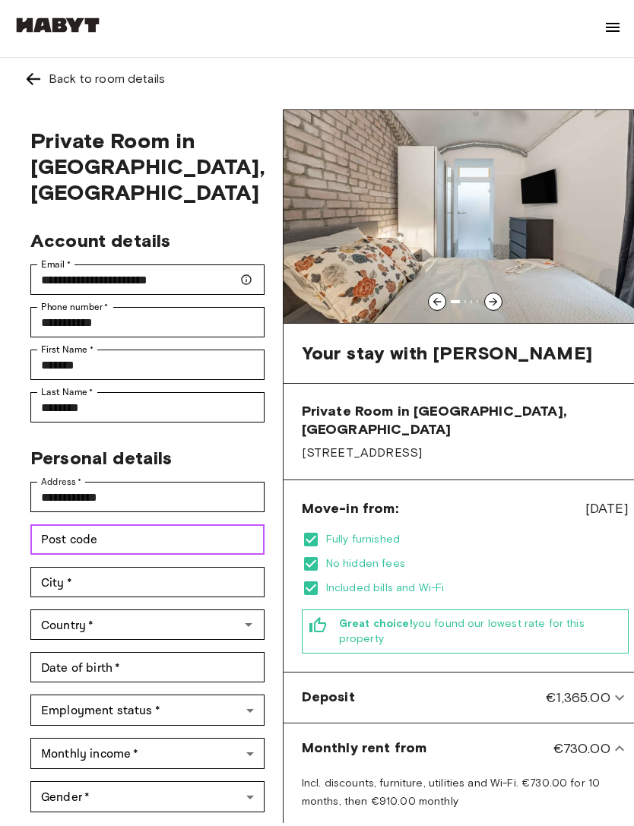
click at [163, 530] on input "Post code" at bounding box center [147, 542] width 234 height 30
click at [200, 552] on input "*****" at bounding box center [147, 542] width 234 height 30
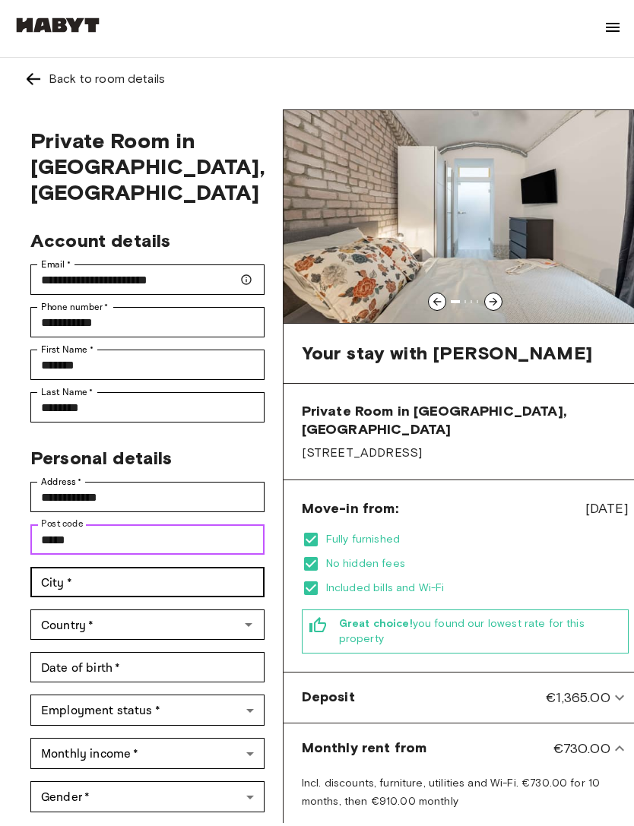
type input "*****"
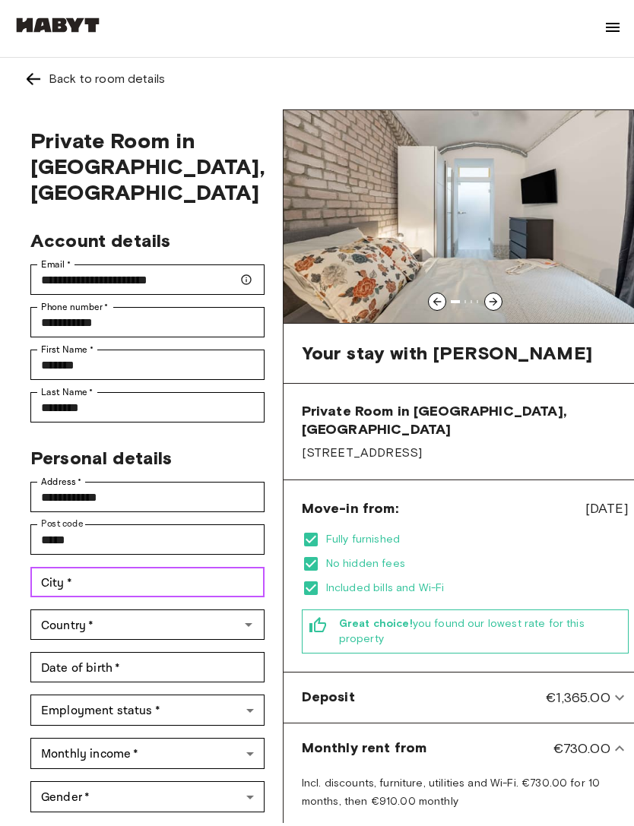
click at [218, 583] on input "City   *" at bounding box center [147, 585] width 234 height 30
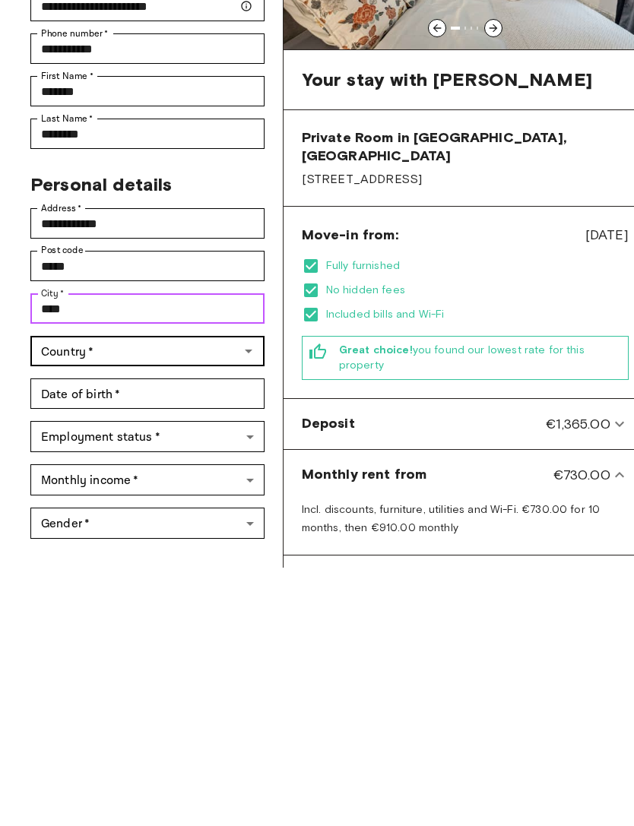
type input "****"
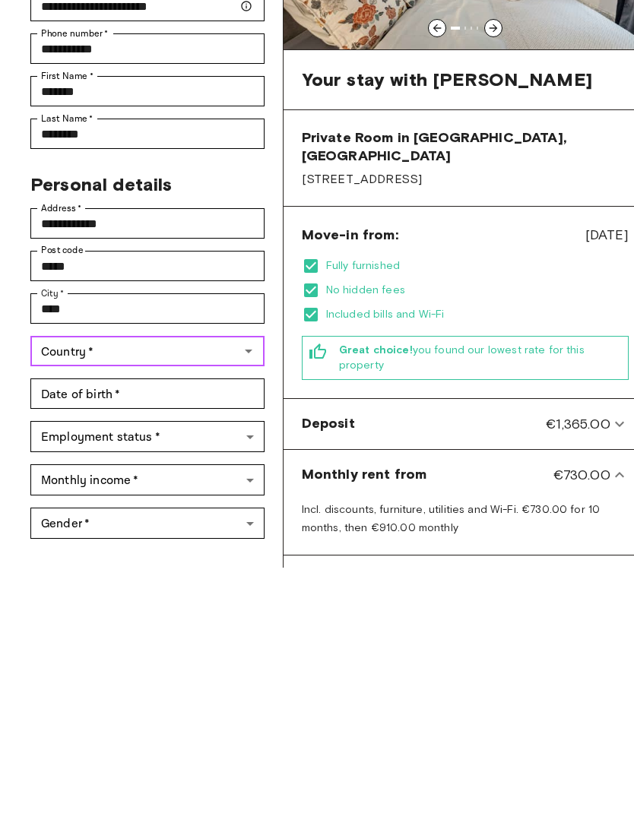
click at [198, 599] on input "Country   *" at bounding box center [135, 609] width 200 height 21
click at [131, 631] on li "Germany" at bounding box center [134, 644] width 208 height 27
type input "*******"
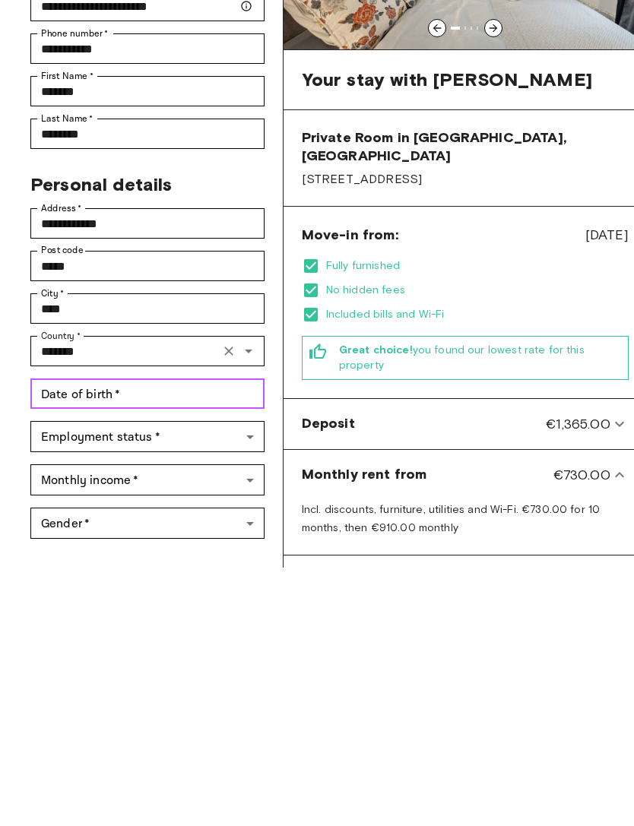
click at [199, 637] on input "Date of birth   *" at bounding box center [147, 652] width 234 height 30
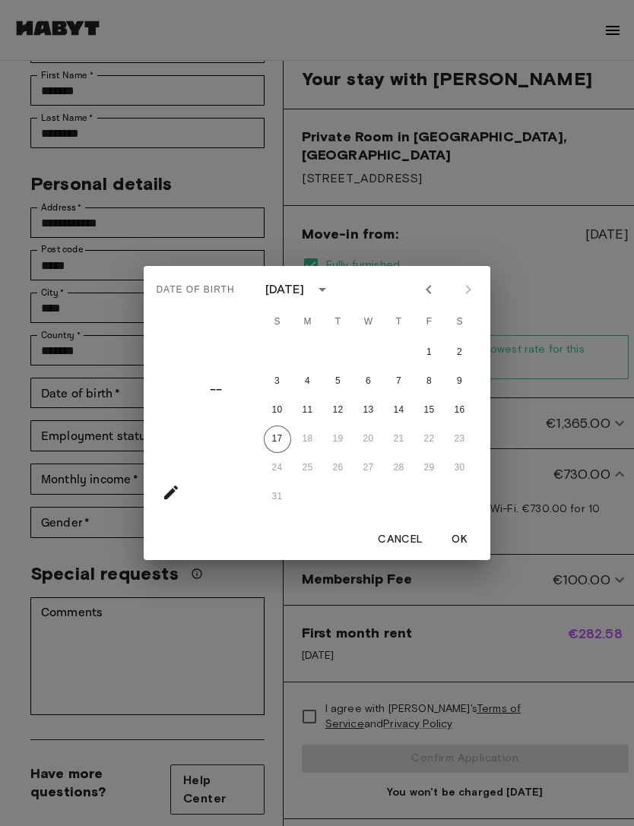
click at [305, 299] on div "August 2025" at bounding box center [285, 289] width 40 height 18
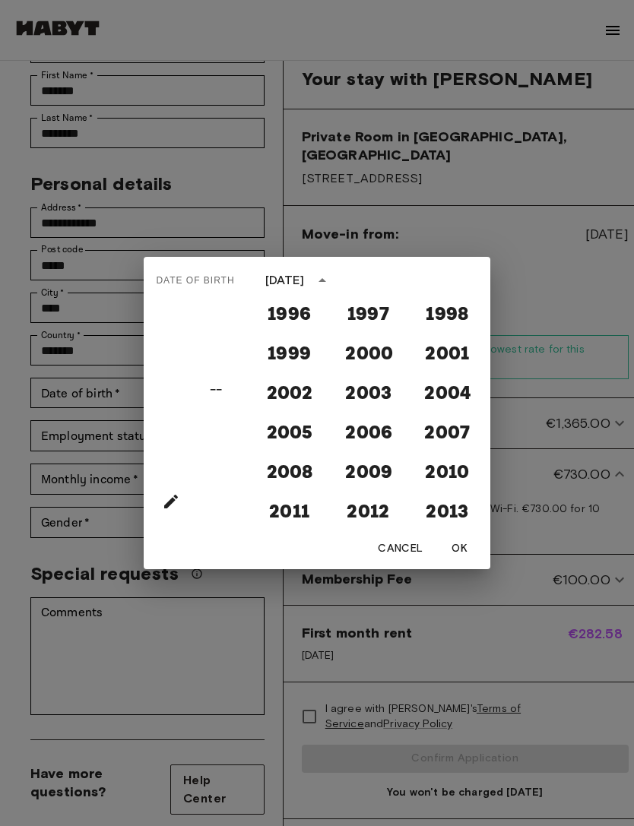
scroll to position [1270, 0]
click at [453, 366] on button "2001" at bounding box center [446, 351] width 55 height 27
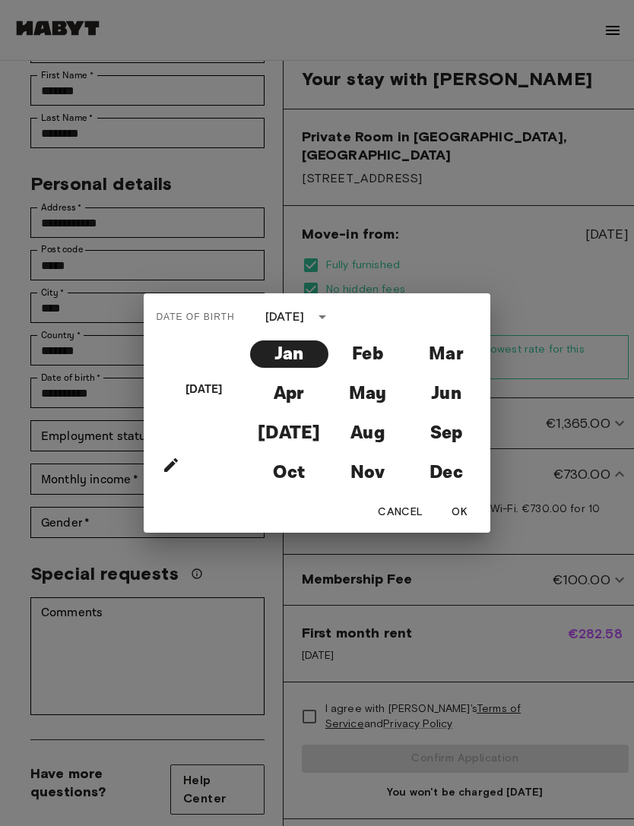
click at [305, 326] on div "January 2001" at bounding box center [285, 317] width 40 height 18
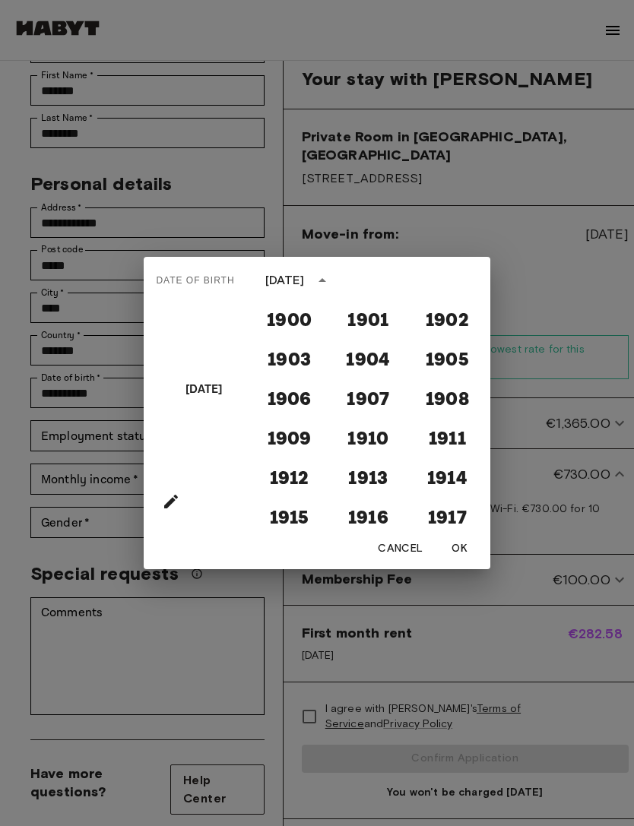
scroll to position [1208, 0]
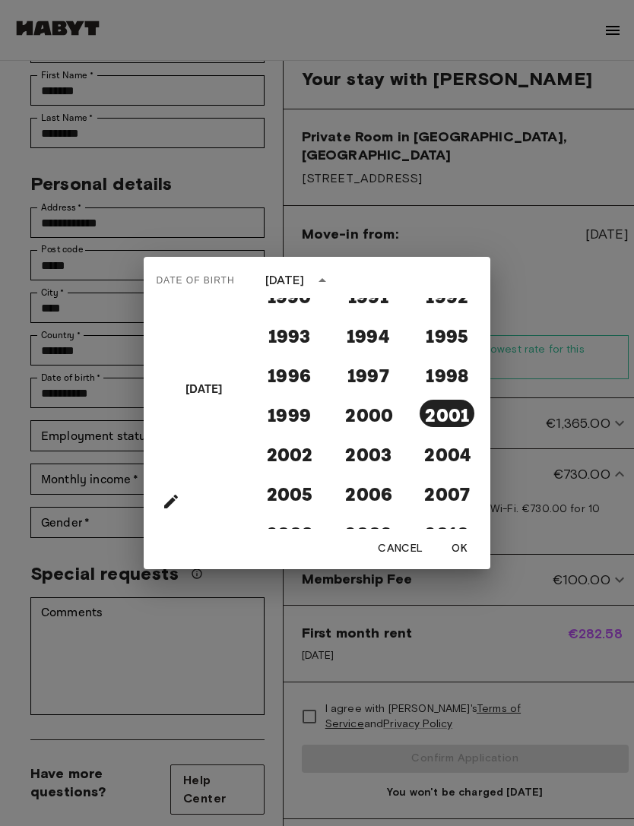
click at [305, 290] on div "January 2001" at bounding box center [285, 280] width 40 height 18
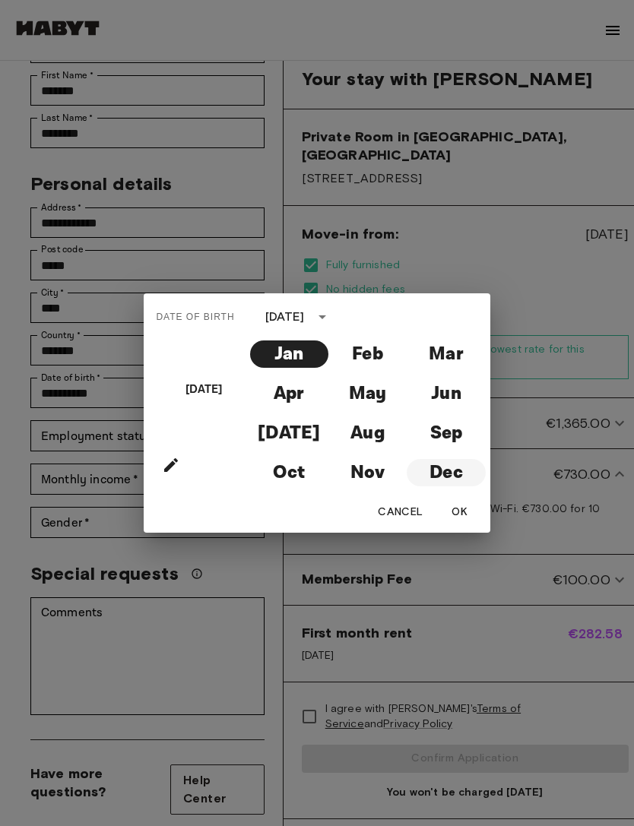
click at [448, 486] on button "Dec" at bounding box center [446, 472] width 78 height 27
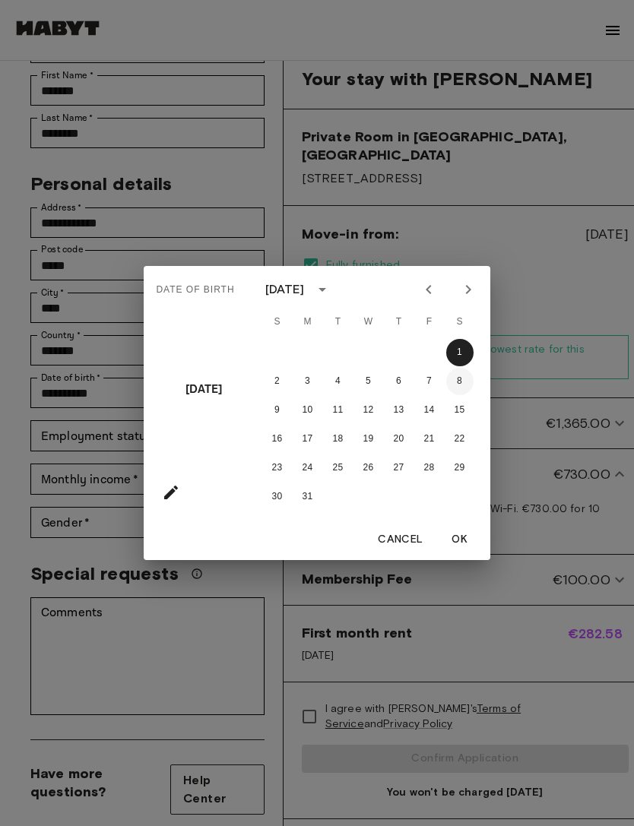
click at [455, 395] on button "8" at bounding box center [459, 381] width 27 height 27
type input "**********"
click at [178, 637] on div "Date of birth Sat, Dec 8 December 2001 S M T W T F S 1 2 3 4 5 6 7 8 9 10 11 12…" at bounding box center [317, 413] width 634 height 826
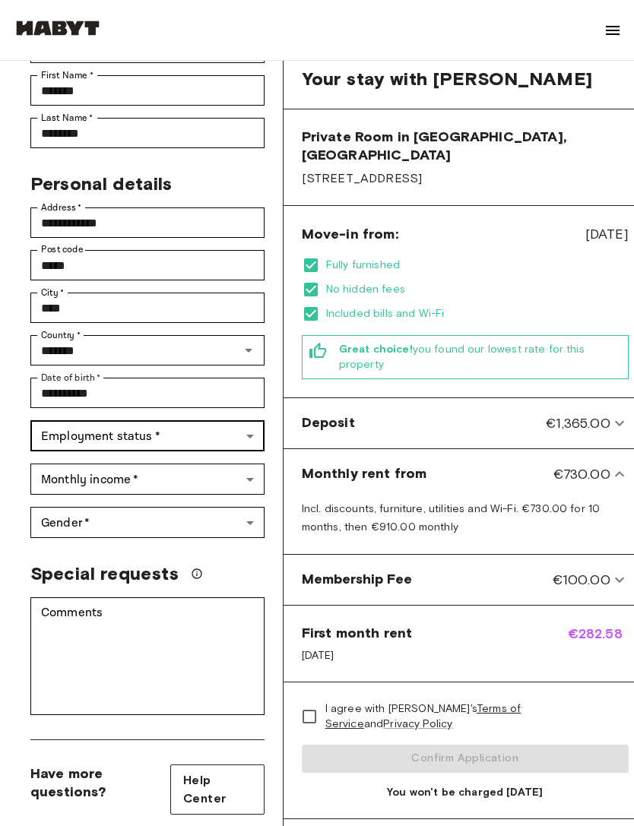
click at [211, 432] on body "**********" at bounding box center [317, 751] width 634 height 2056
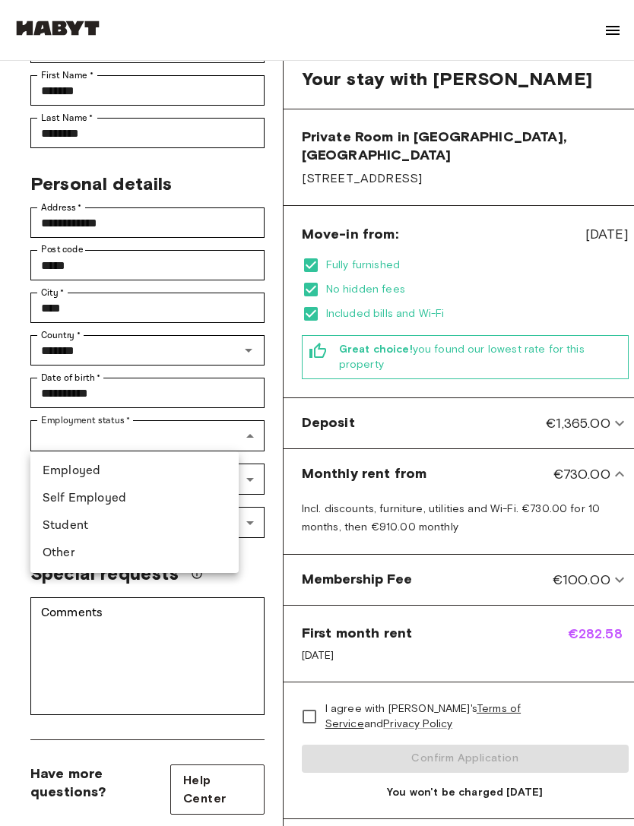
click at [176, 527] on li "Student" at bounding box center [134, 525] width 208 height 27
type input "*******"
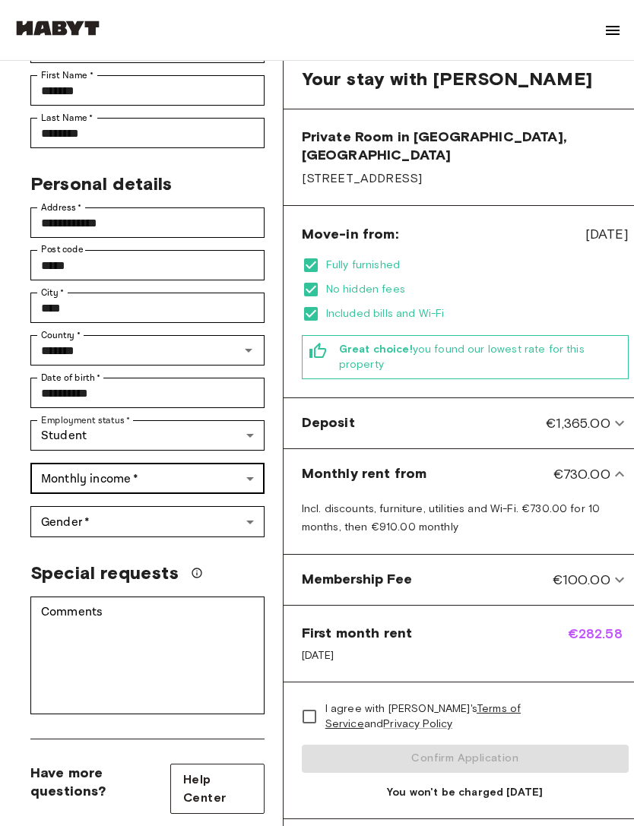
click at [211, 471] on body "**********" at bounding box center [317, 751] width 634 height 2056
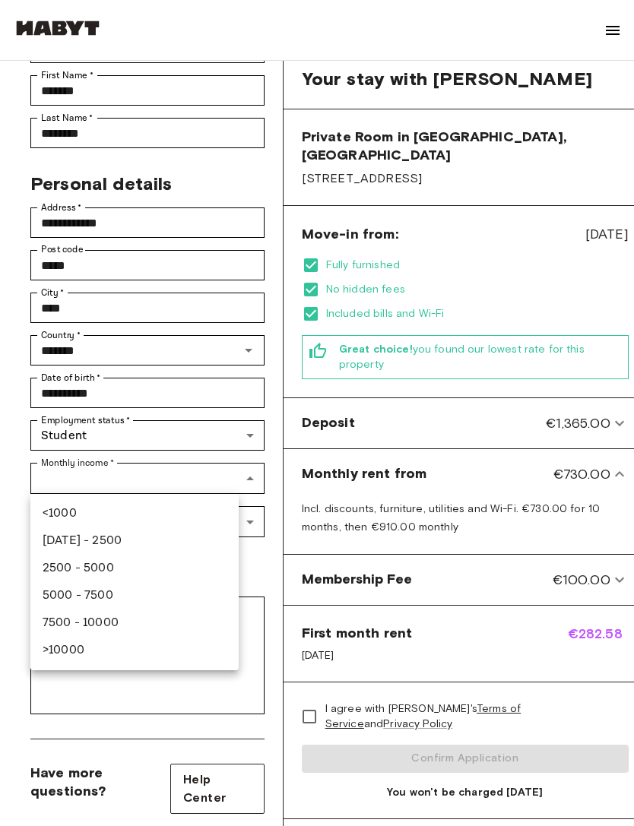
click at [185, 538] on li "1000 - 2500" at bounding box center [134, 540] width 208 height 27
type input "***"
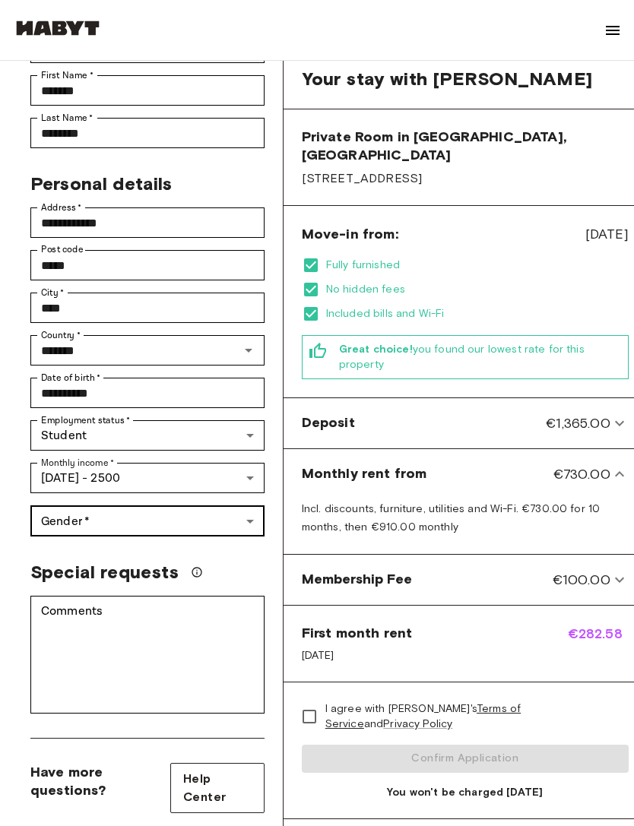
click at [204, 506] on body "**********" at bounding box center [317, 751] width 634 height 2056
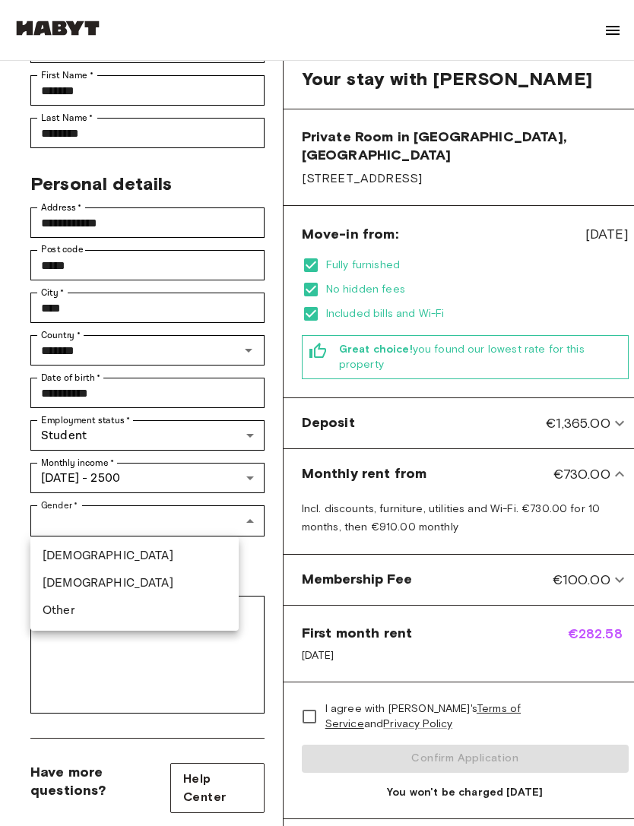
click at [188, 582] on li "Female" at bounding box center [134, 583] width 208 height 27
type input "******"
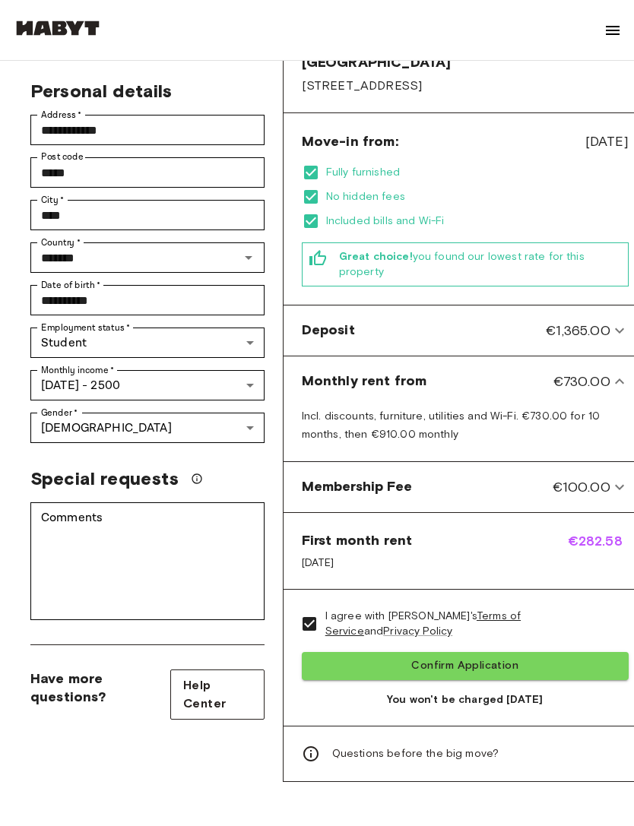
scroll to position [394, 0]
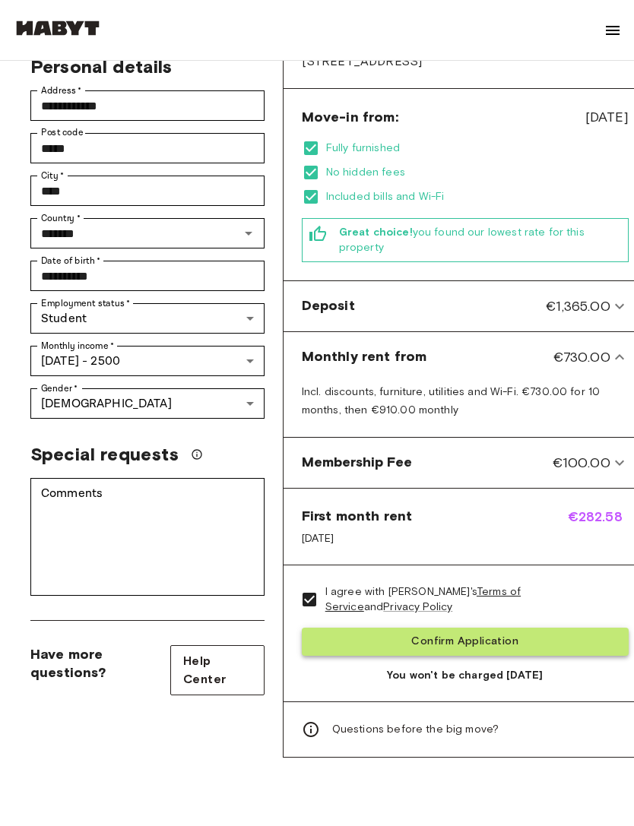
click at [448, 628] on button "Confirm Application" at bounding box center [465, 642] width 327 height 28
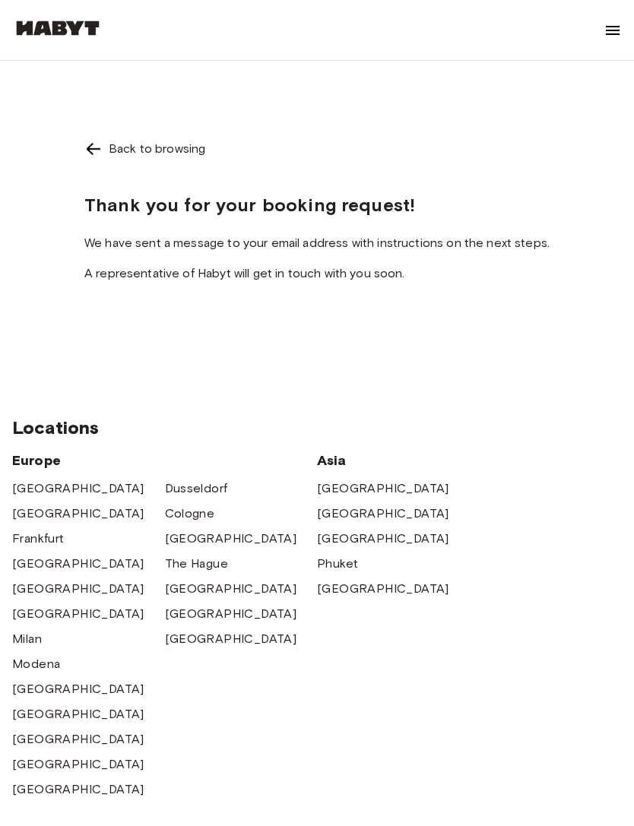
click at [95, 156] on img at bounding box center [93, 149] width 18 height 18
